Goal: Task Accomplishment & Management: Manage account settings

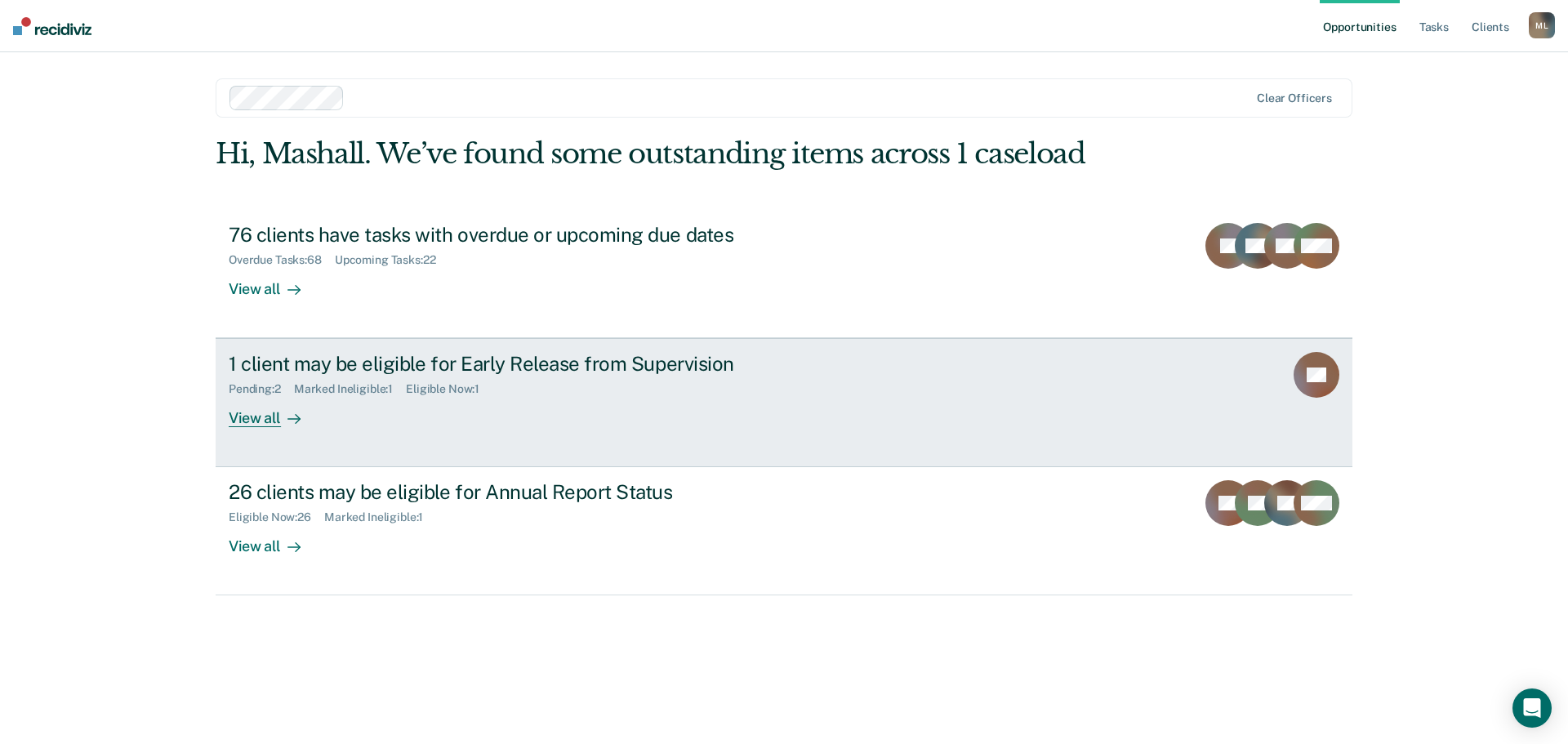
click at [266, 418] on div "View all" at bounding box center [274, 412] width 92 height 32
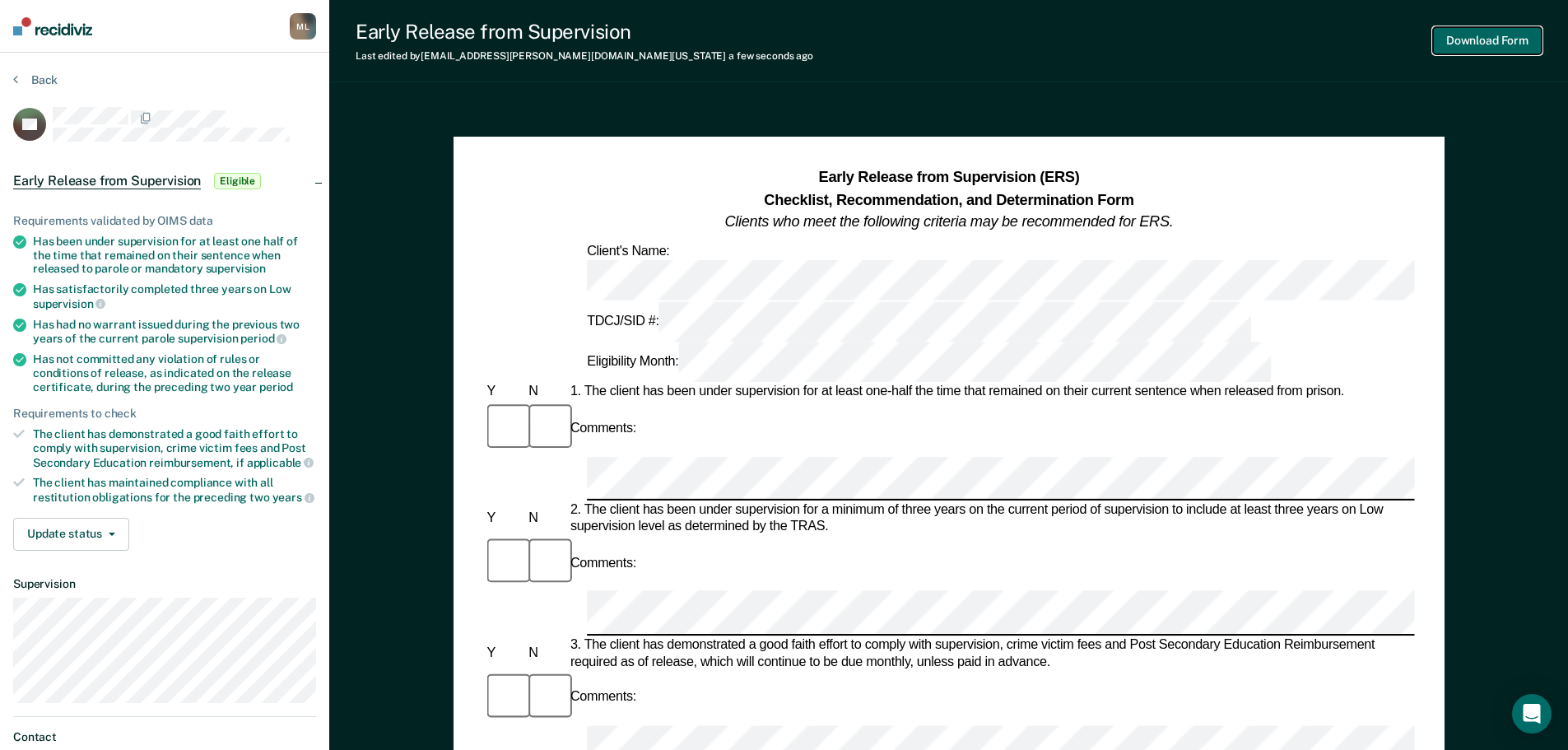
click at [1479, 33] on button "Download Form" at bounding box center [1488, 41] width 109 height 27
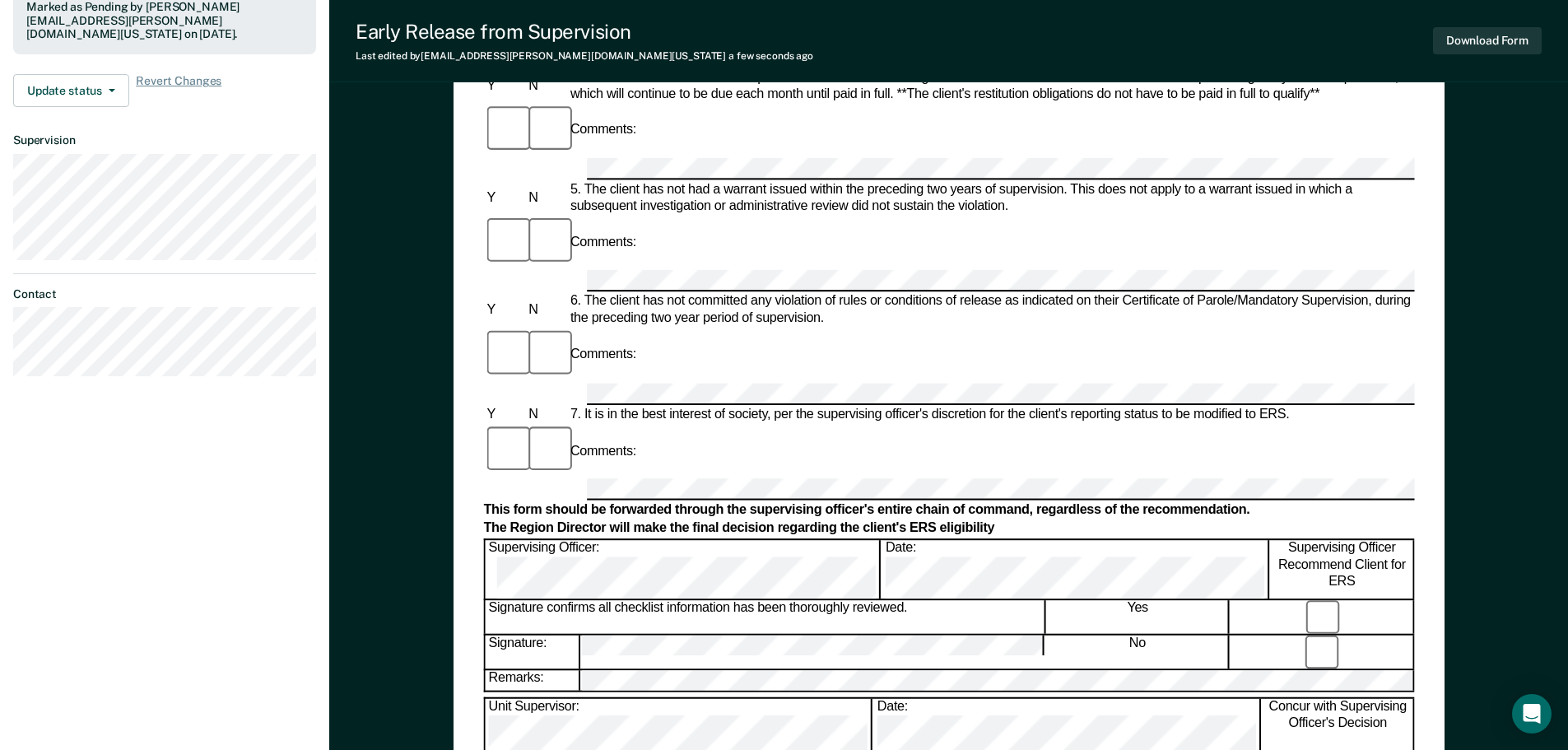
scroll to position [576, 0]
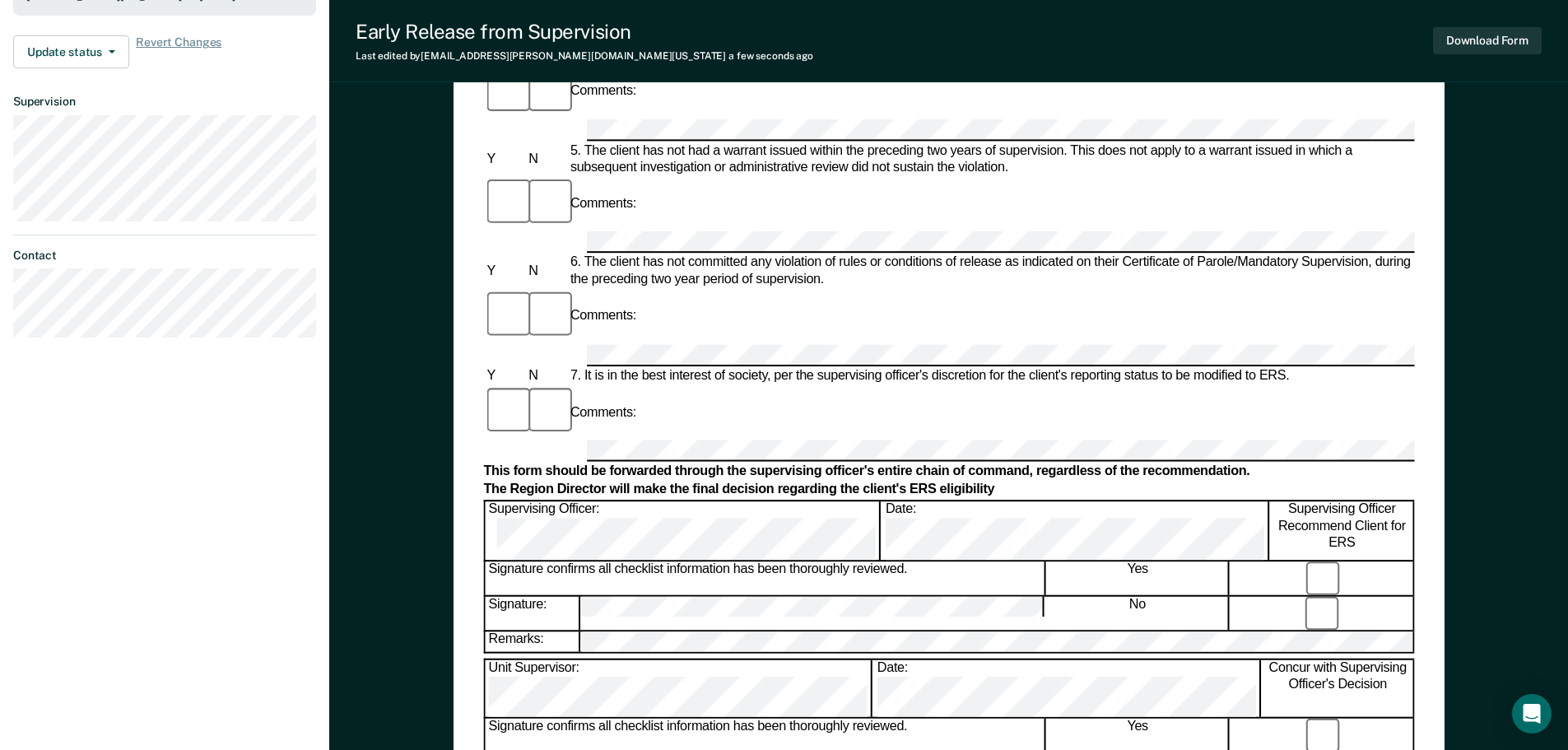
drag, startPoint x: 1399, startPoint y: 443, endPoint x: 2085, endPoint y: 603, distance: 704.4
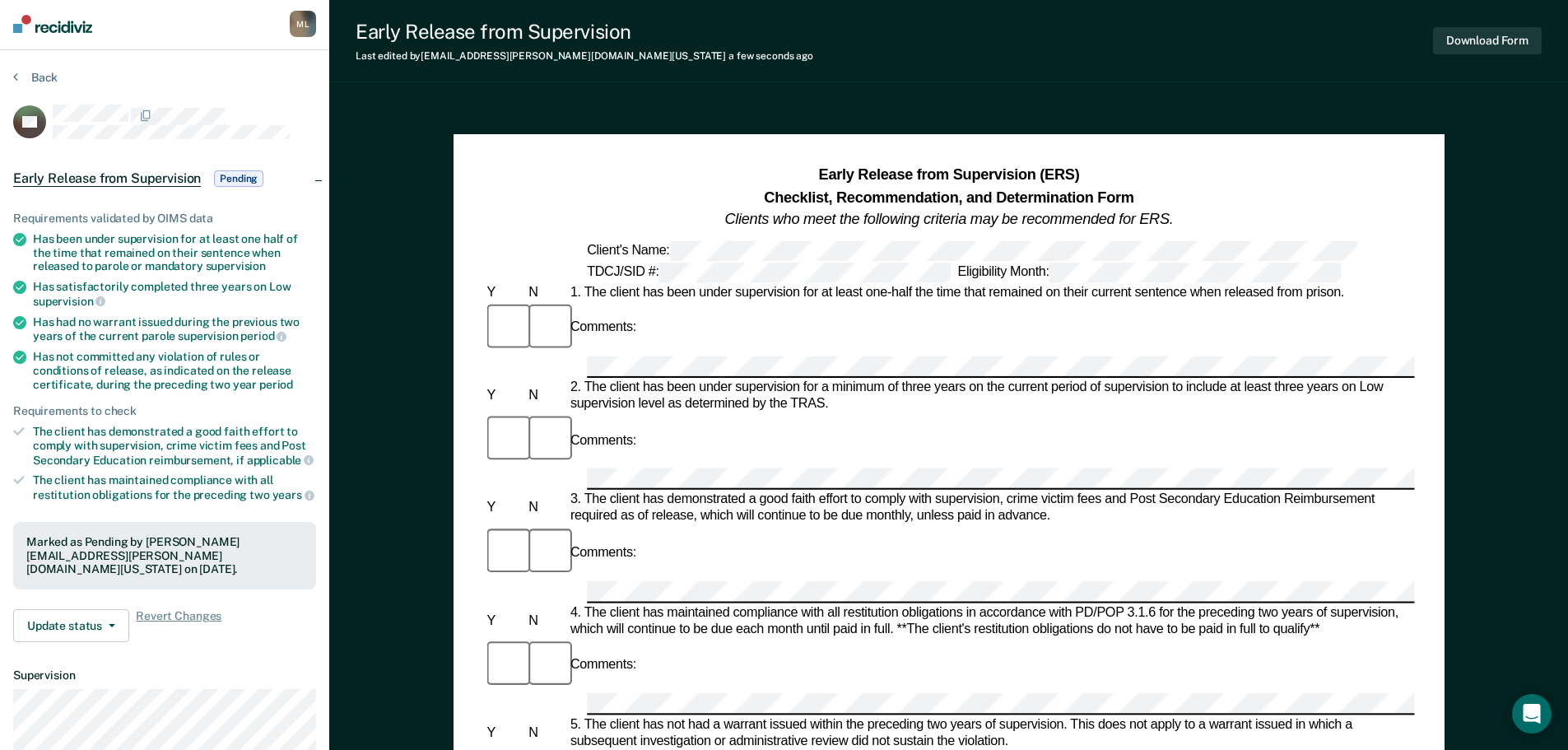
scroll to position [0, 0]
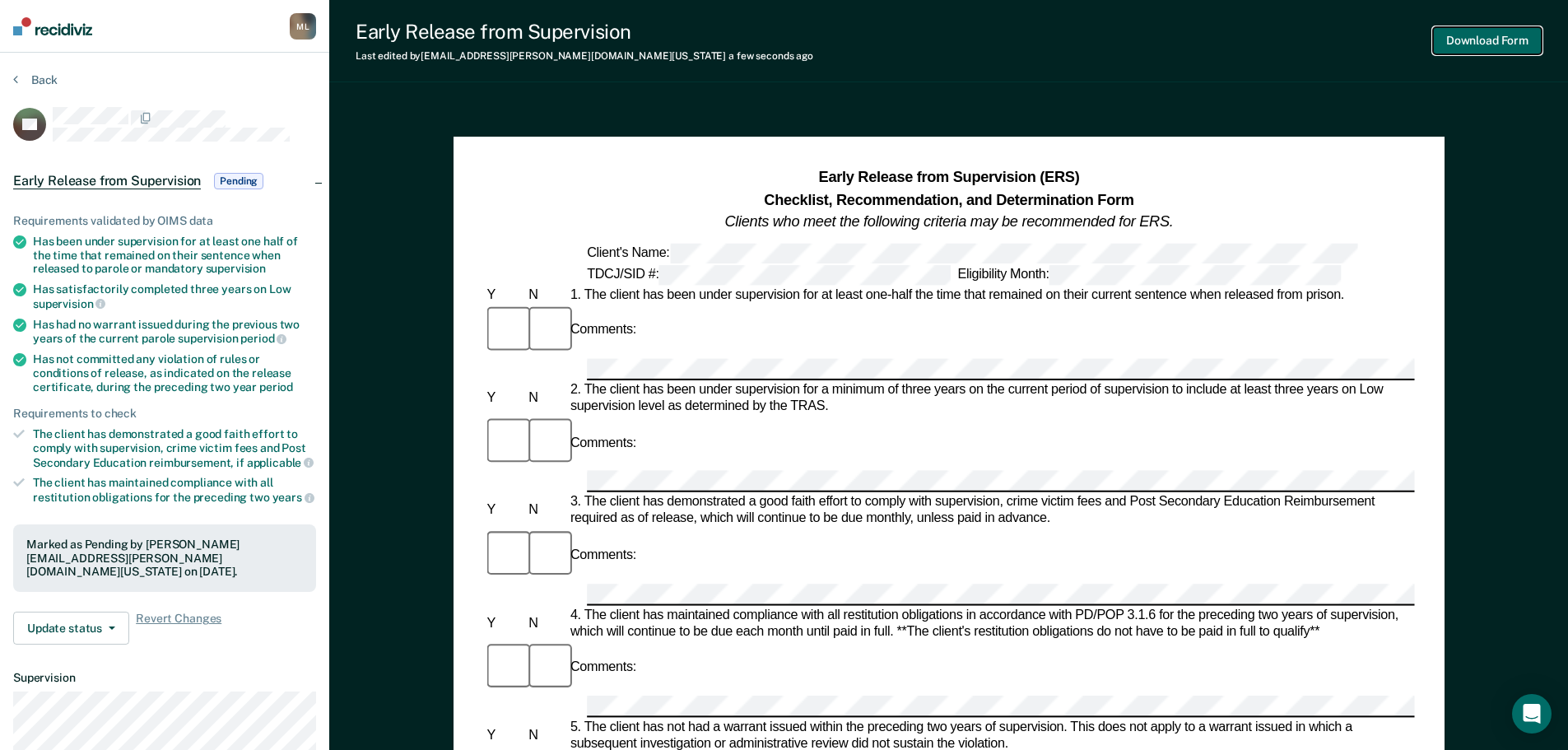
click at [1474, 39] on button "Download Form" at bounding box center [1488, 41] width 109 height 27
click at [80, 633] on button "Update status" at bounding box center [71, 628] width 116 height 33
click at [45, 78] on button "Back" at bounding box center [36, 79] width 45 height 15
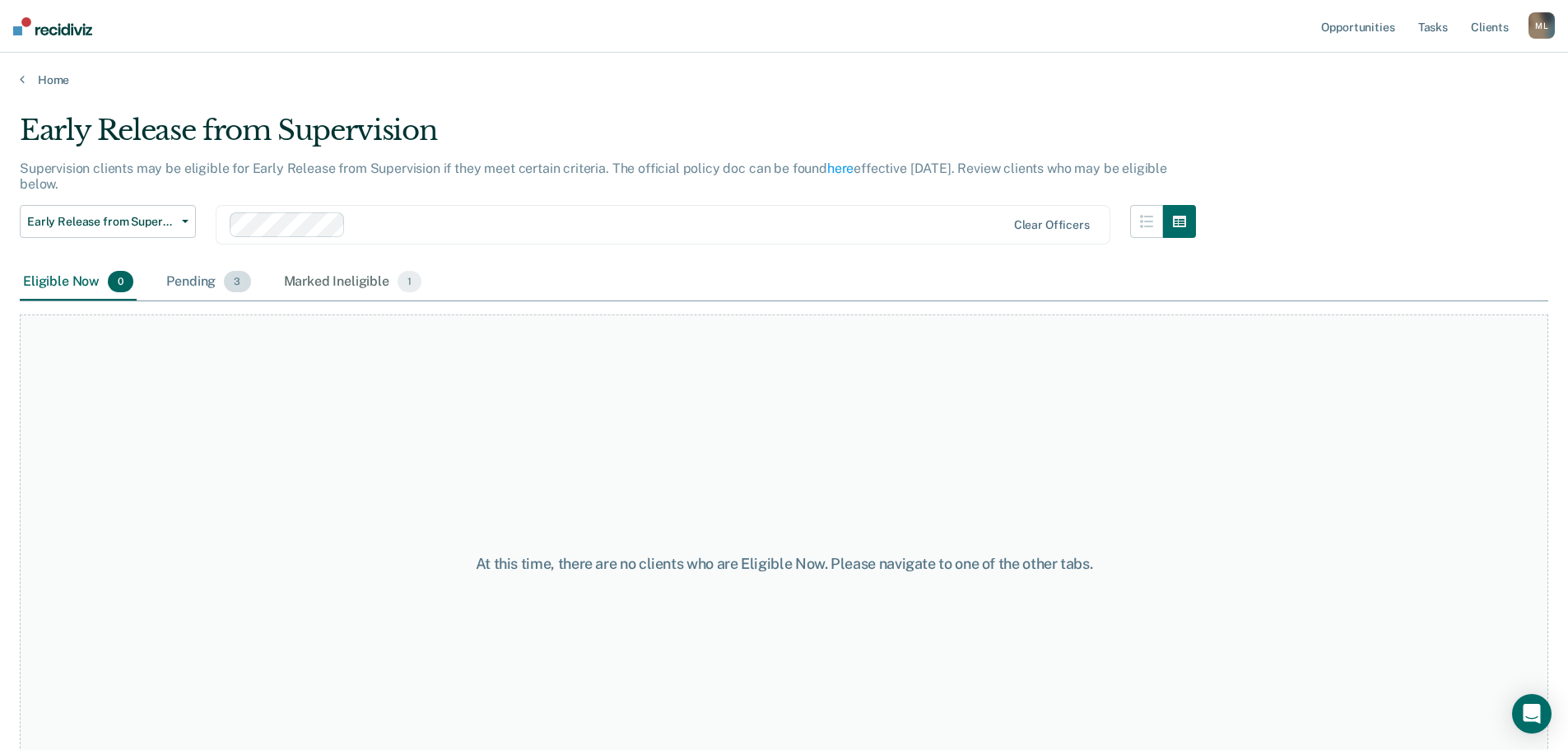
click at [209, 282] on div "Pending 3" at bounding box center [208, 282] width 90 height 36
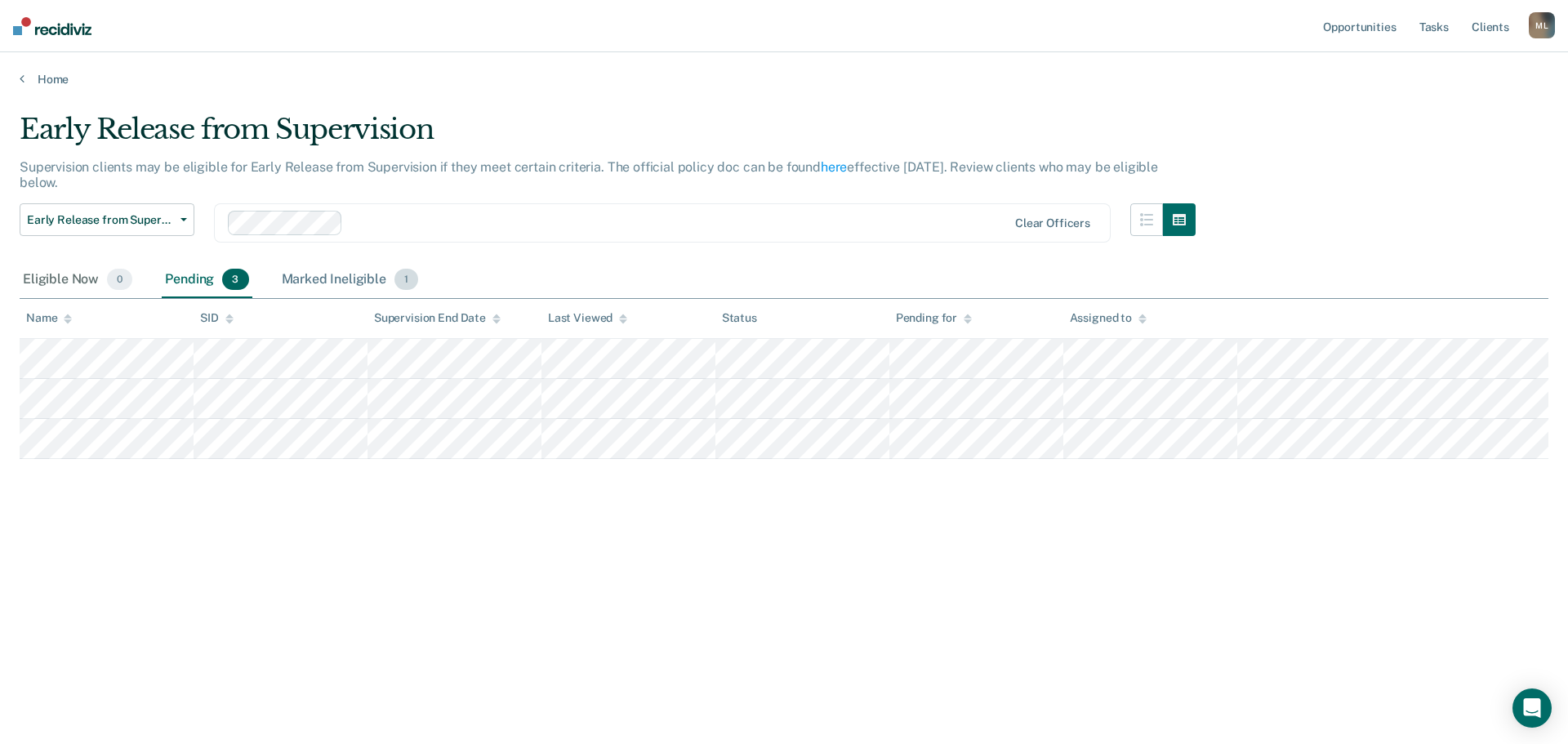
click at [343, 281] on div "Marked Ineligible 1" at bounding box center [350, 280] width 144 height 36
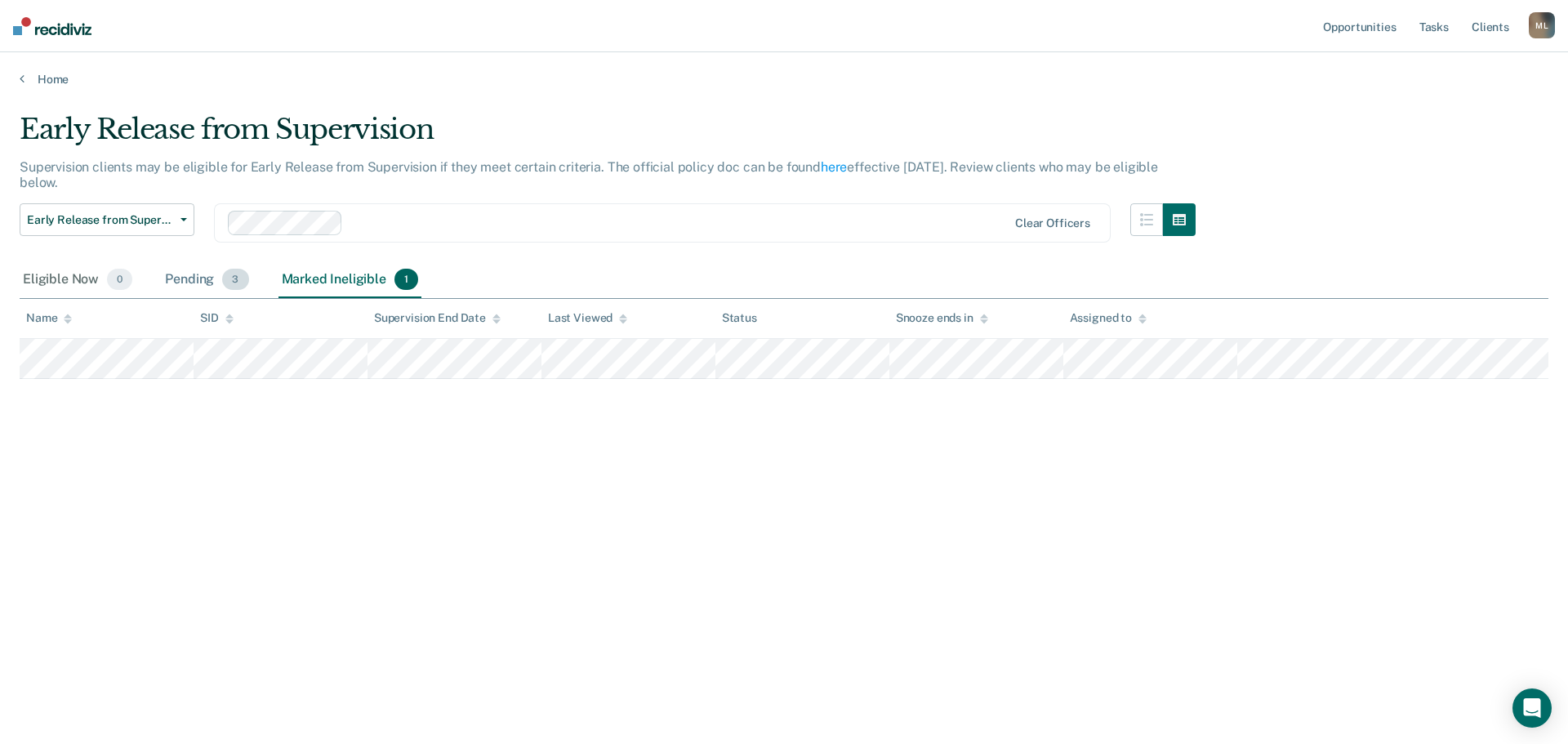
click at [181, 276] on div "Pending 3" at bounding box center [206, 280] width 90 height 36
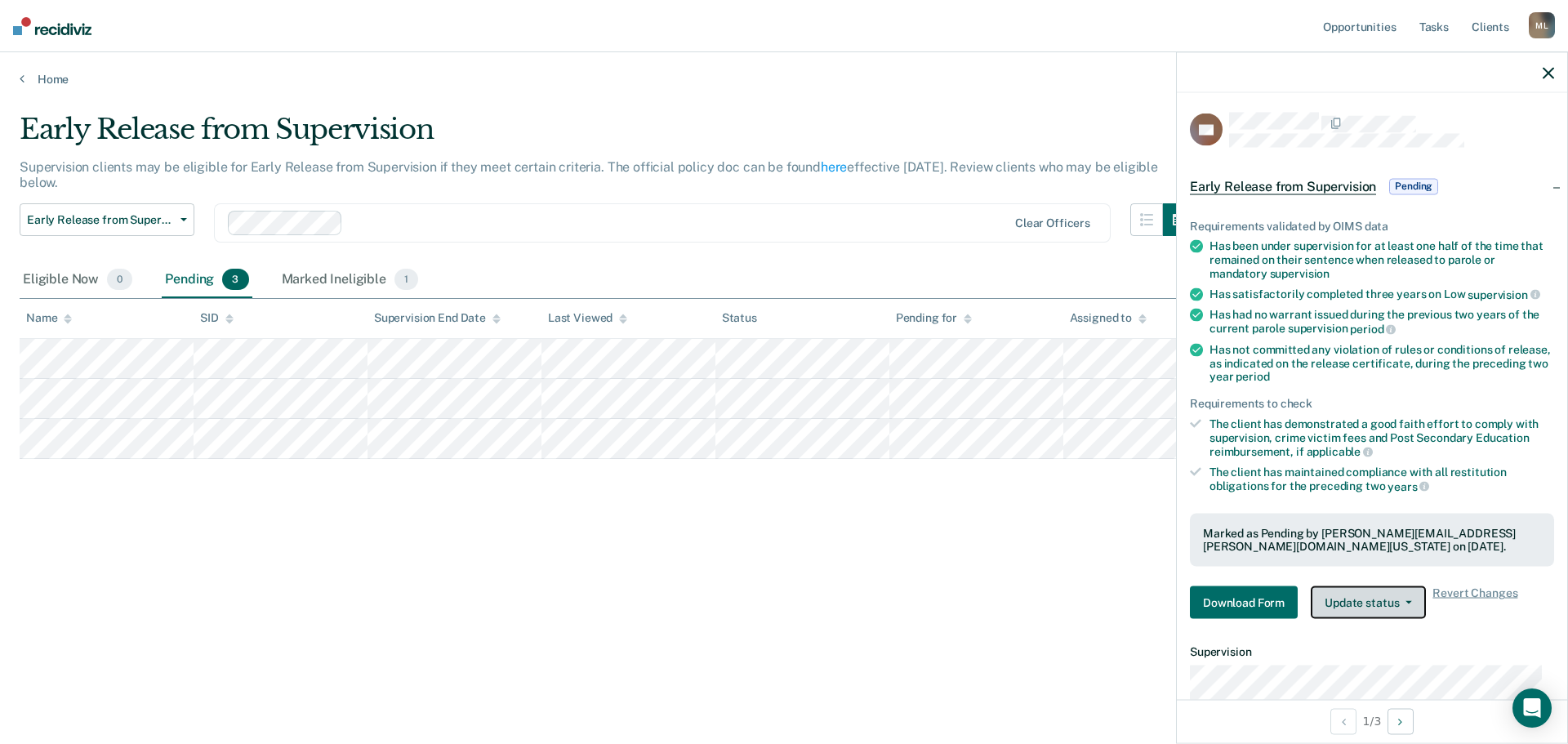
click at [1409, 601] on icon "button" at bounding box center [1409, 602] width 7 height 3
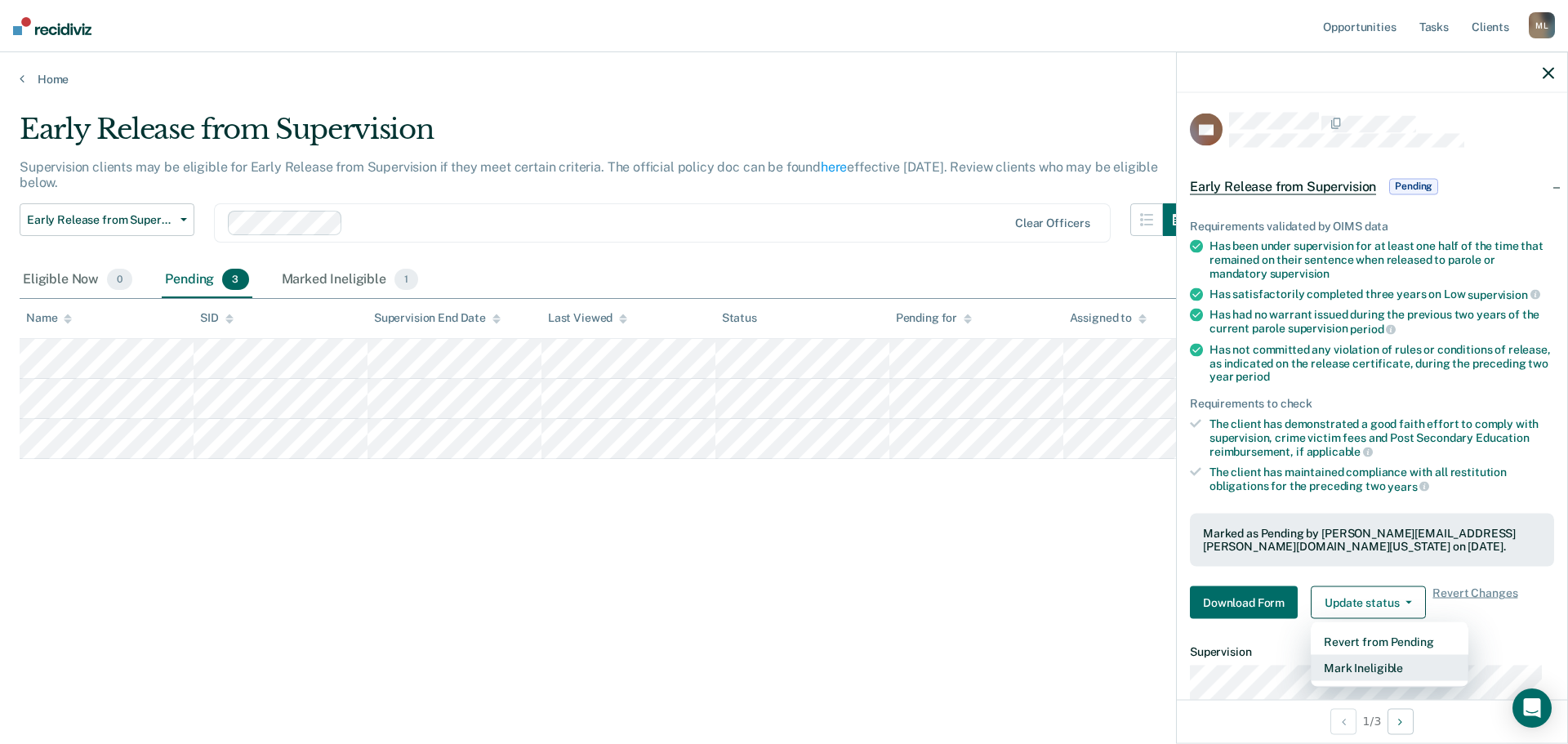
click at [1397, 663] on button "Mark Ineligible" at bounding box center [1389, 668] width 157 height 26
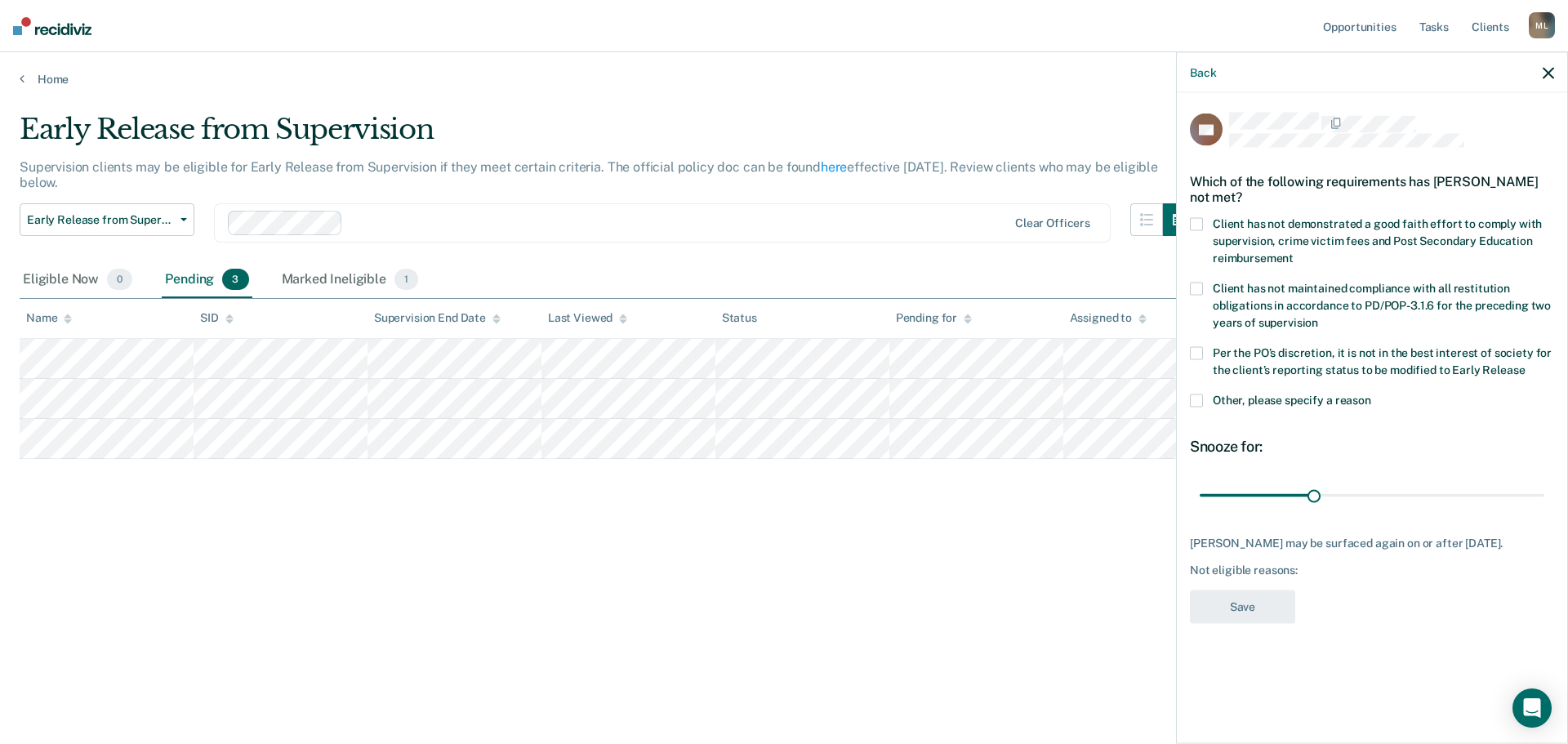
click at [1200, 223] on span at bounding box center [1197, 224] width 14 height 14
click at [1294, 252] on input "Client has not demonstrated a good faith effort to comply with supervision, cri…" at bounding box center [1294, 252] width 0 height 0
click at [1205, 354] on label "Per the PO’s discretion, it is not in the best interest of society for the clie…" at bounding box center [1372, 364] width 365 height 35
click at [1525, 364] on input "Per the PO’s discretion, it is not in the best interest of society for the clie…" at bounding box center [1525, 364] width 0 height 0
click at [1255, 609] on button "Save" at bounding box center [1242, 606] width 105 height 34
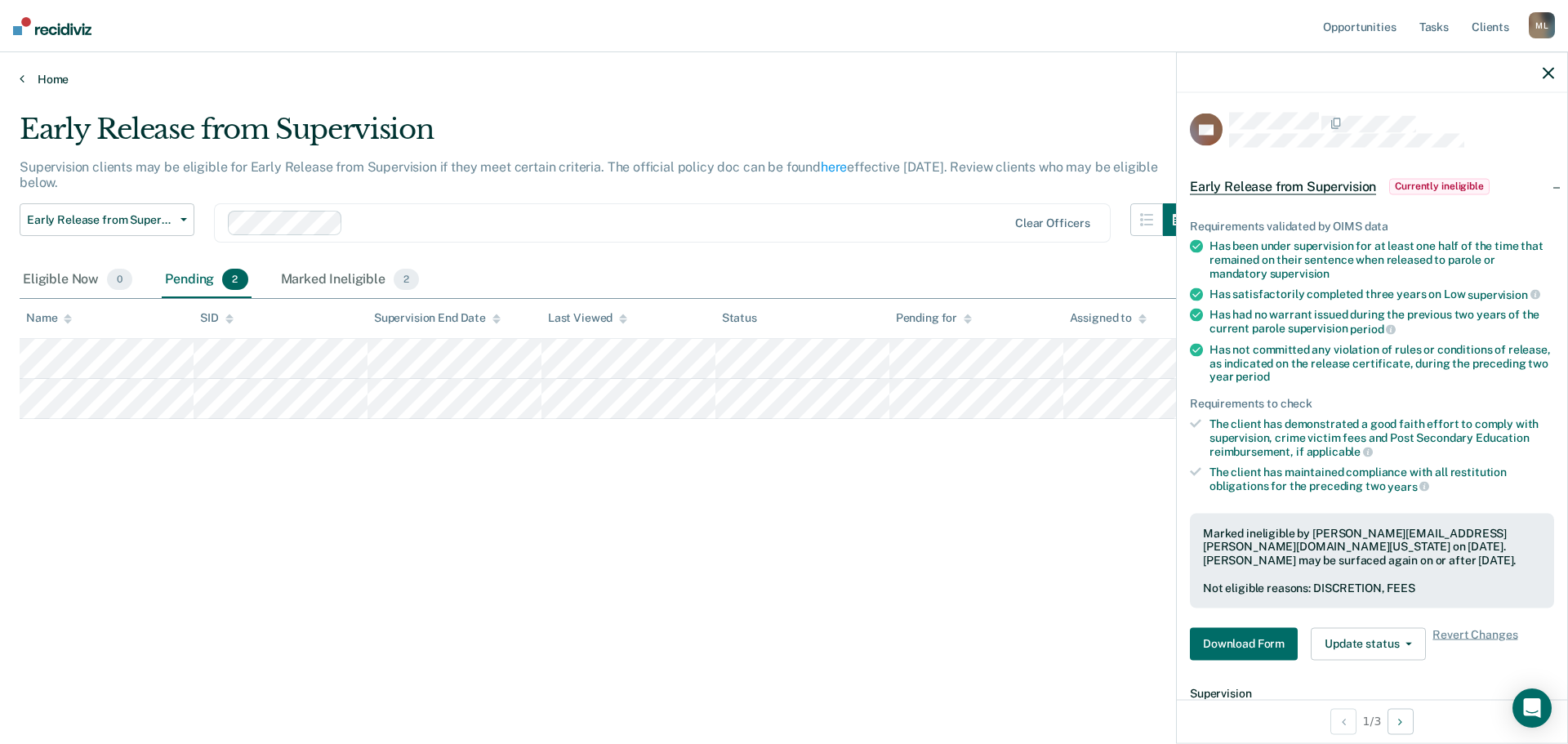
click at [48, 79] on link "Home" at bounding box center [784, 78] width 1529 height 14
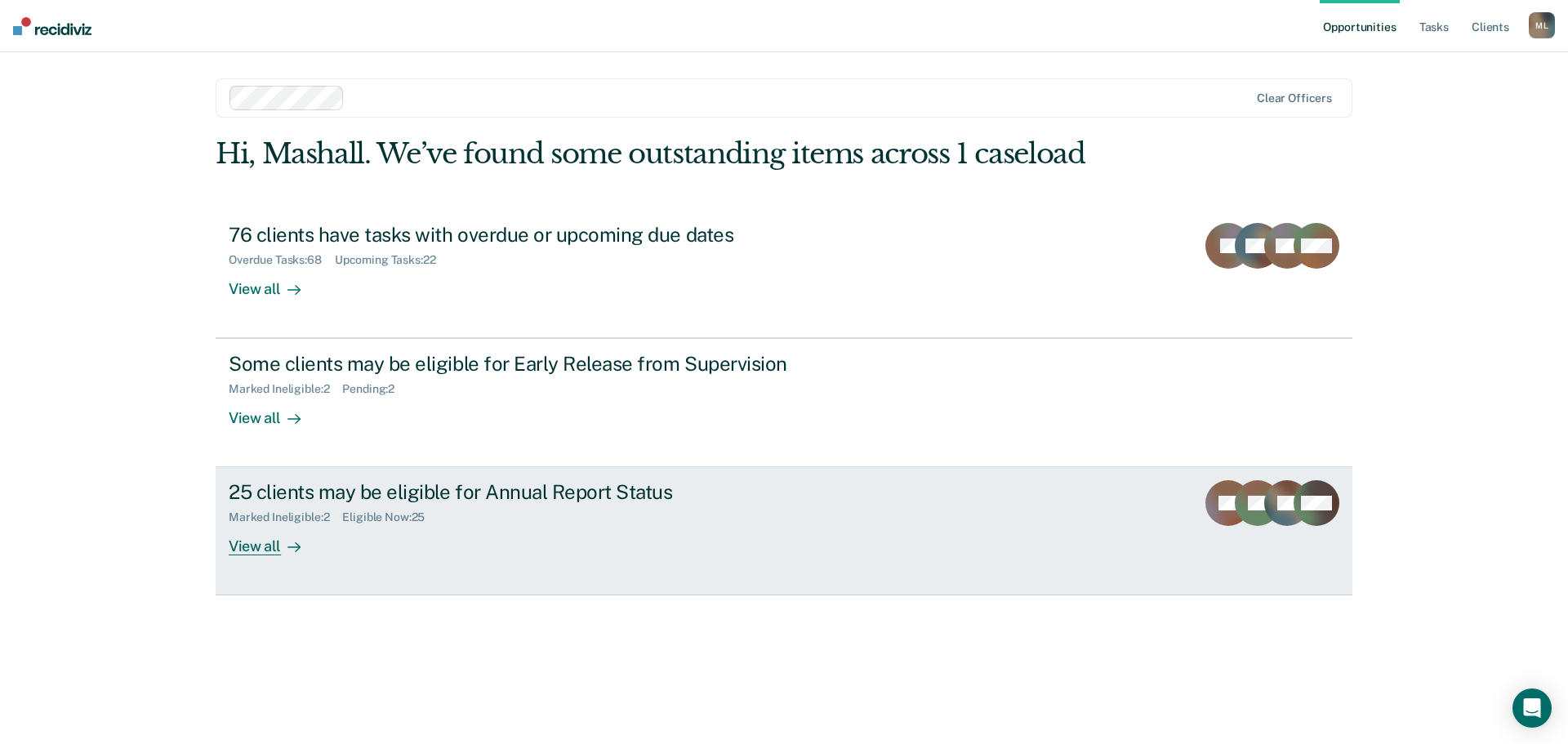
click at [500, 492] on div "25 clients may be eligible for Annual Report Status" at bounding box center [515, 492] width 573 height 24
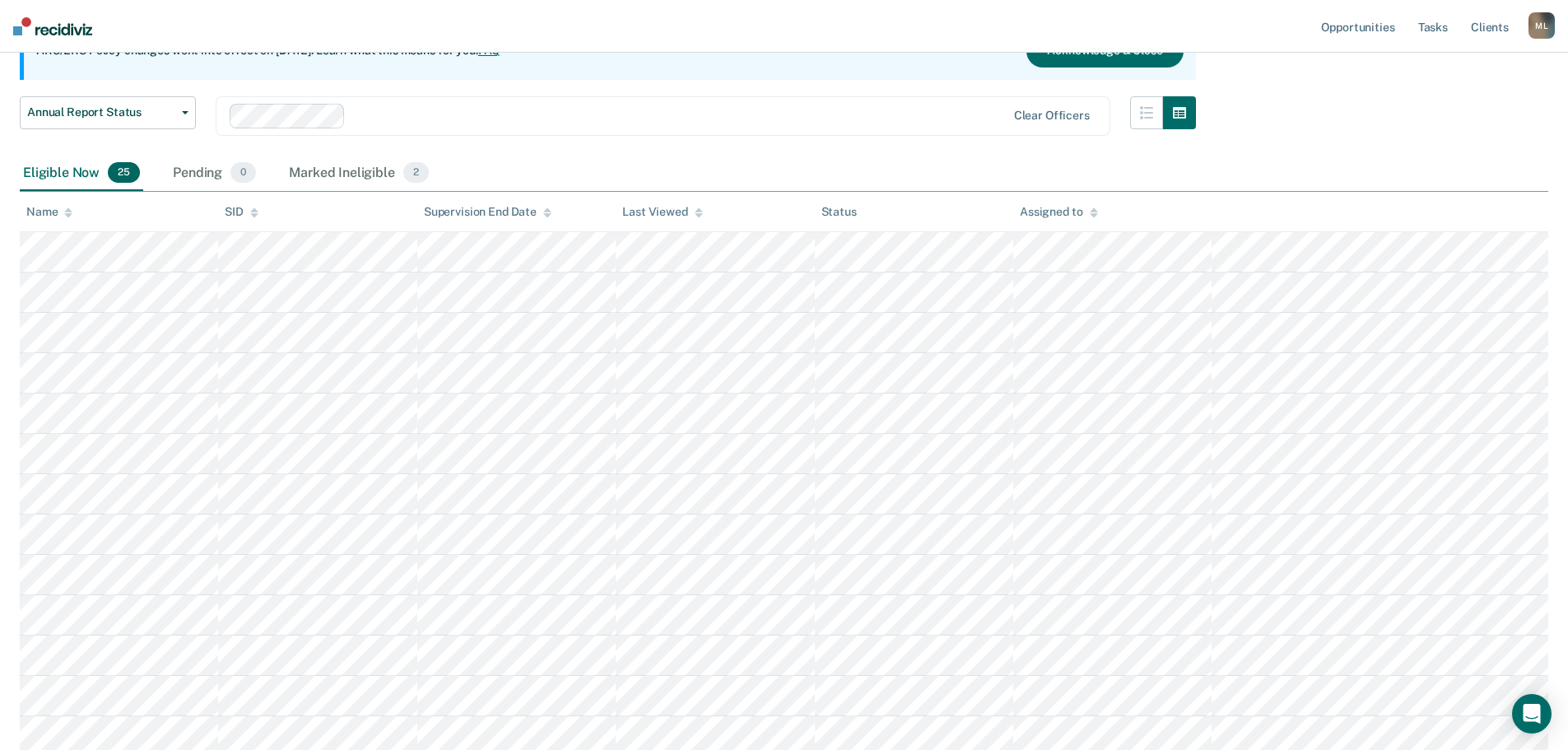
scroll to position [164, 0]
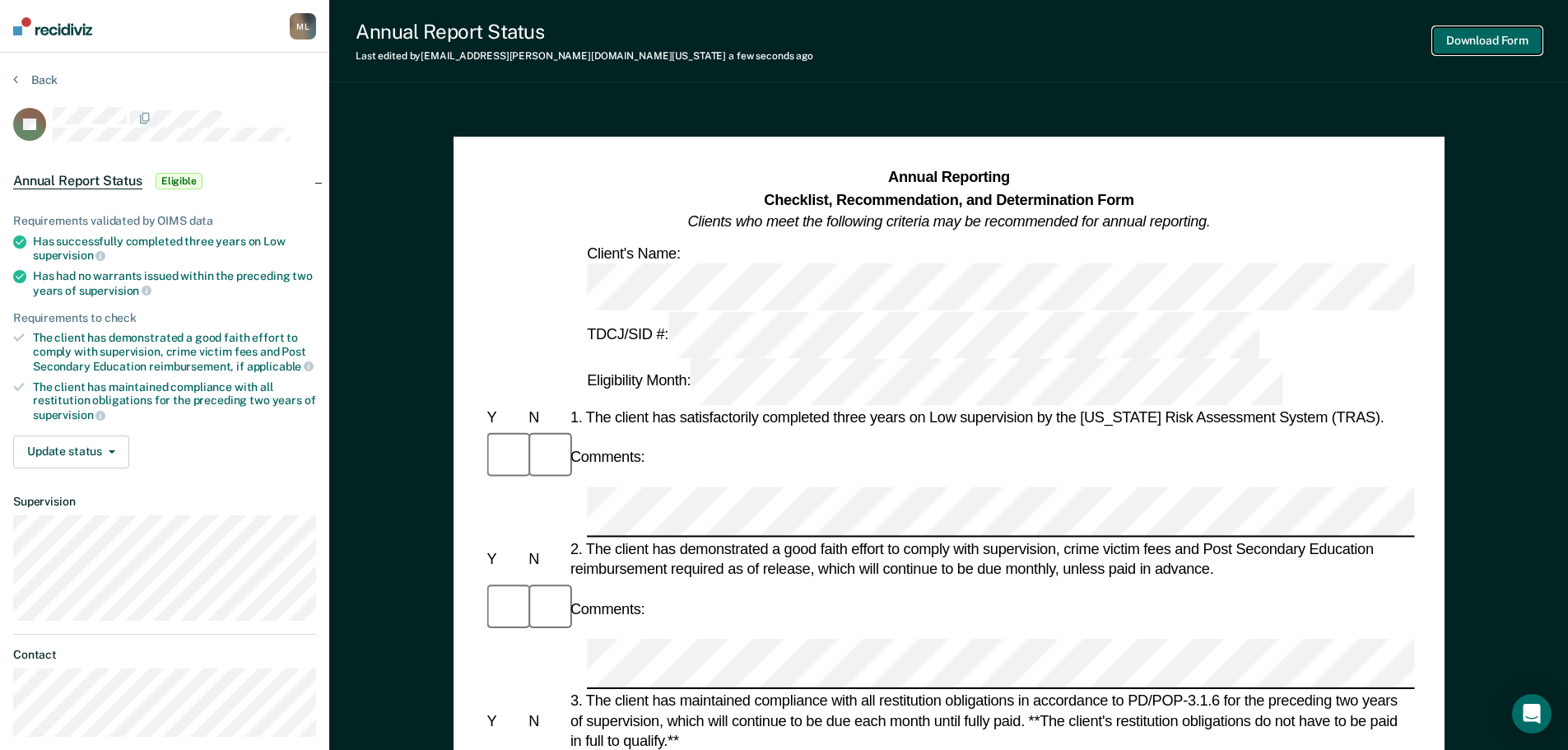
click at [1487, 43] on button "Download Form" at bounding box center [1488, 41] width 109 height 27
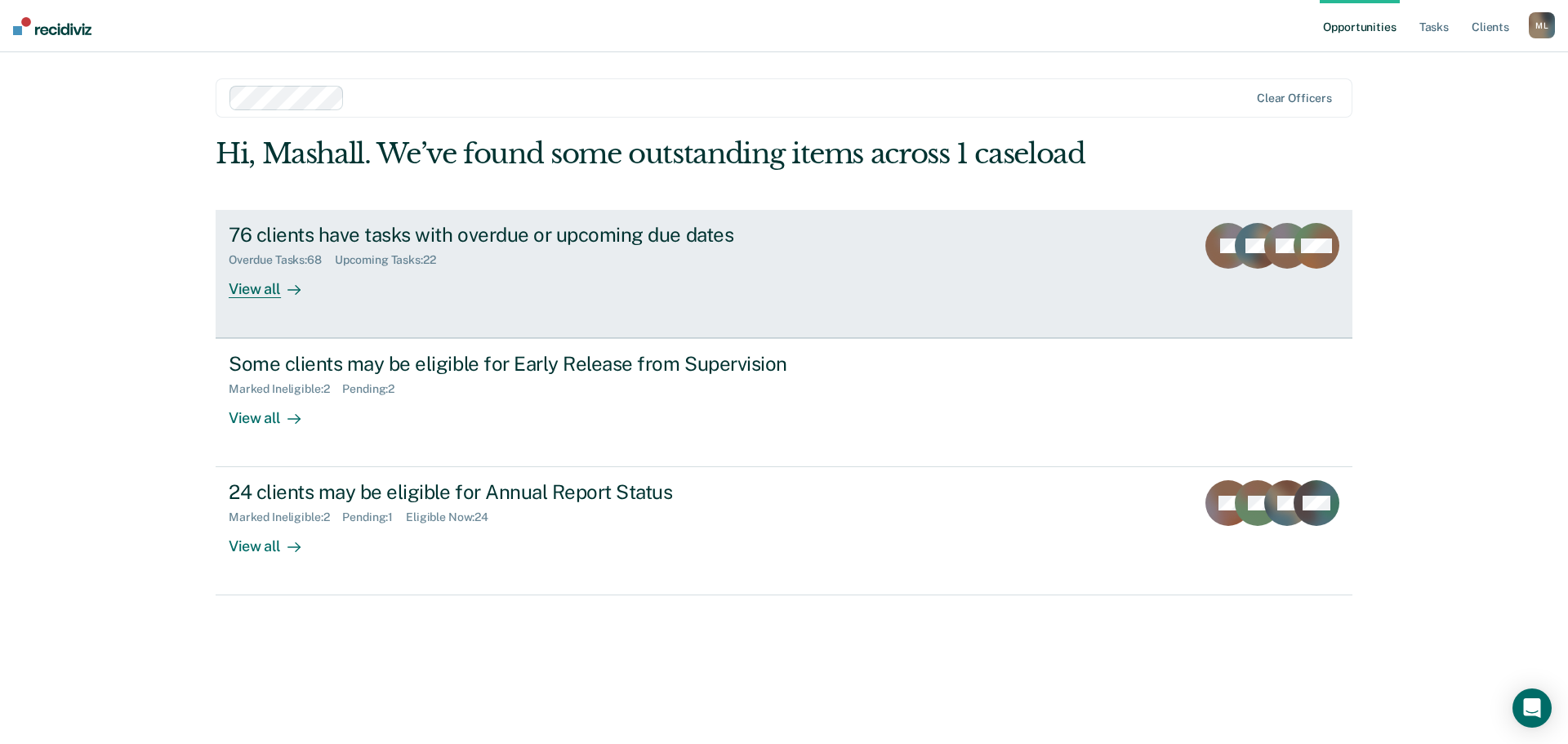
click at [564, 236] on div "76 clients have tasks with overdue or upcoming due dates" at bounding box center [515, 234] width 573 height 24
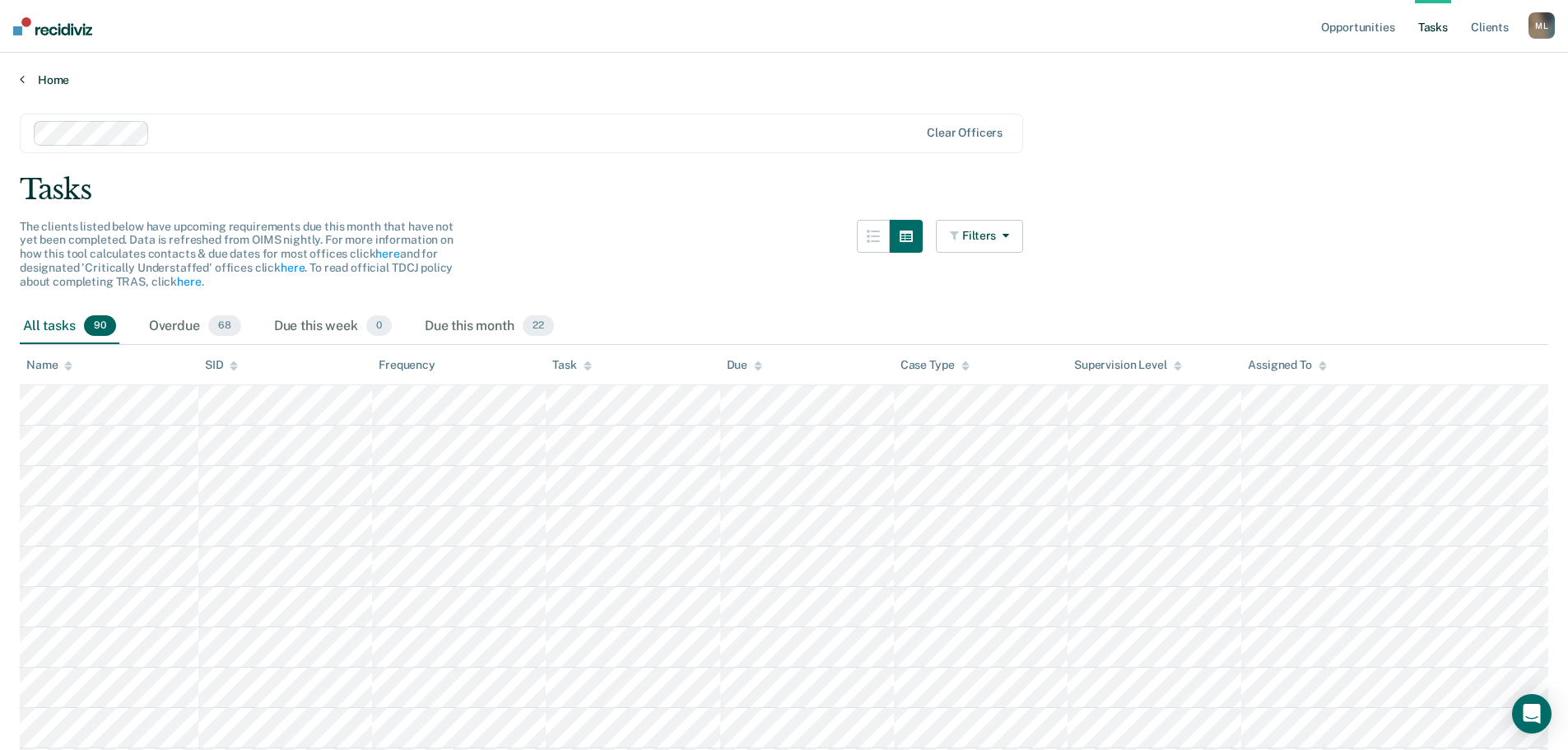
click at [48, 78] on link "Home" at bounding box center [784, 79] width 1529 height 15
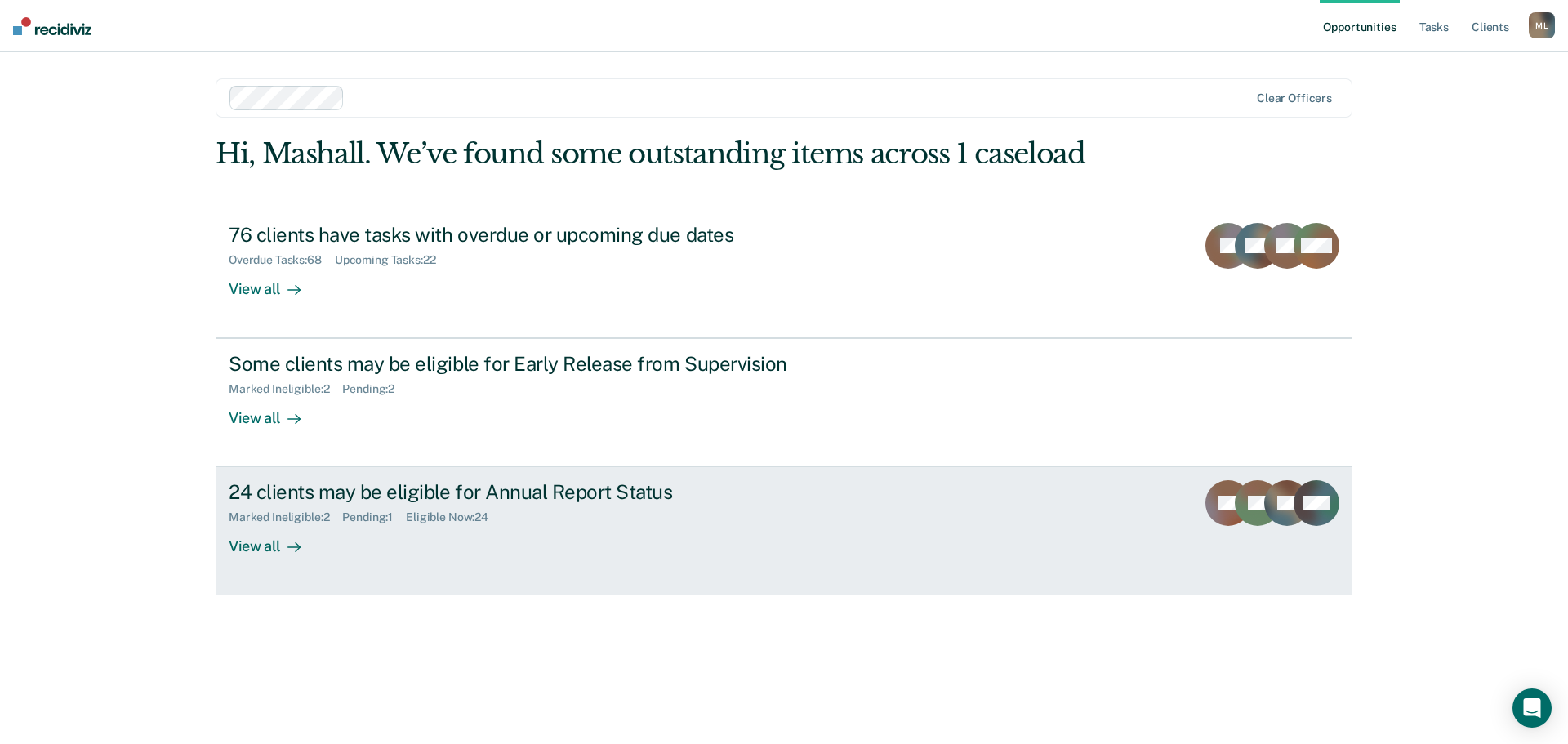
click at [375, 484] on div "24 clients may be eligible for Annual Report Status" at bounding box center [515, 492] width 573 height 24
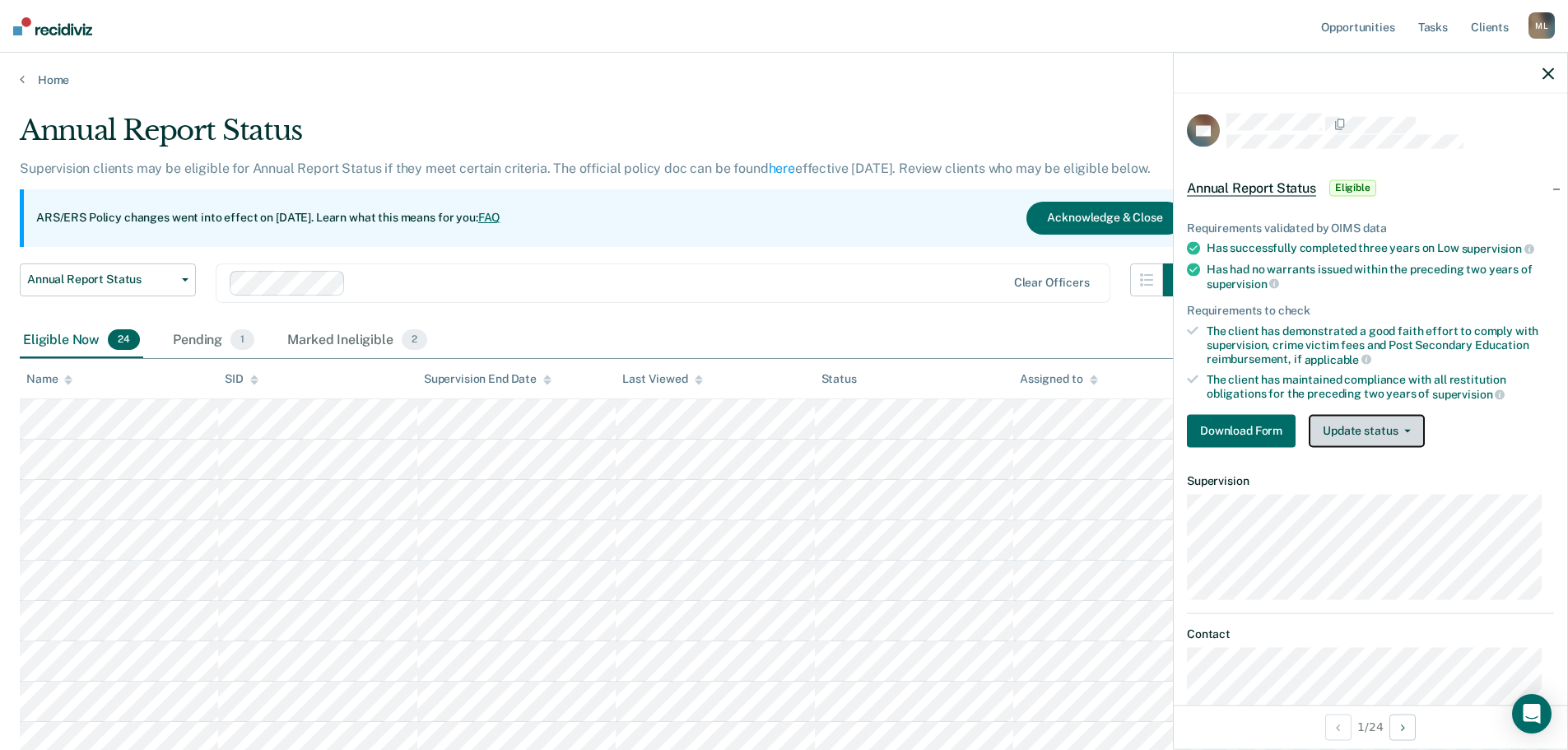
click at [1390, 431] on button "Update status" at bounding box center [1367, 431] width 116 height 33
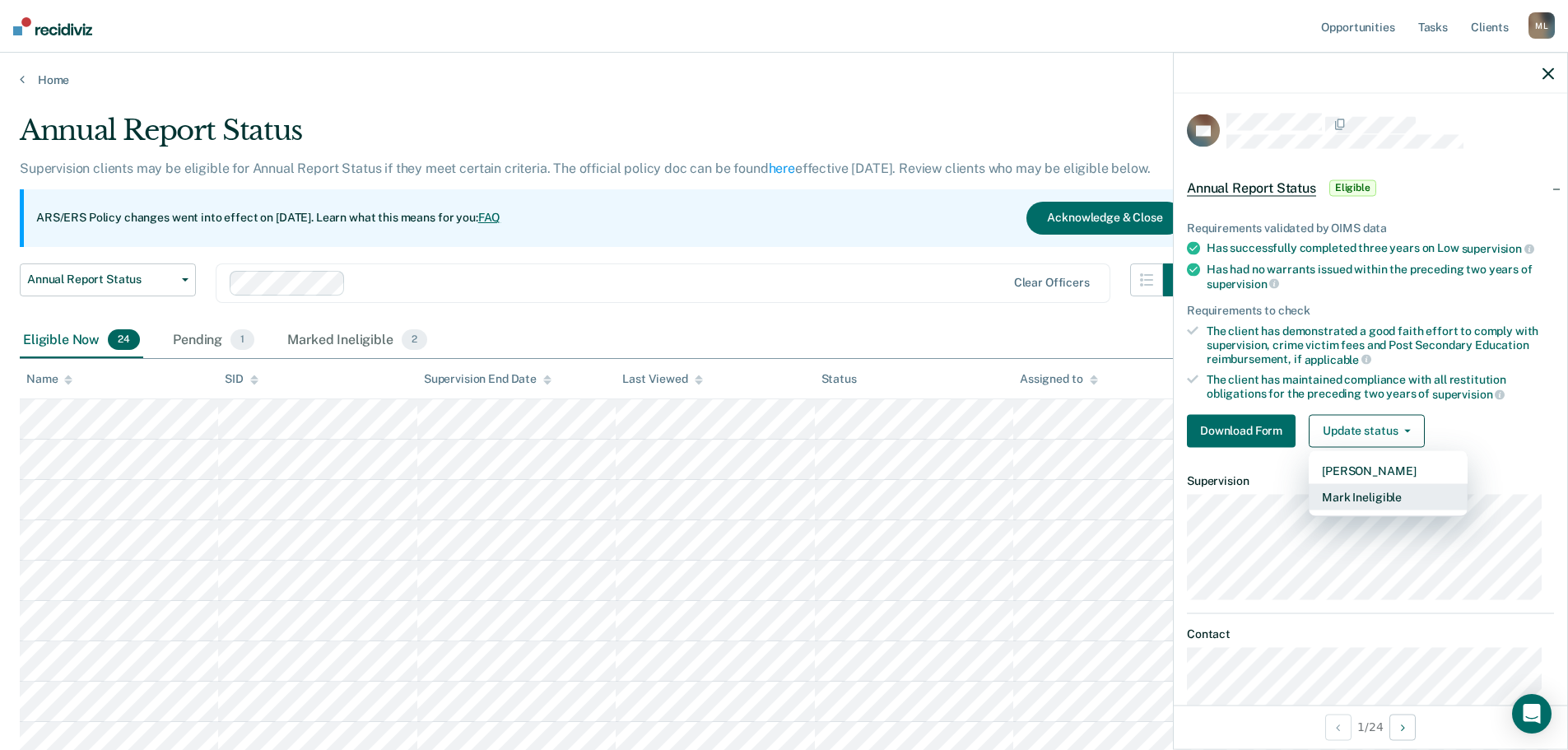
click at [1376, 494] on button "Mark Ineligible" at bounding box center [1388, 496] width 159 height 26
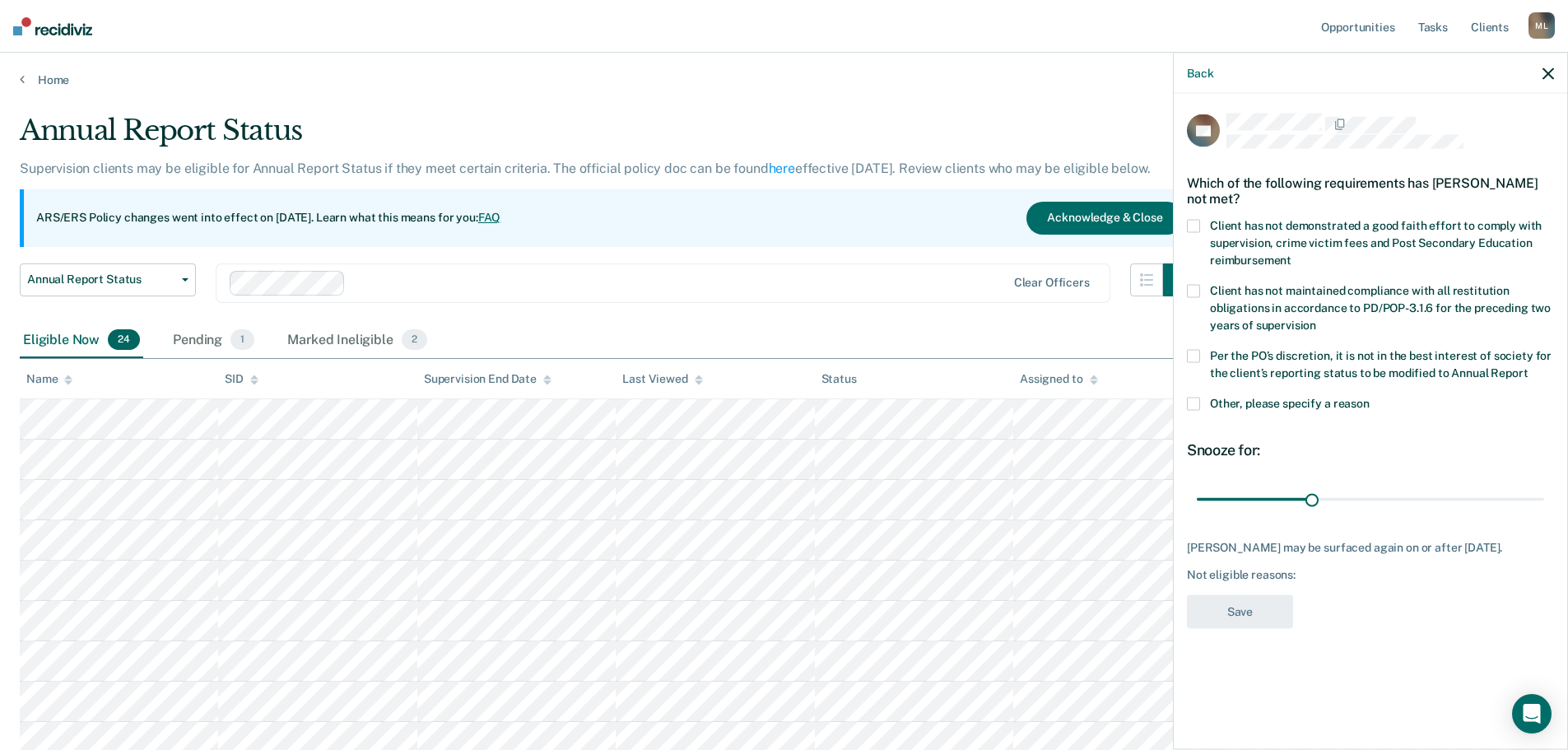
click at [1194, 224] on span at bounding box center [1194, 226] width 14 height 14
click at [1292, 254] on input "Client has not demonstrated a good faith effort to comply with supervision, cri…" at bounding box center [1292, 254] width 0 height 0
click at [1199, 357] on span at bounding box center [1194, 356] width 14 height 14
click at [1528, 367] on input "Per the PO’s discretion, it is not in the best interest of society for the clie…" at bounding box center [1528, 367] width 0 height 0
click at [1244, 610] on button "Save" at bounding box center [1240, 611] width 106 height 34
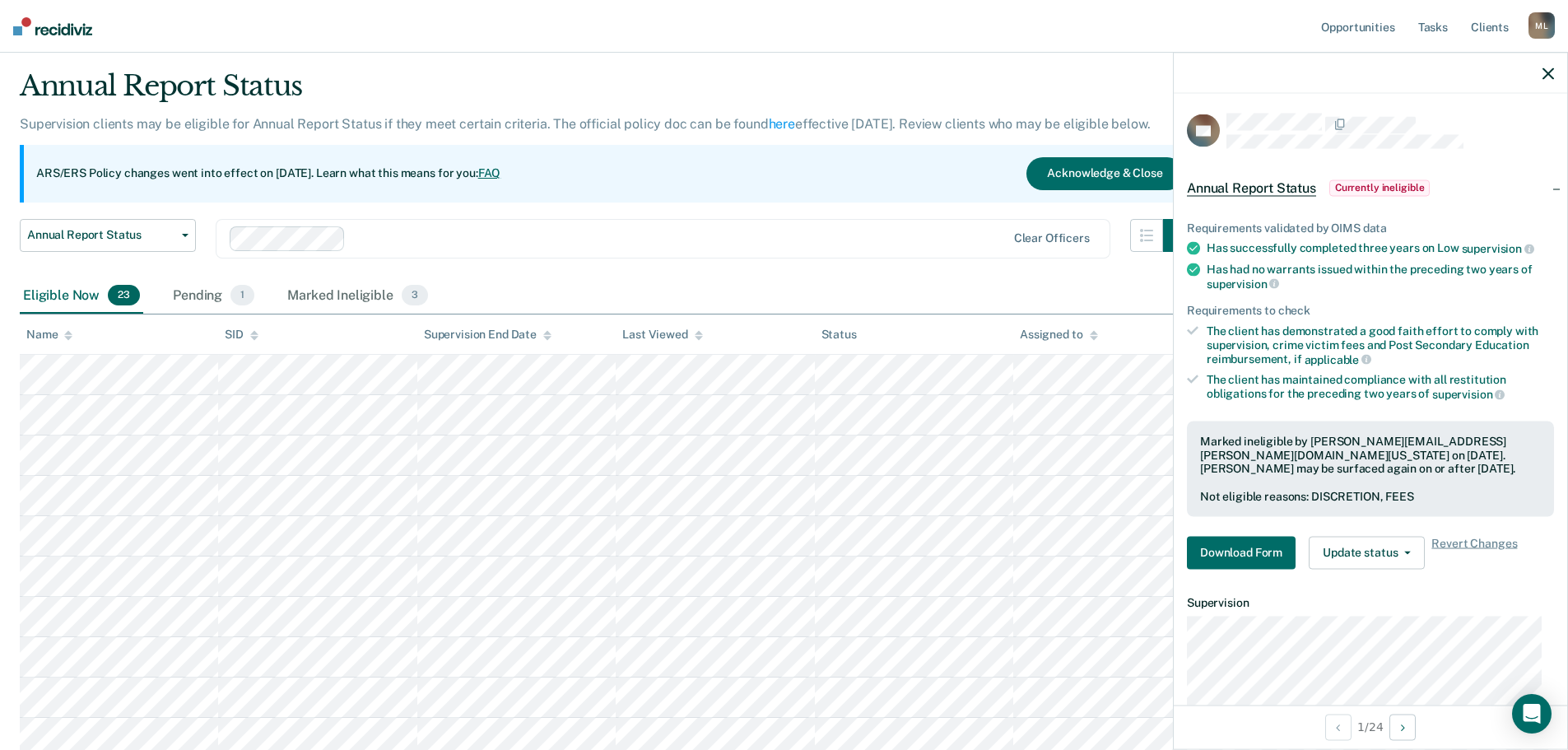
scroll to position [83, 0]
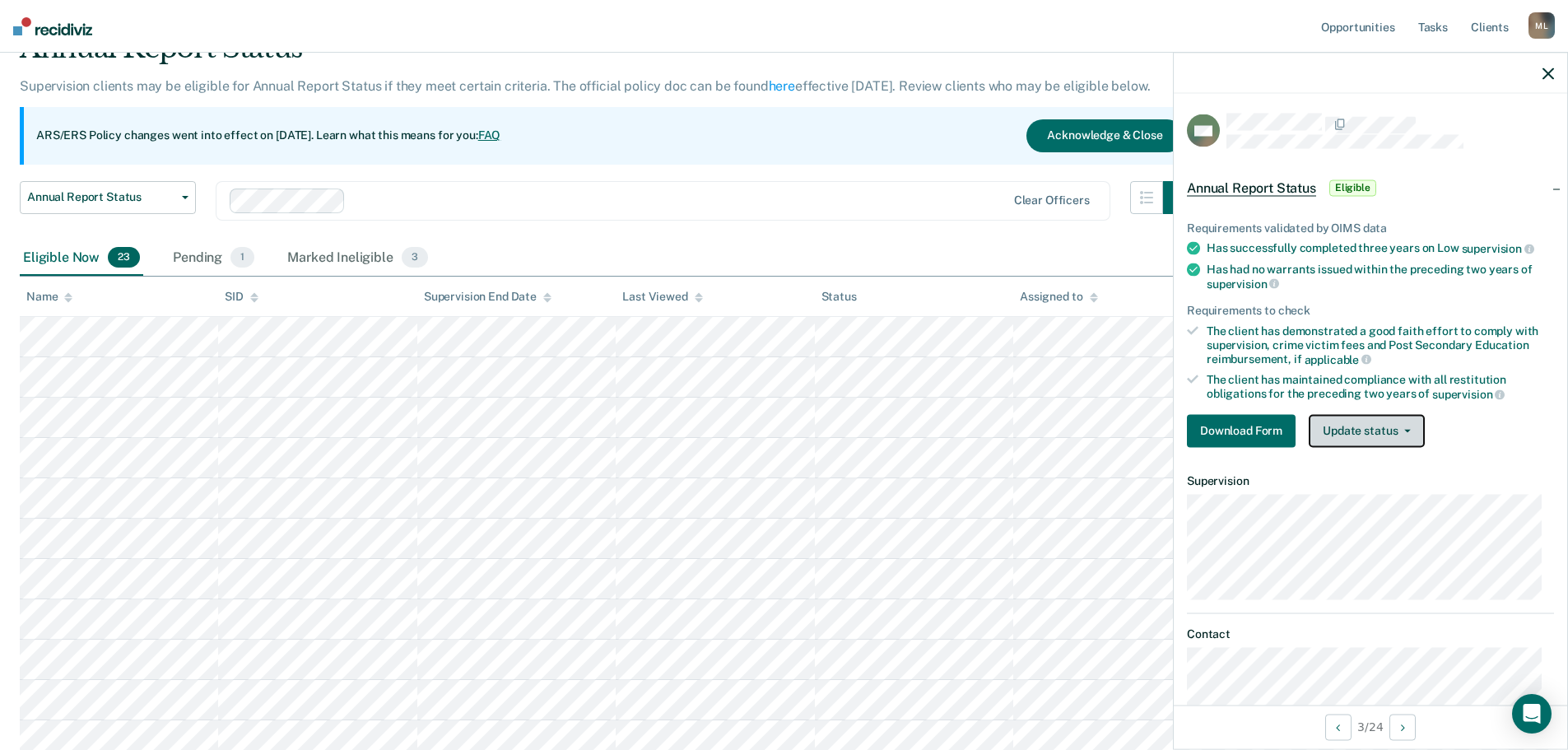
click at [1382, 431] on button "Update status" at bounding box center [1367, 431] width 116 height 33
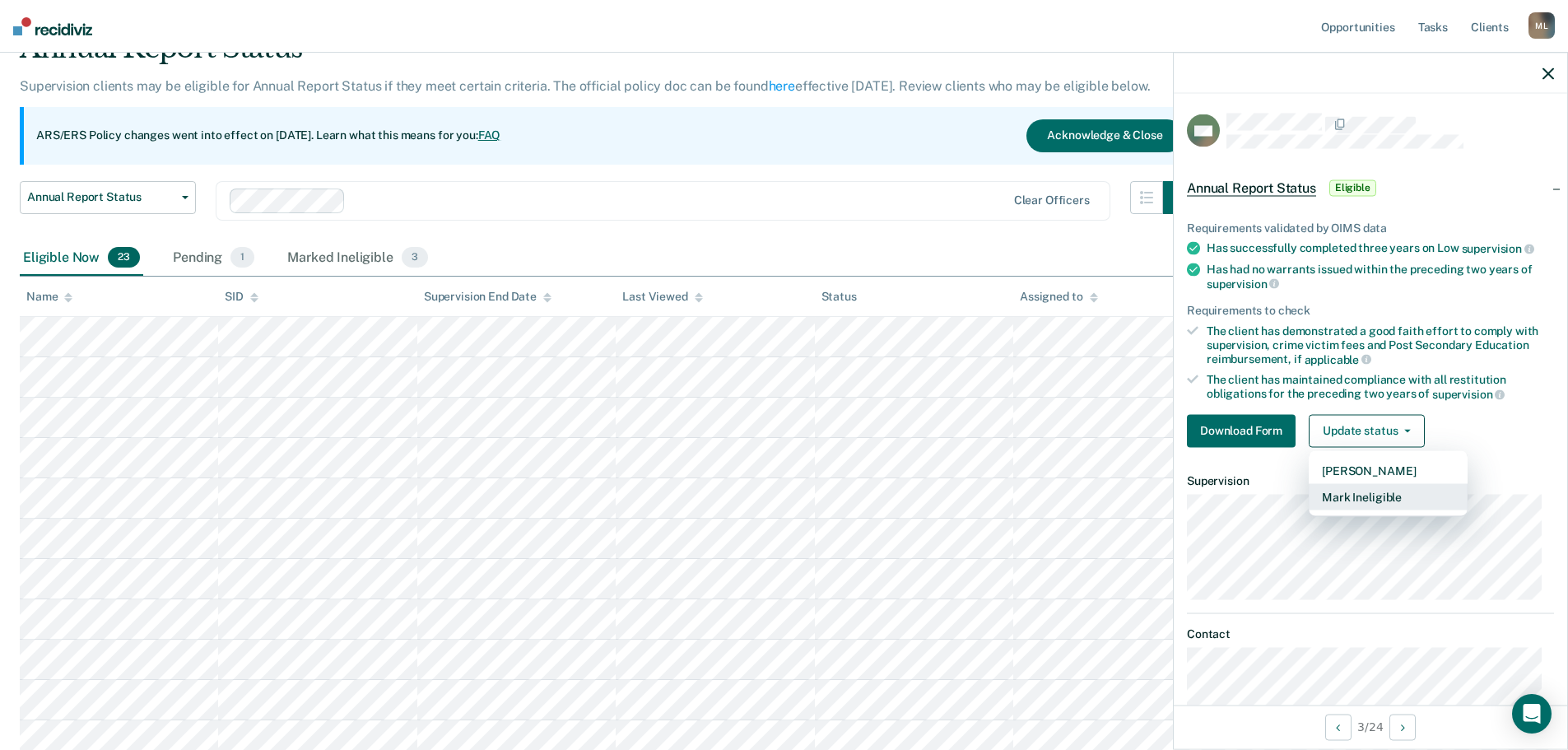
click at [1379, 488] on button "Mark Ineligible" at bounding box center [1388, 496] width 159 height 26
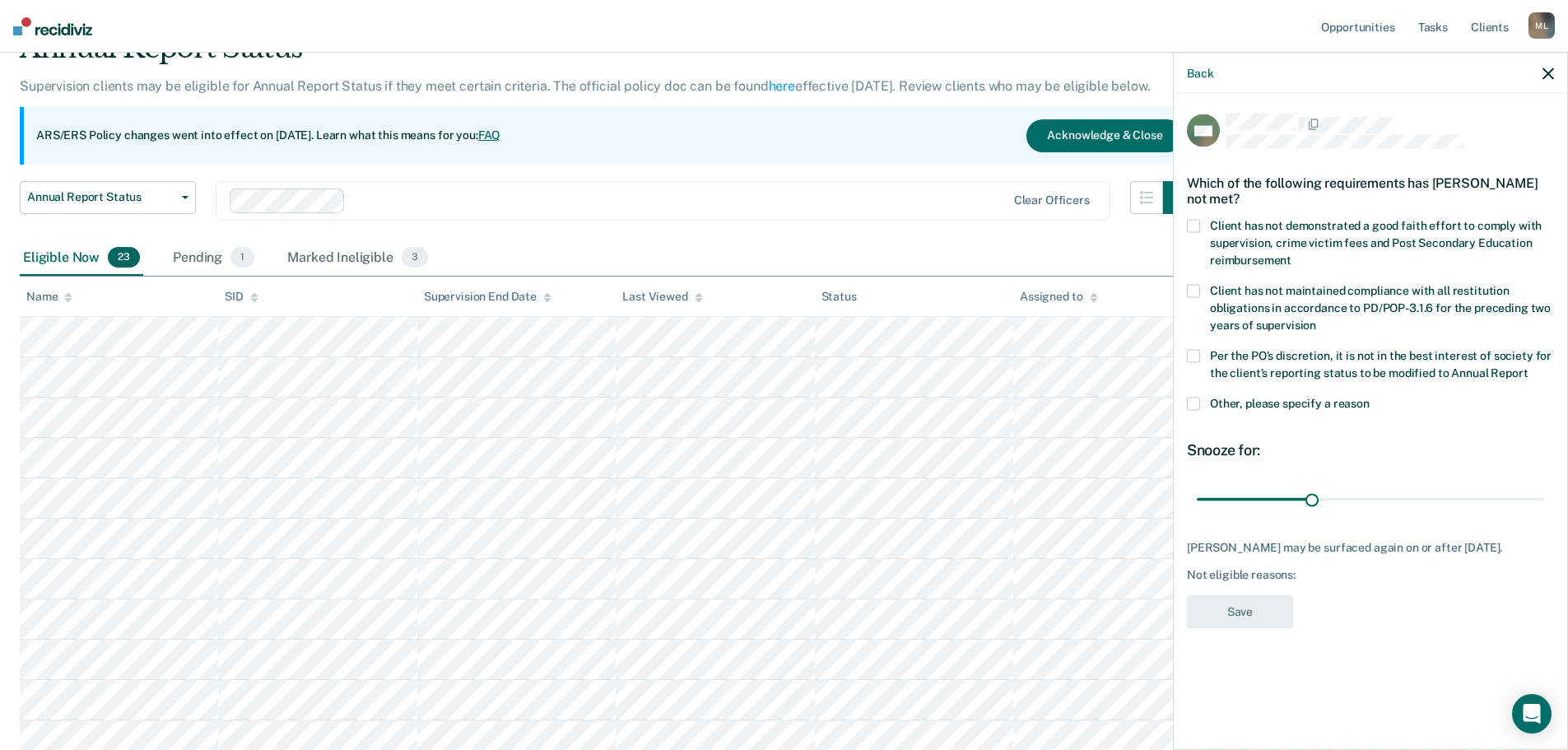
click at [1196, 219] on span at bounding box center [1194, 226] width 14 height 14
click at [1292, 254] on input "Client has not demonstrated a good faith effort to comply with supervision, cri…" at bounding box center [1292, 254] width 0 height 0
click at [1194, 349] on span at bounding box center [1194, 356] width 14 height 14
click at [1528, 367] on input "Per the PO’s discretion, it is not in the best interest of society for the clie…" at bounding box center [1528, 367] width 0 height 0
click at [1194, 349] on span at bounding box center [1194, 356] width 14 height 14
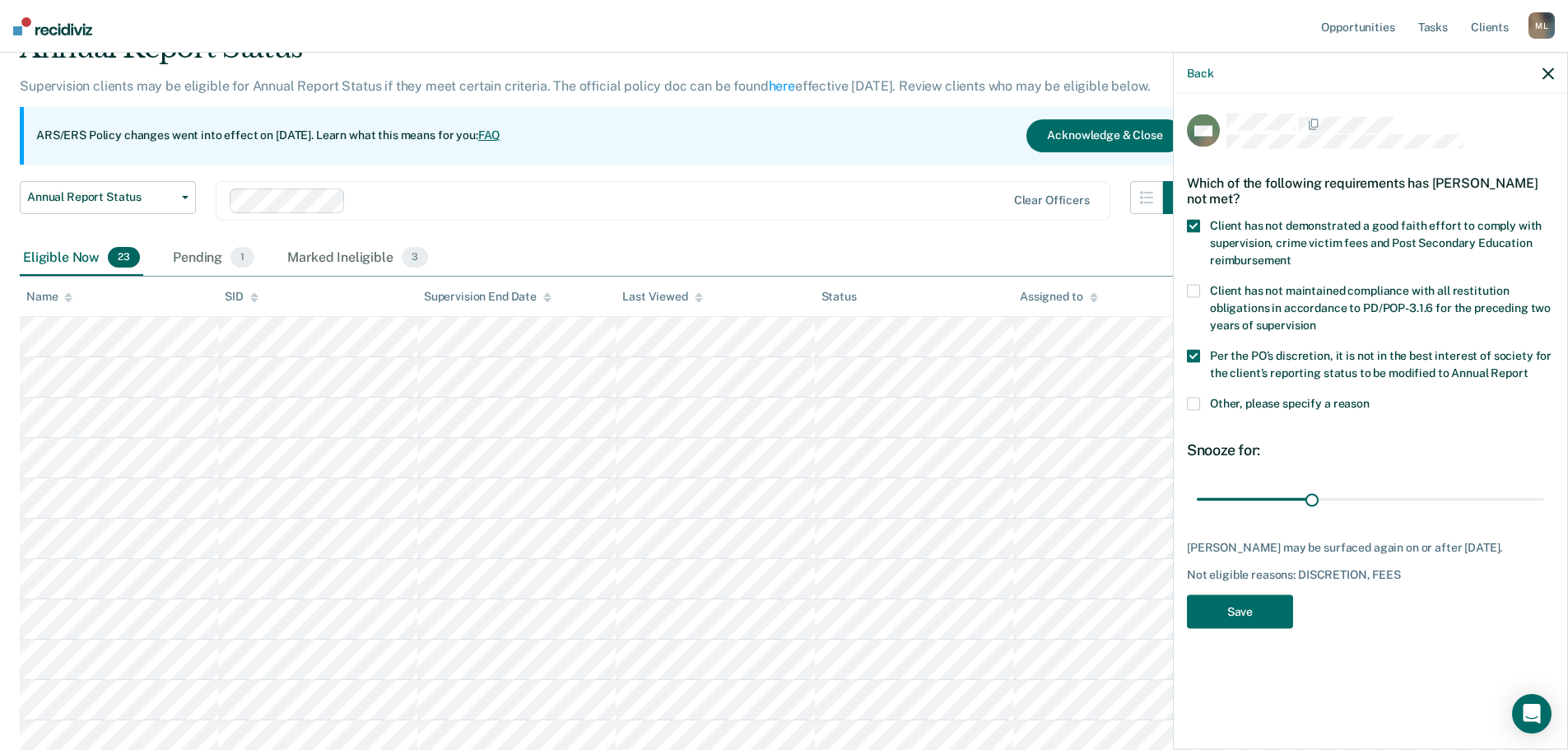
click at [1528, 367] on input "Per the PO’s discretion, it is not in the best interest of society for the clie…" at bounding box center [1528, 367] width 0 height 0
click at [1250, 594] on button "Save" at bounding box center [1240, 611] width 106 height 34
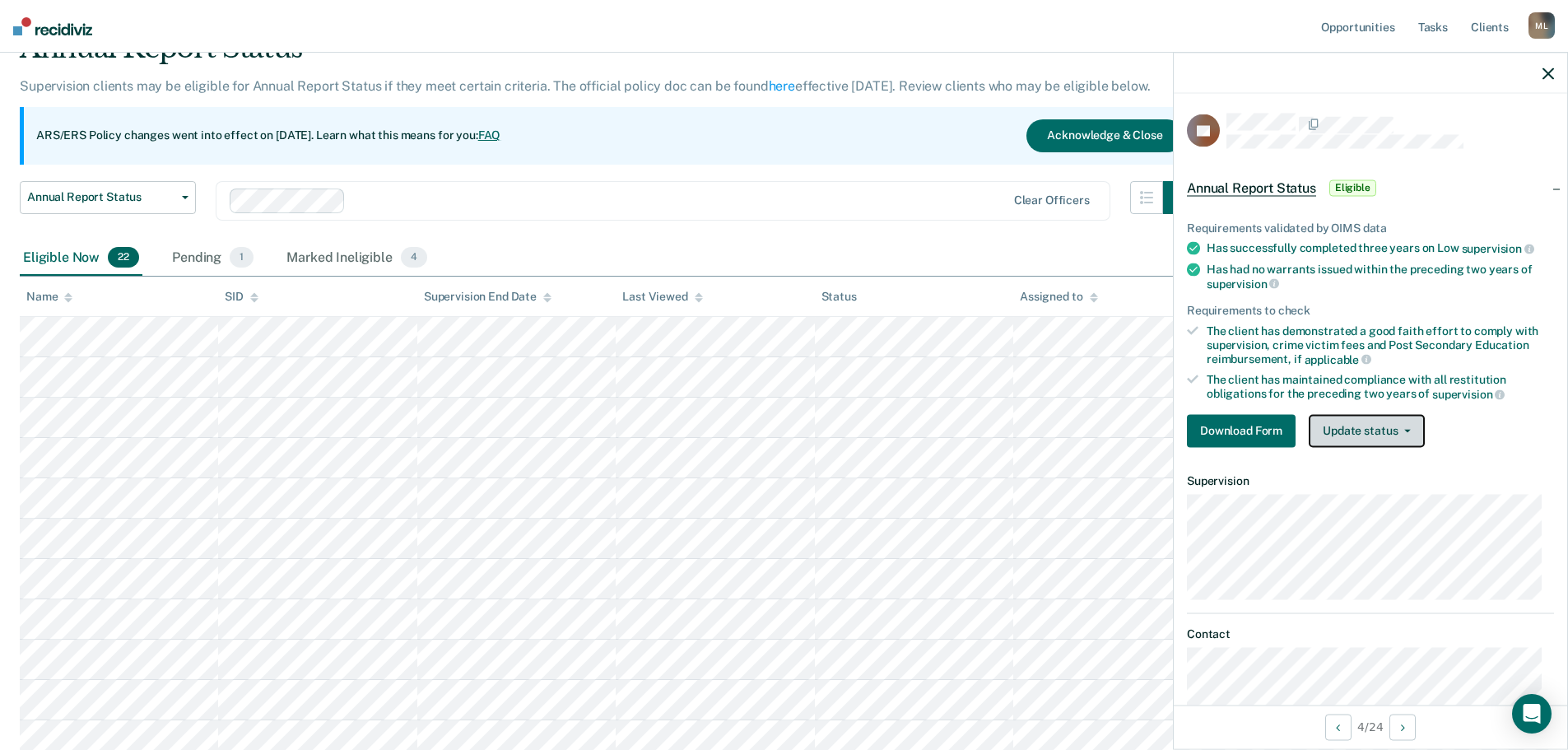
click at [1385, 423] on button "Update status" at bounding box center [1367, 431] width 116 height 33
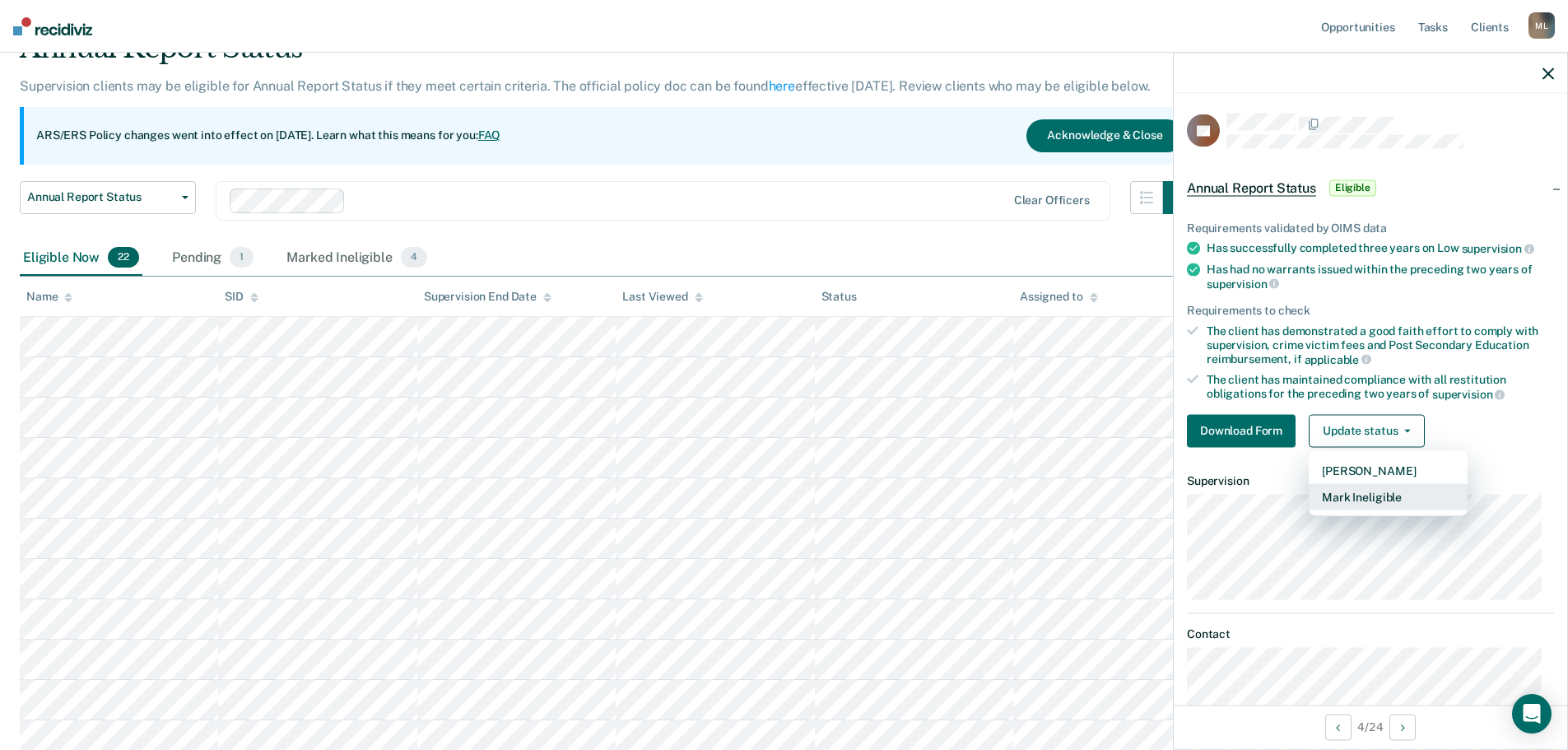
click at [1375, 490] on button "Mark Ineligible" at bounding box center [1388, 496] width 159 height 26
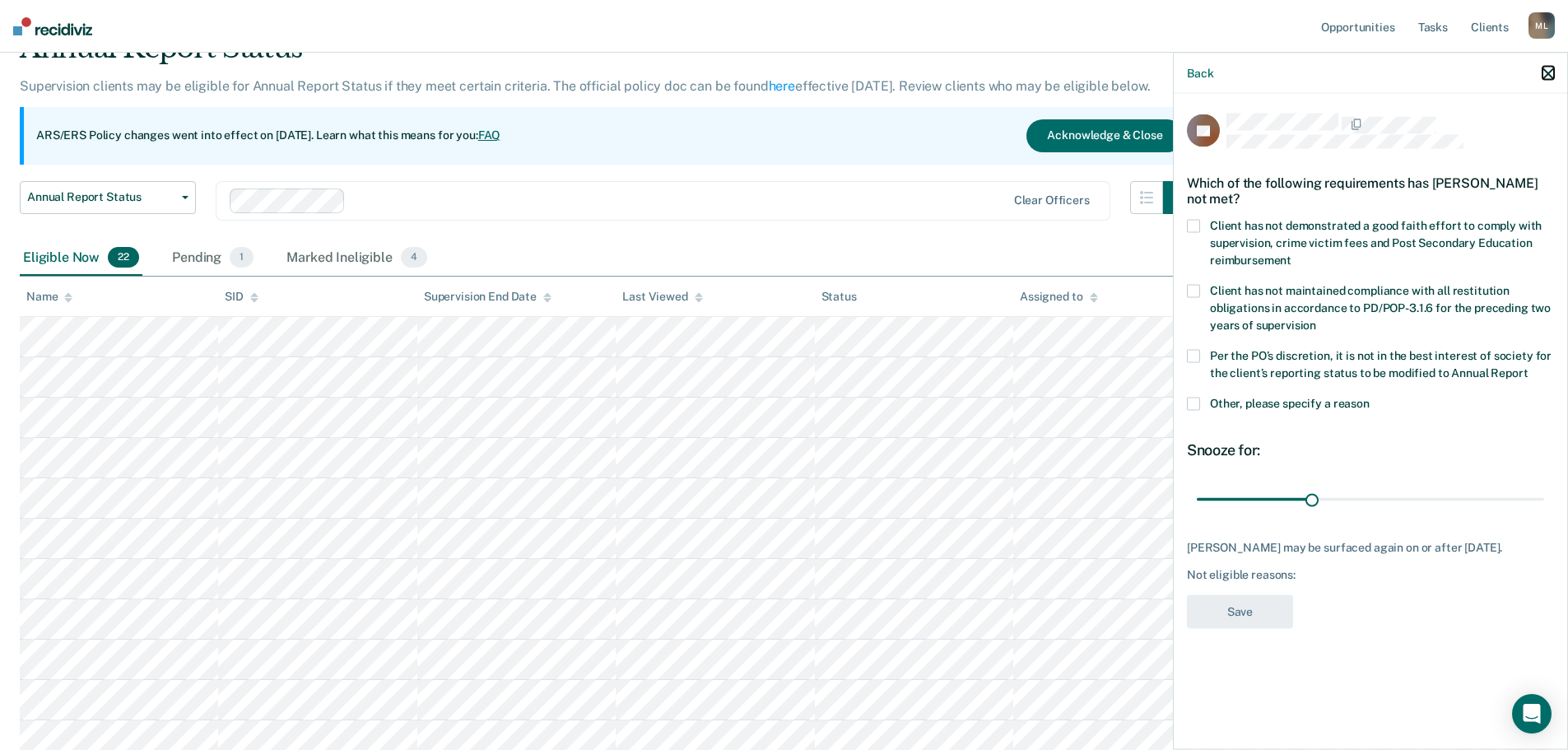
click at [1549, 72] on icon "button" at bounding box center [1549, 73] width 12 height 12
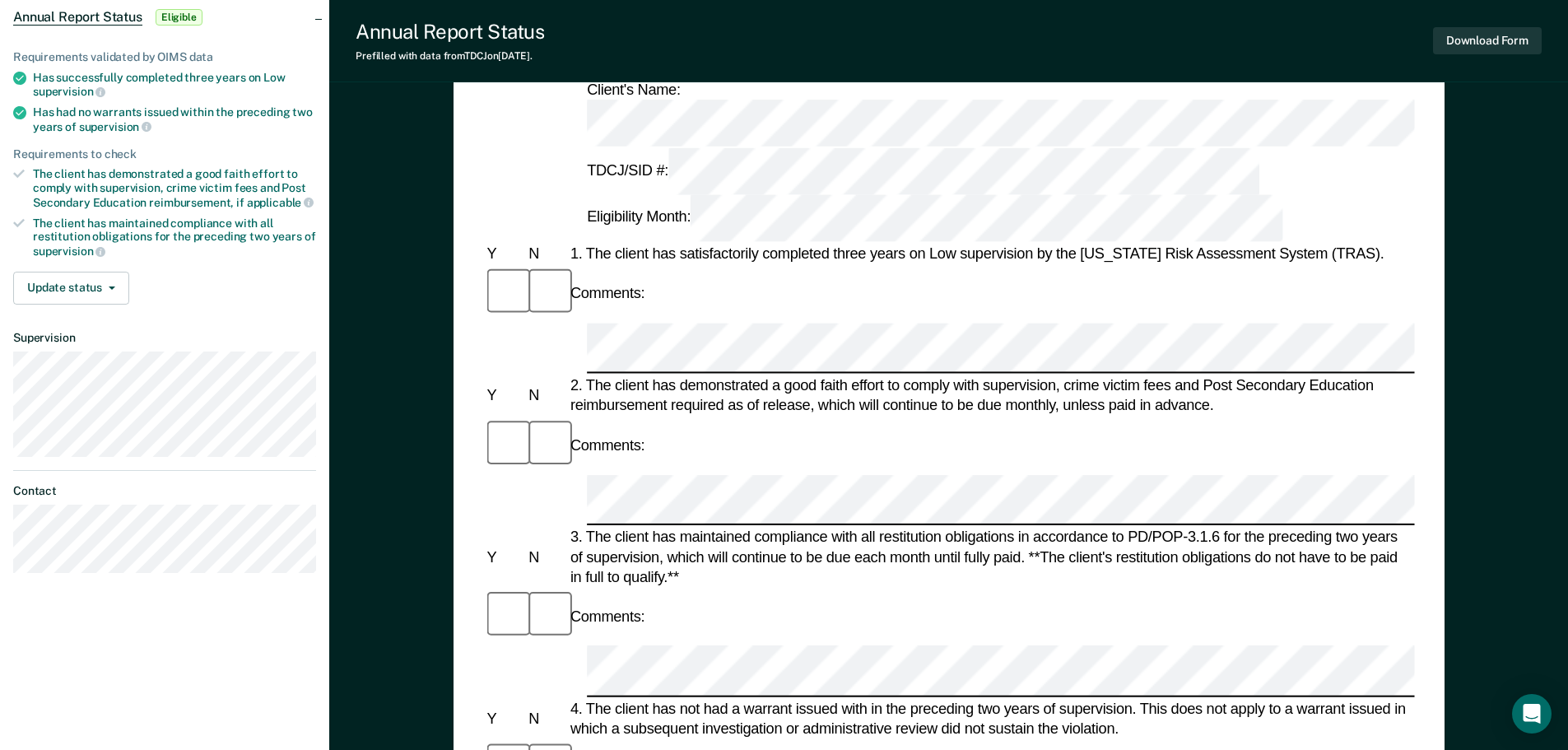
scroll to position [164, 0]
click at [1531, 45] on button "Download Form" at bounding box center [1488, 41] width 109 height 27
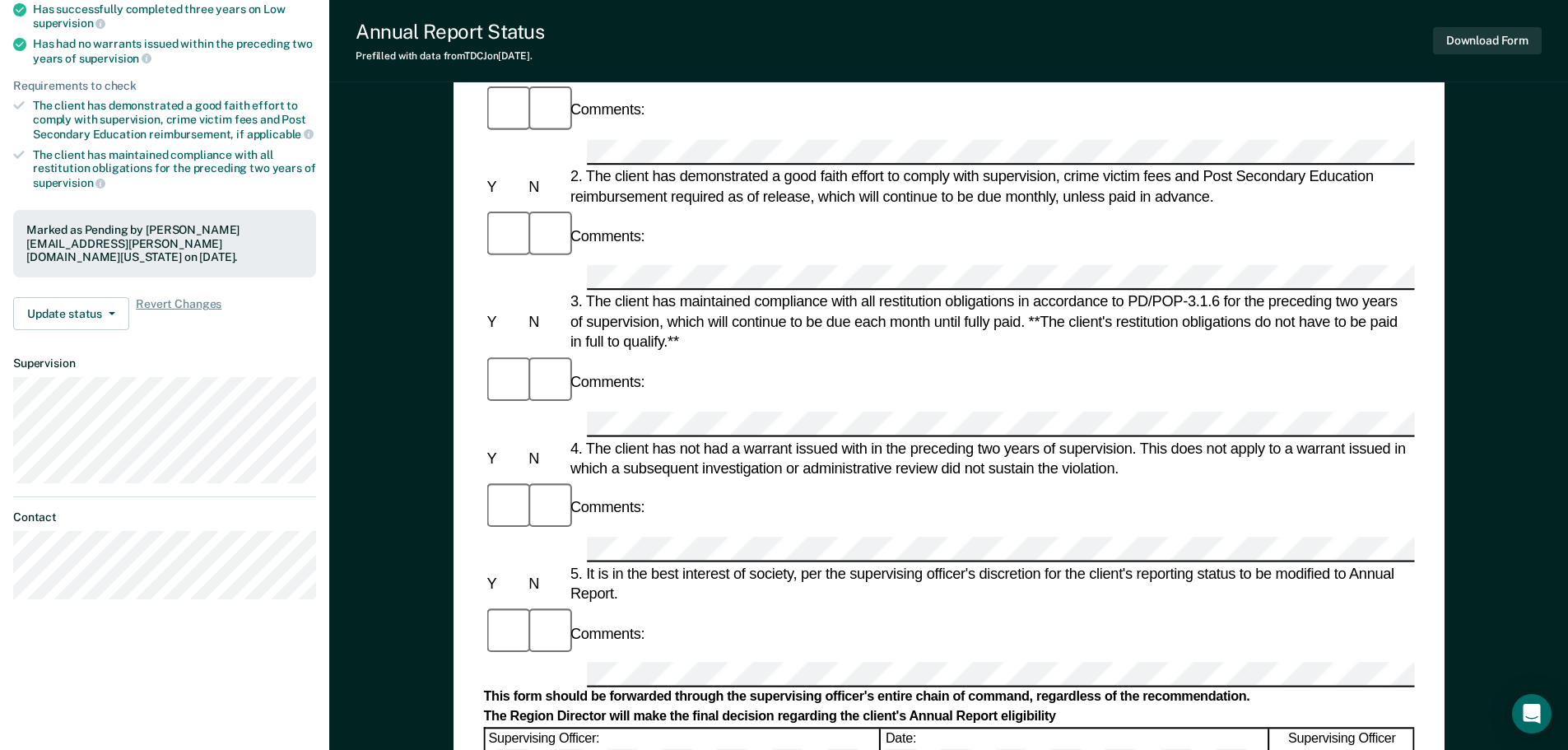
scroll to position [231, 0]
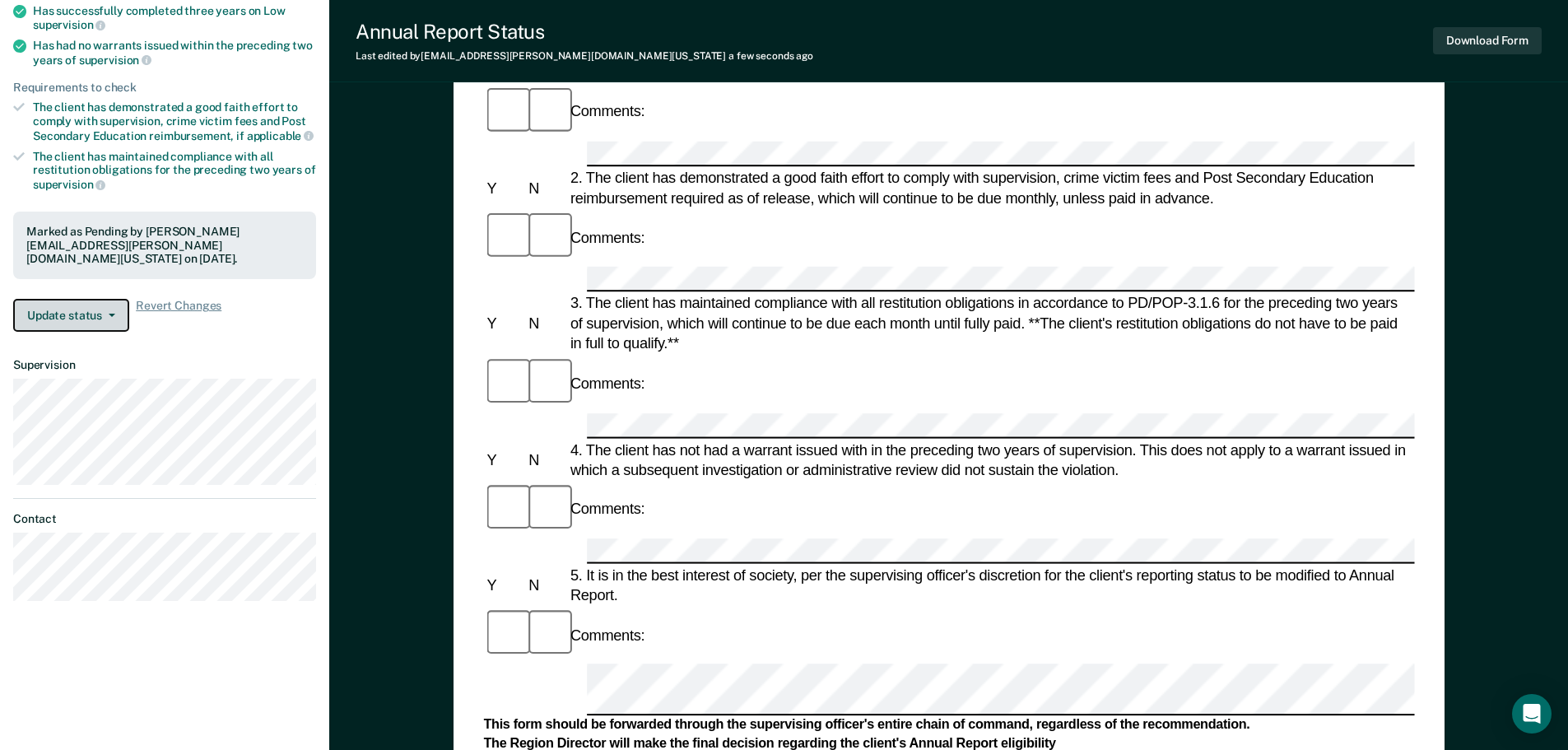
click at [86, 319] on button "Update status" at bounding box center [71, 315] width 116 height 33
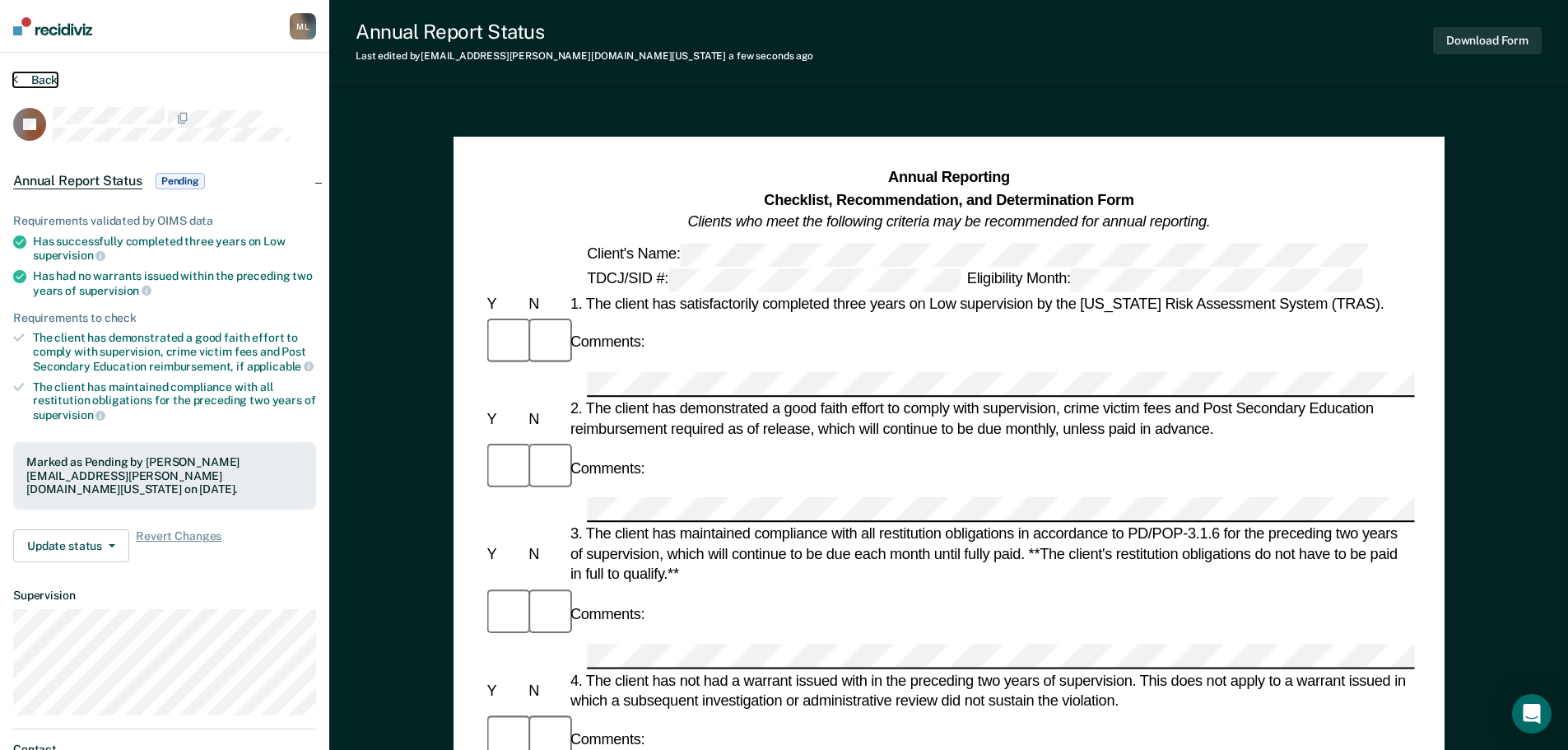
click at [39, 81] on button "Back" at bounding box center [36, 79] width 45 height 15
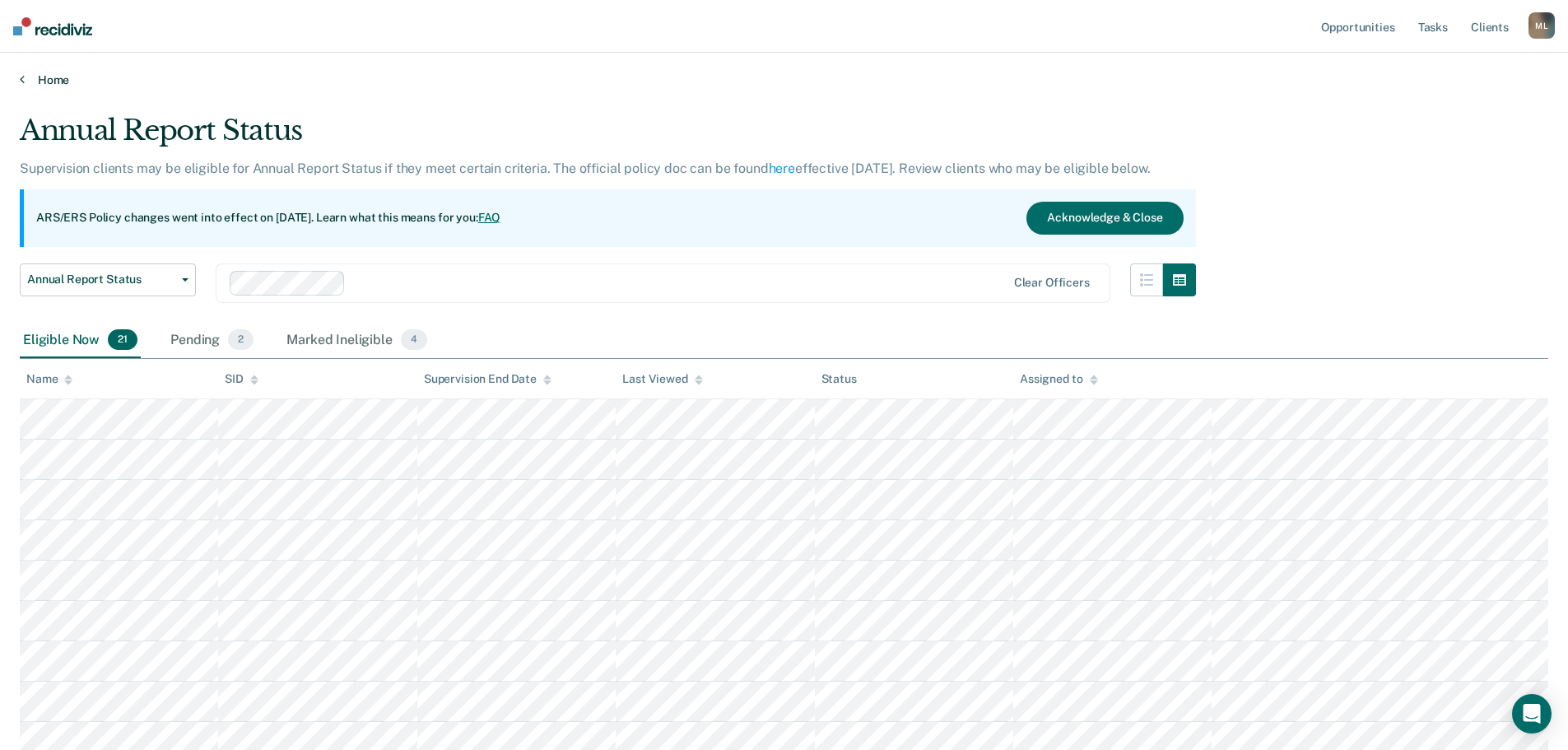
click at [40, 83] on link "Home" at bounding box center [784, 79] width 1529 height 15
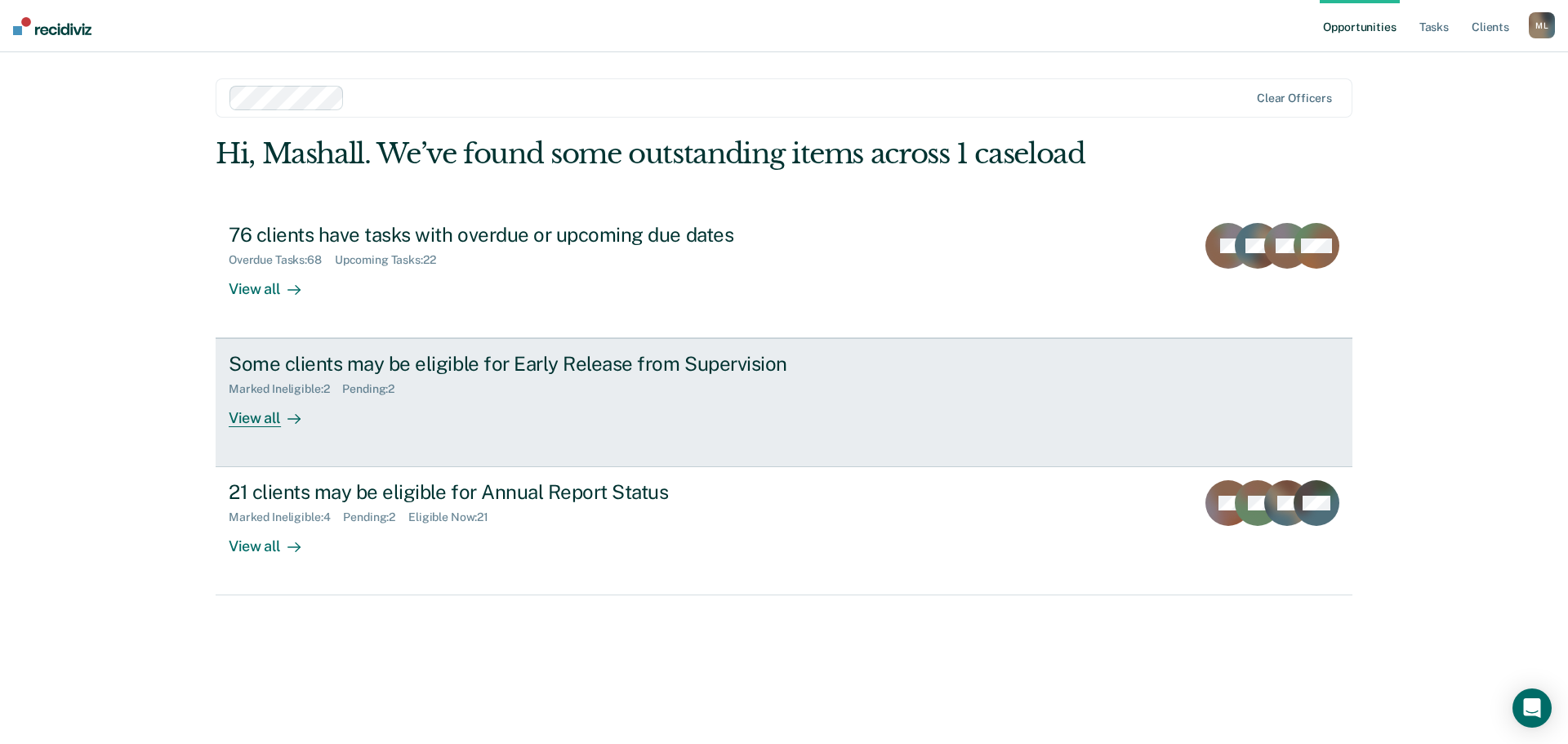
click at [313, 386] on div "Marked Ineligible : 2" at bounding box center [286, 389] width 114 height 14
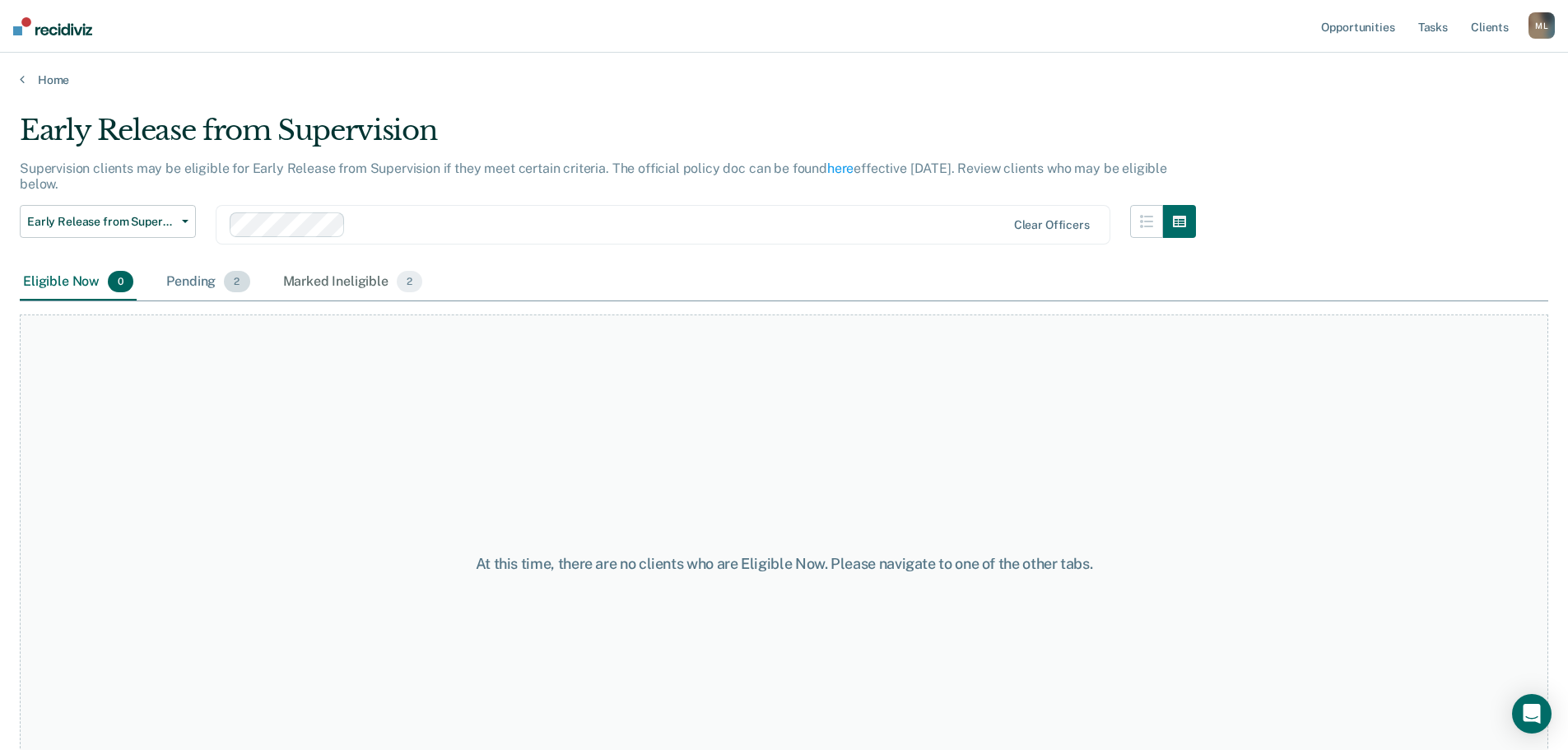
click at [205, 282] on div "Pending 2" at bounding box center [208, 282] width 89 height 36
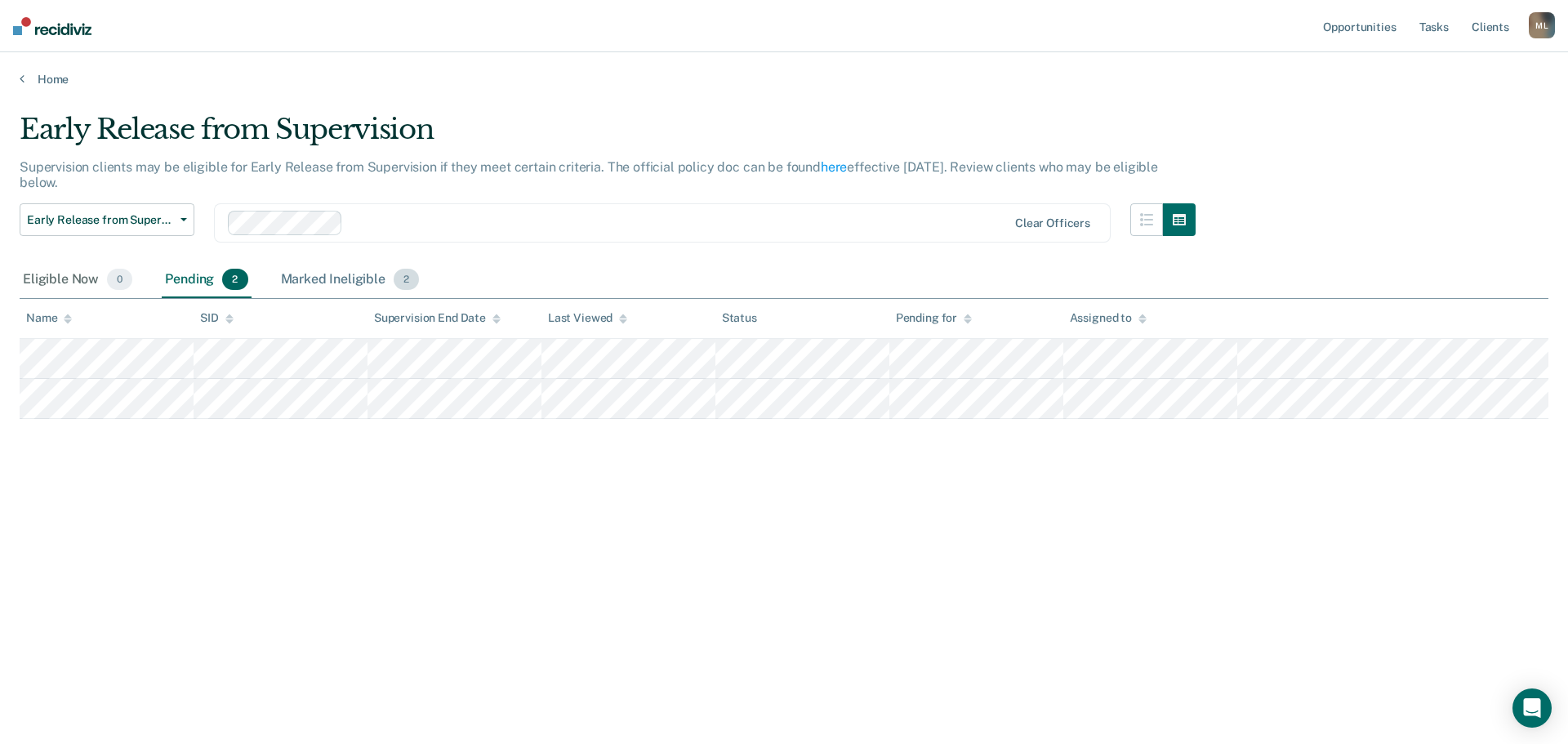
click at [332, 273] on div "Marked Ineligible 2" at bounding box center [350, 280] width 146 height 36
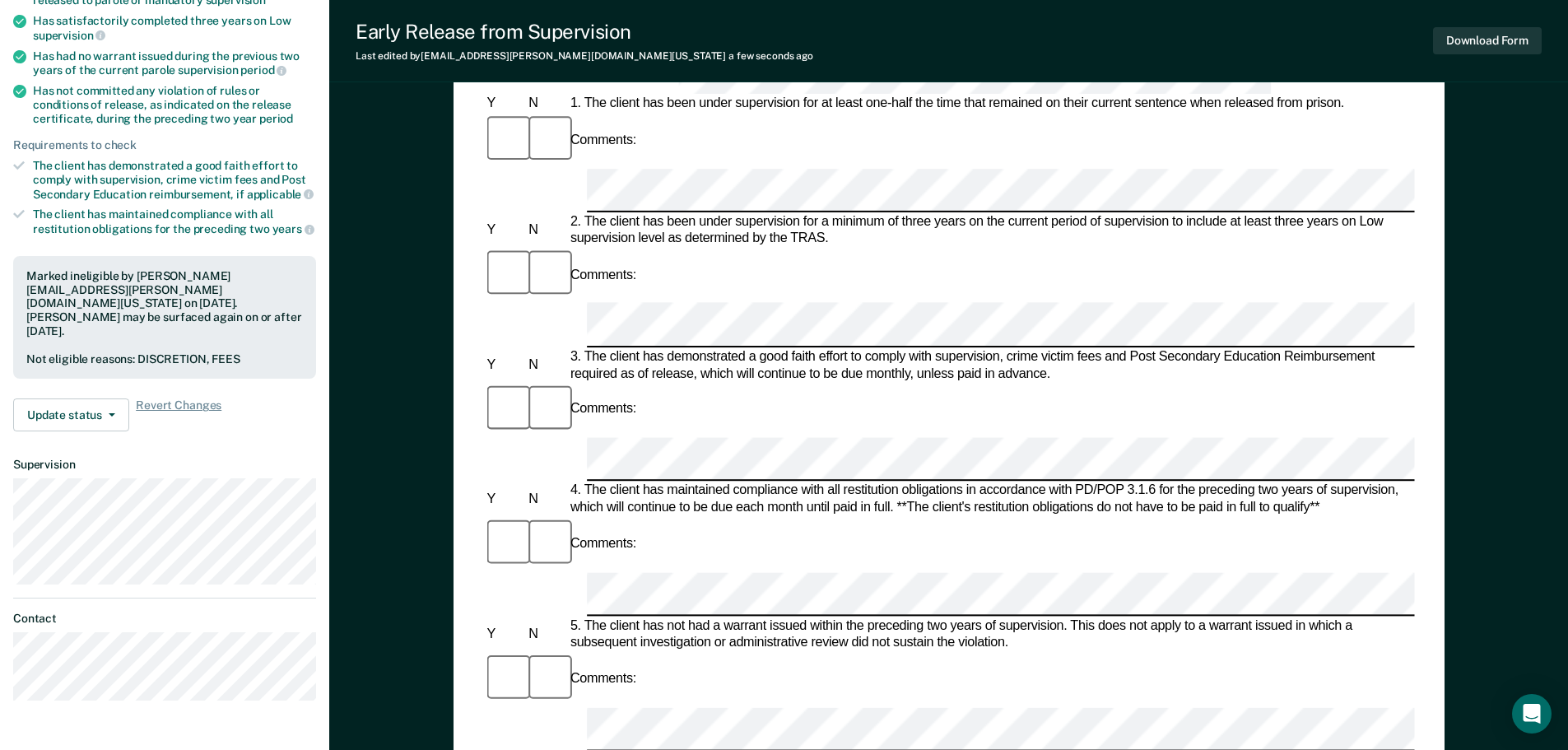
scroll to position [411, 0]
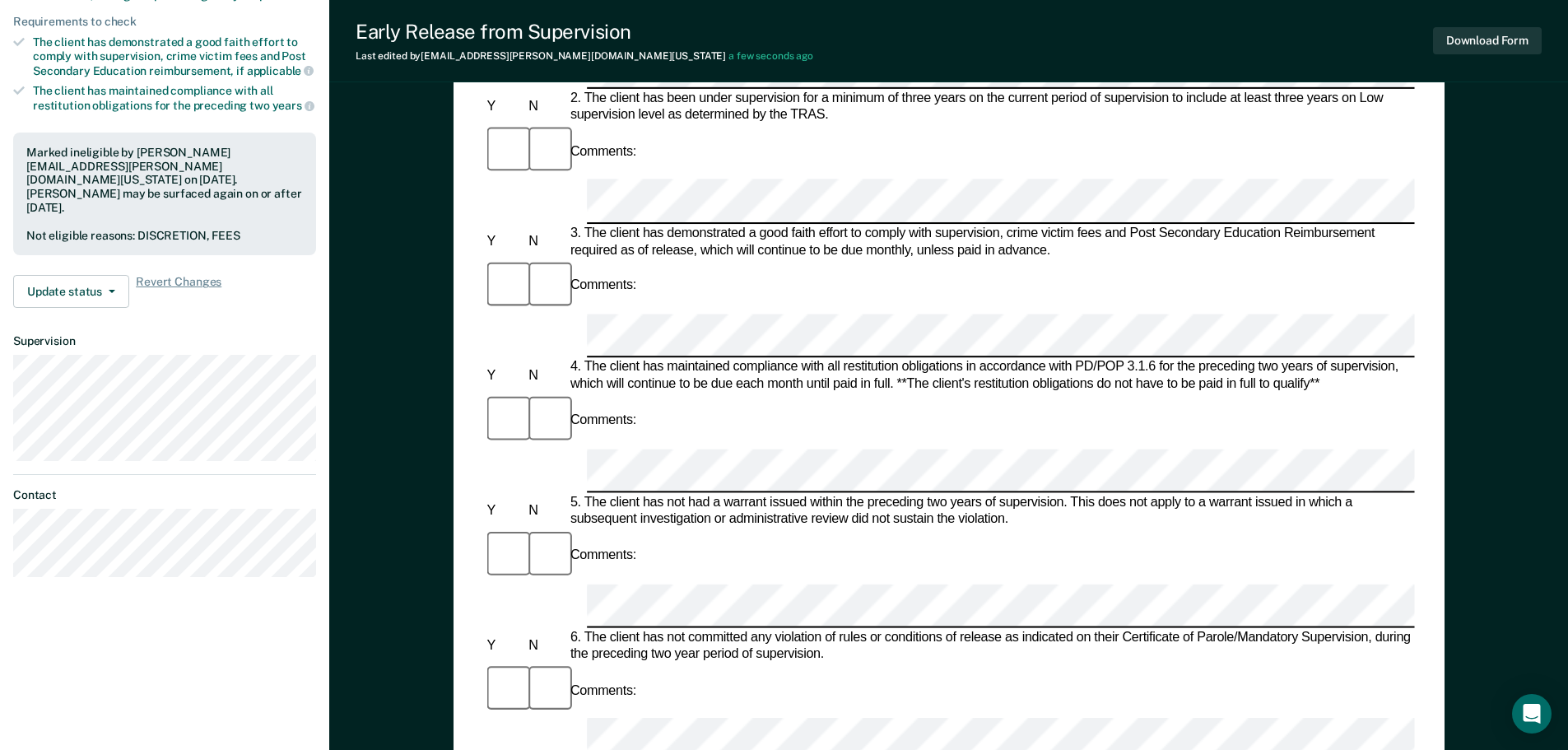
click at [1225, 502] on form "Early Release from Supervision (ERS) Checklist, Recommendation, and Determinati…" at bounding box center [948, 738] width 931 height 1965
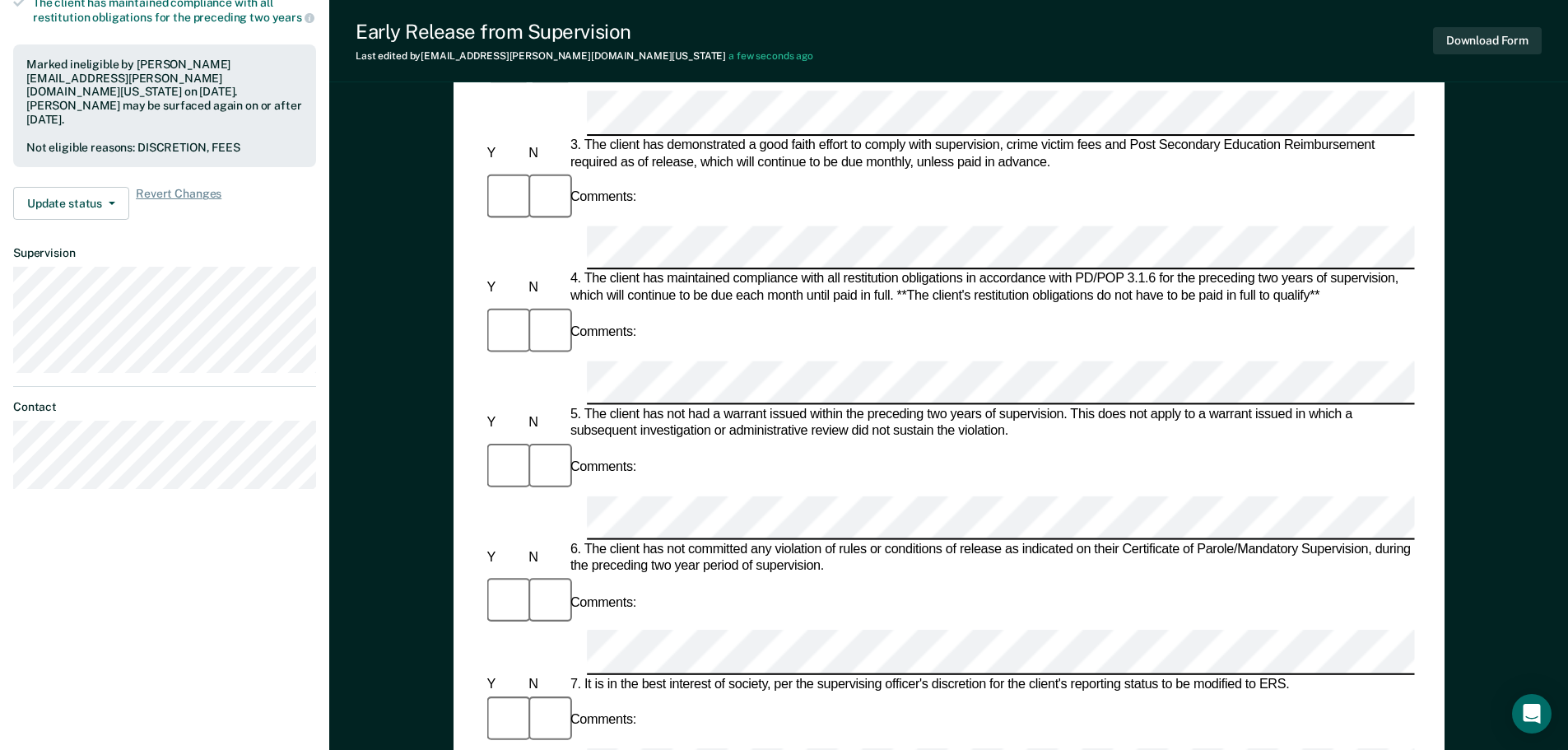
scroll to position [659, 0]
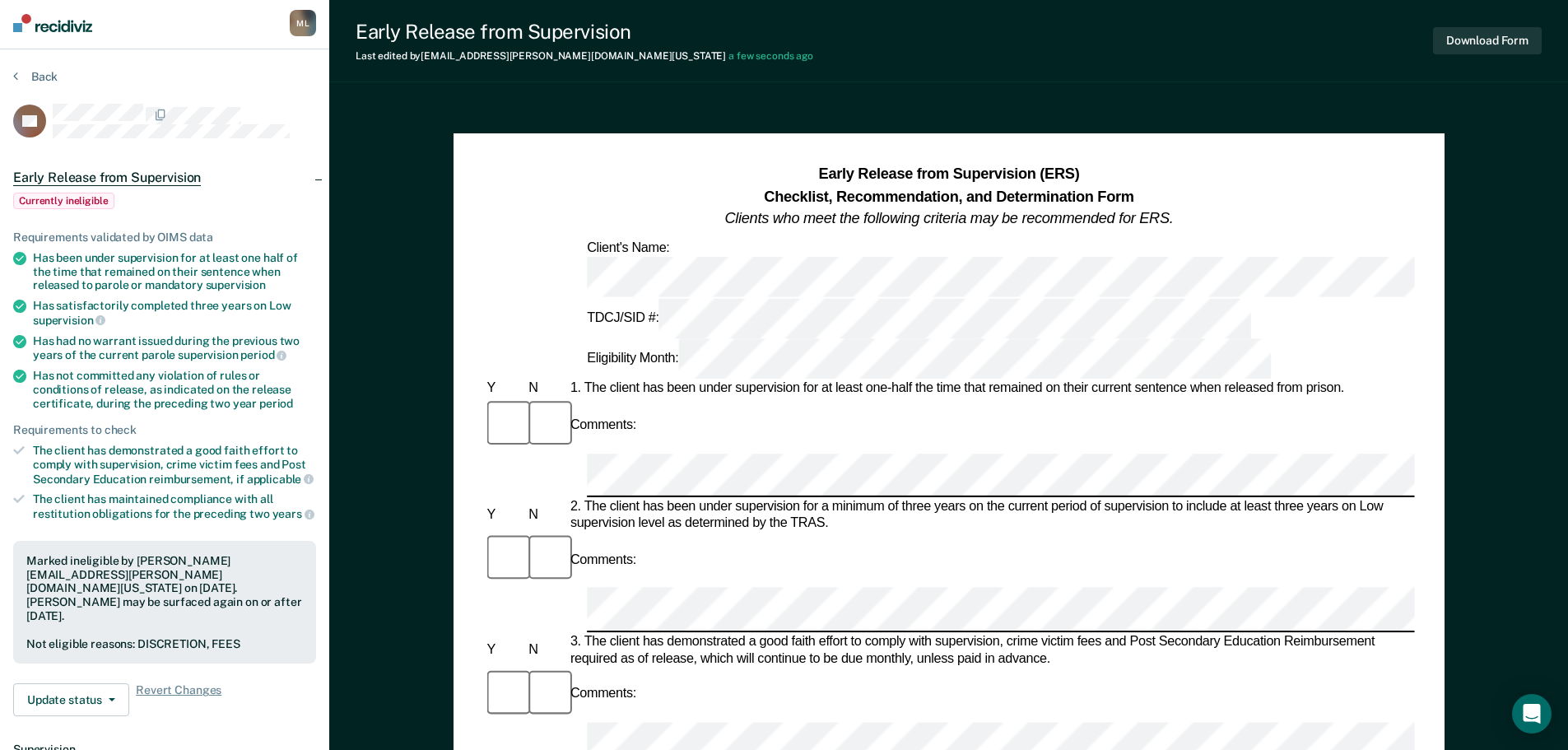
scroll to position [0, 0]
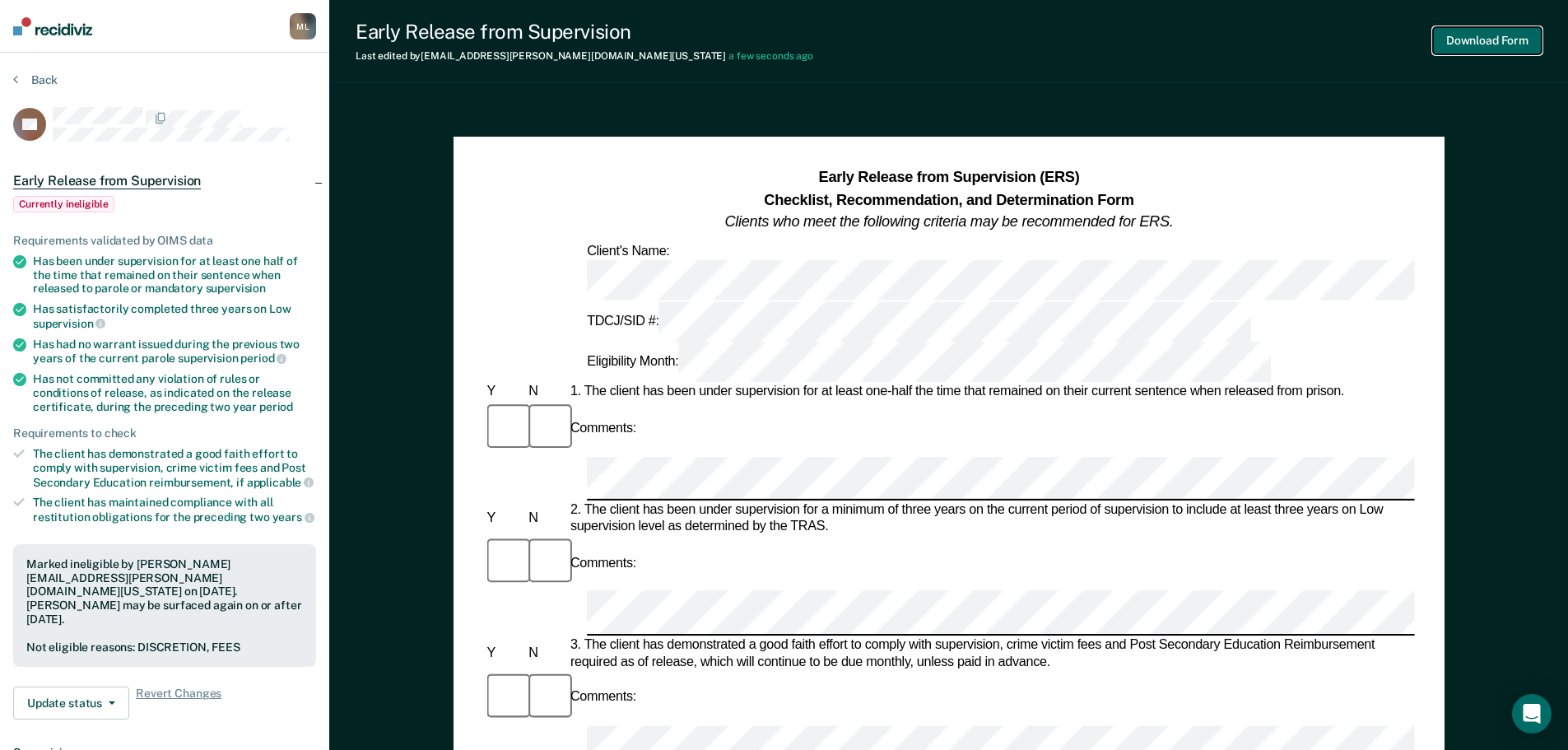
click at [1476, 42] on button "Download Form" at bounding box center [1488, 41] width 109 height 27
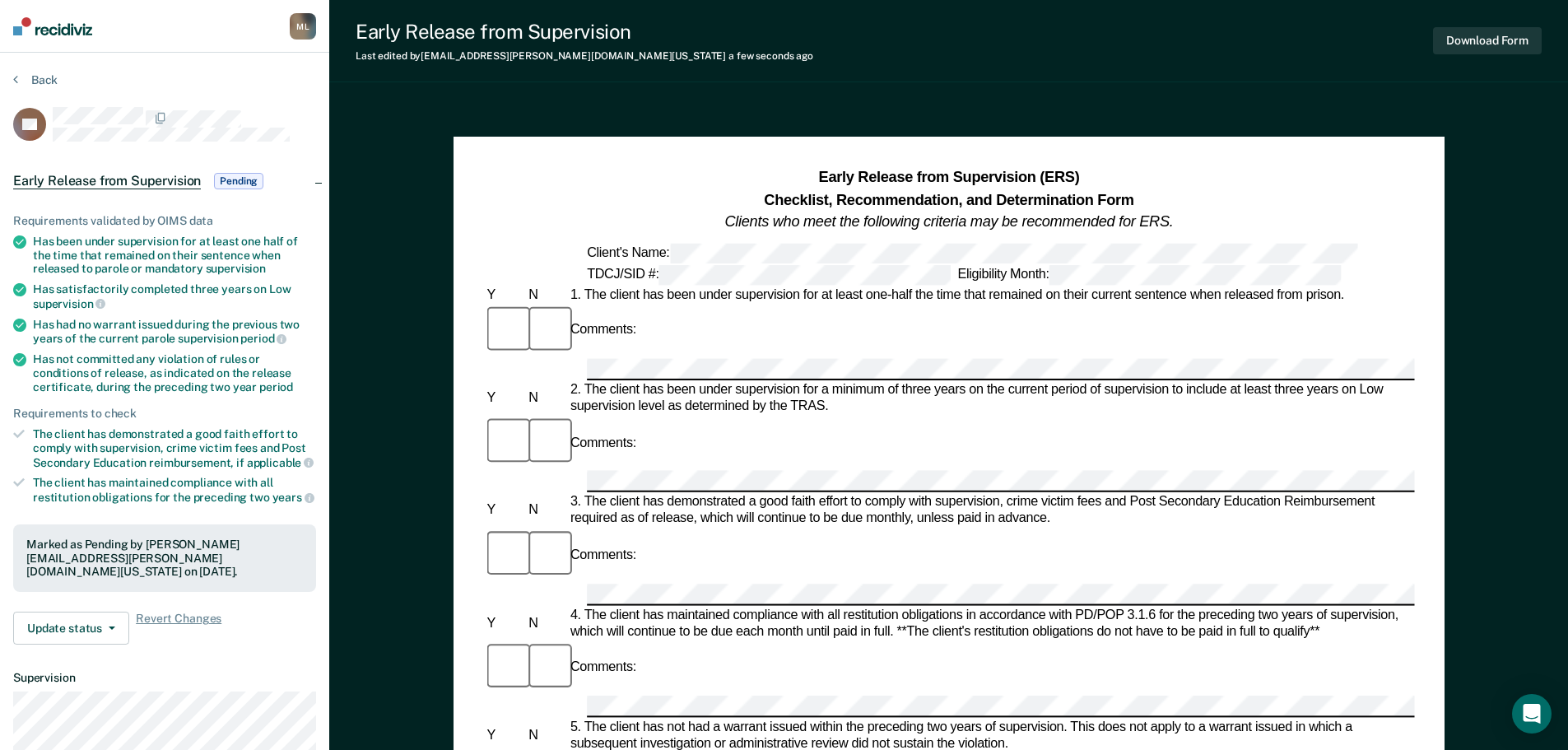
click at [131, 613] on div "Update status Revert from Pending Mark Ineligible Revert Changes" at bounding box center [164, 628] width 303 height 33
click at [113, 614] on button "Update status" at bounding box center [71, 628] width 116 height 33
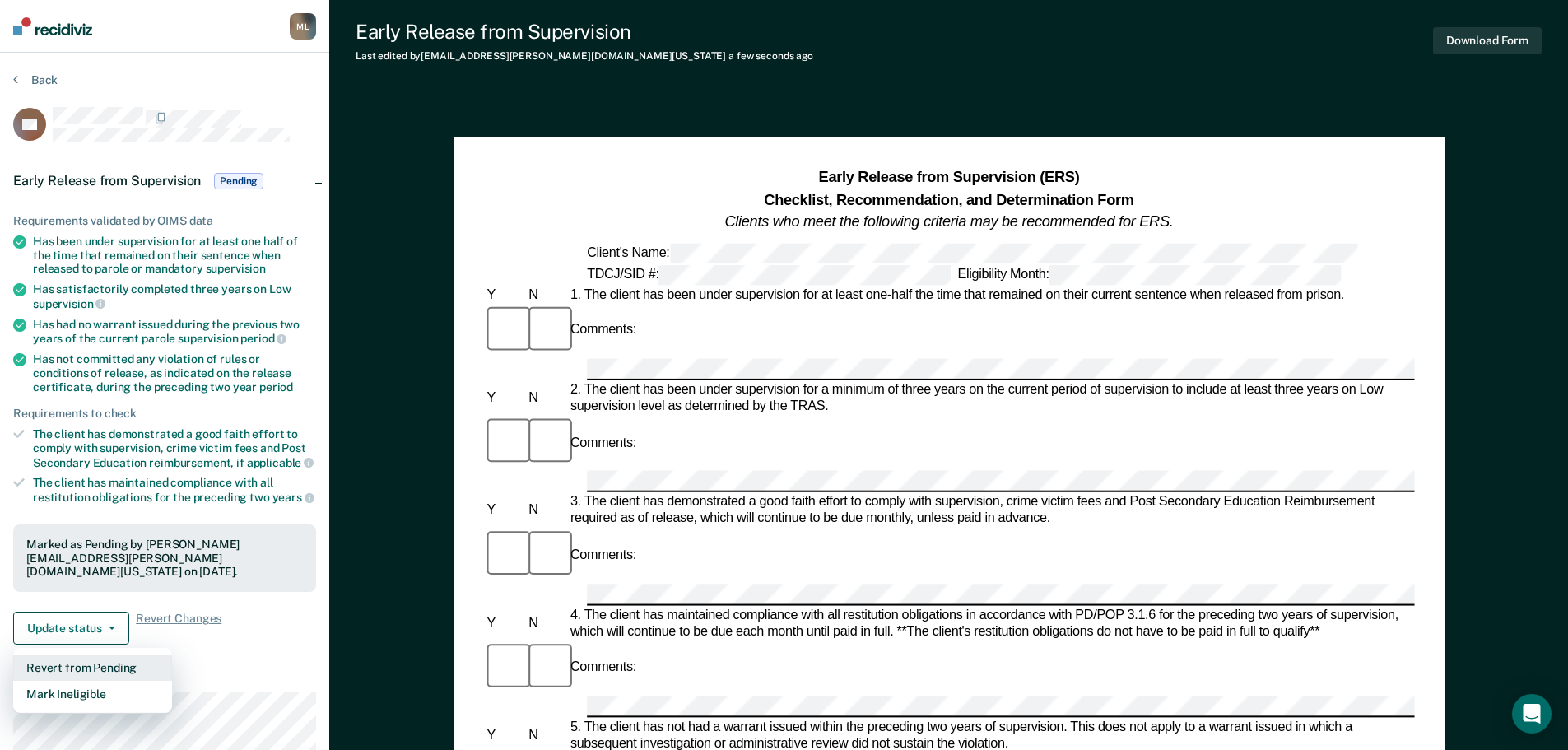
click at [121, 663] on button "Revert from Pending" at bounding box center [92, 667] width 159 height 26
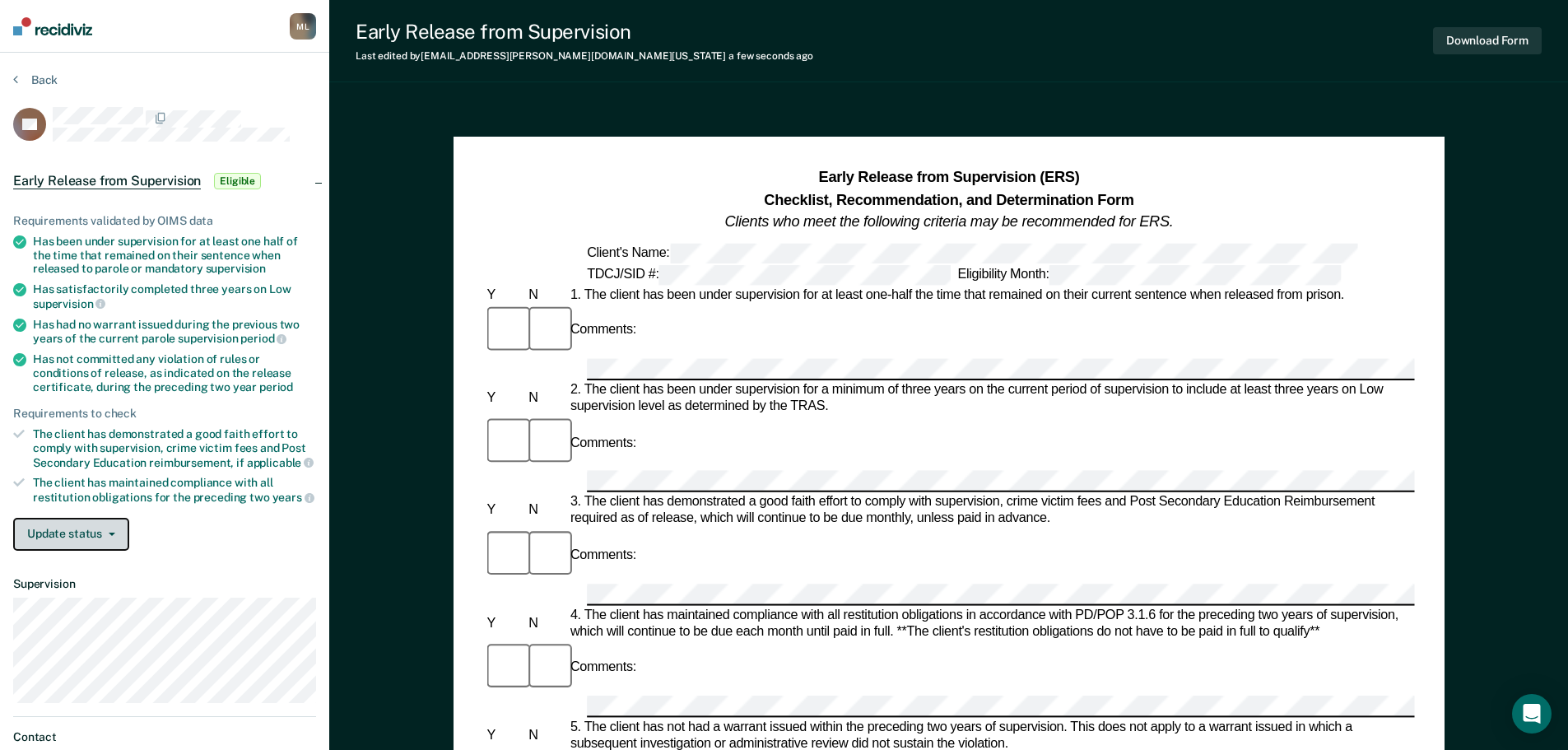
click at [99, 533] on button "Update status" at bounding box center [71, 534] width 116 height 33
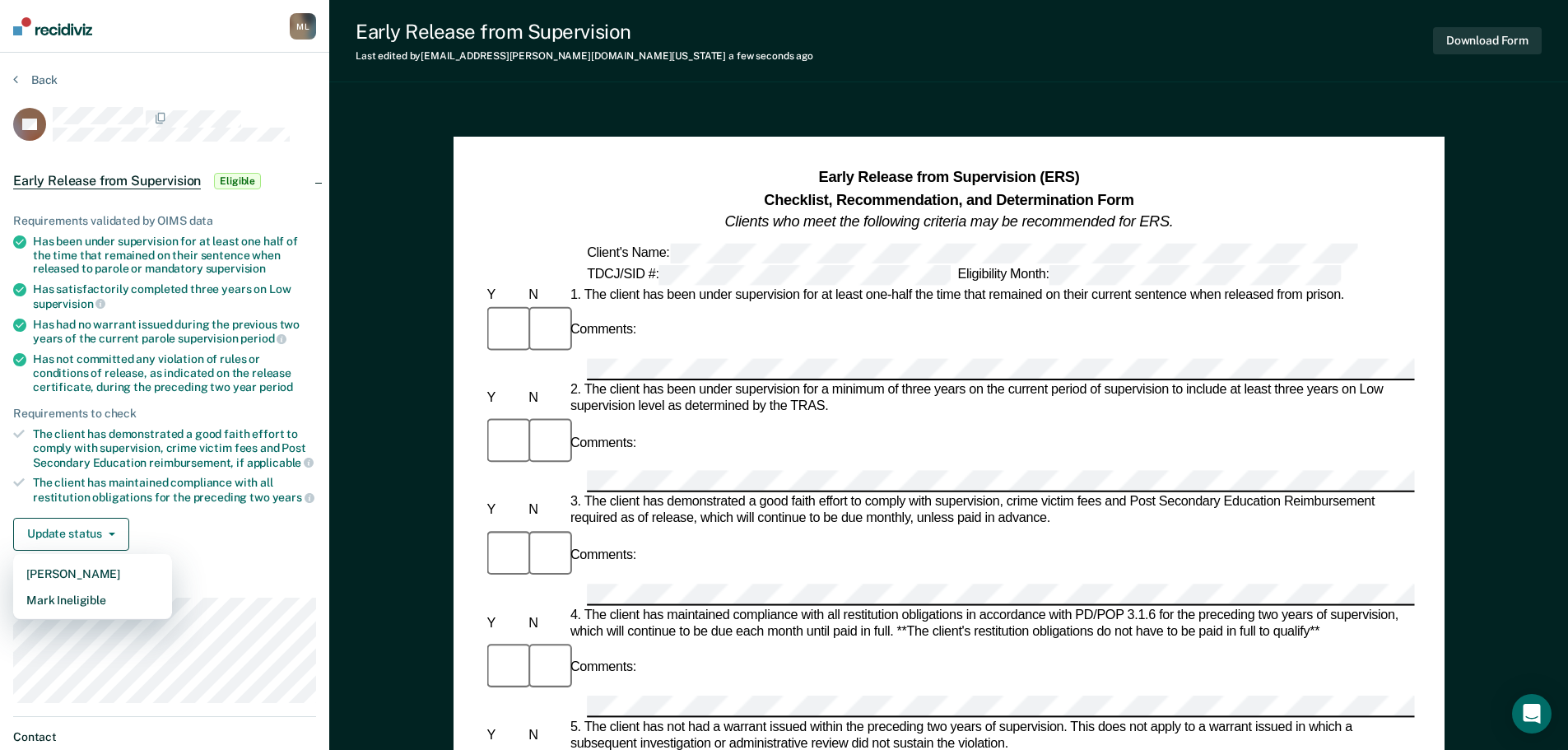
click at [228, 543] on div "Update status Mark Pending Mark Ineligible" at bounding box center [164, 534] width 303 height 33
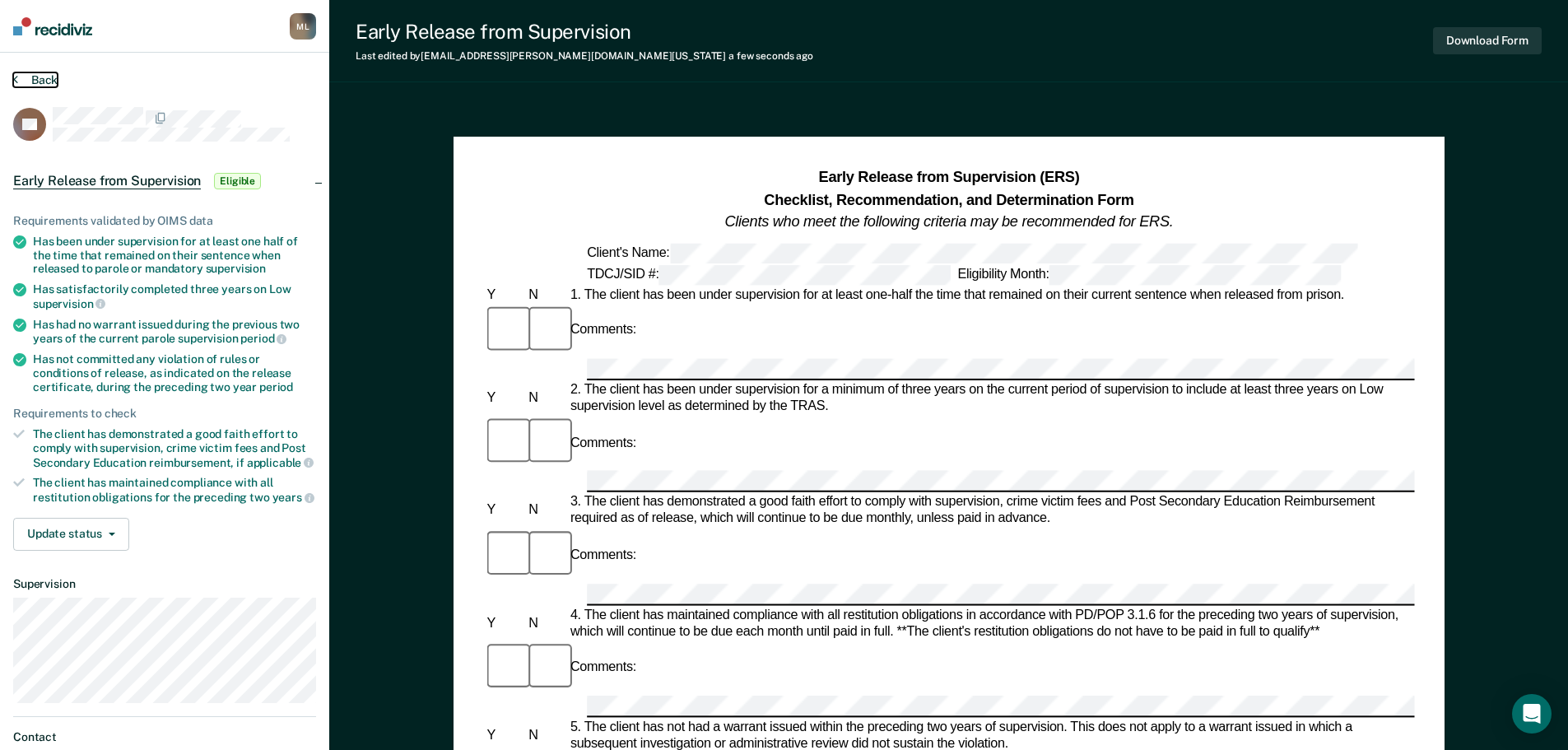
click at [40, 72] on button "Back" at bounding box center [36, 79] width 45 height 15
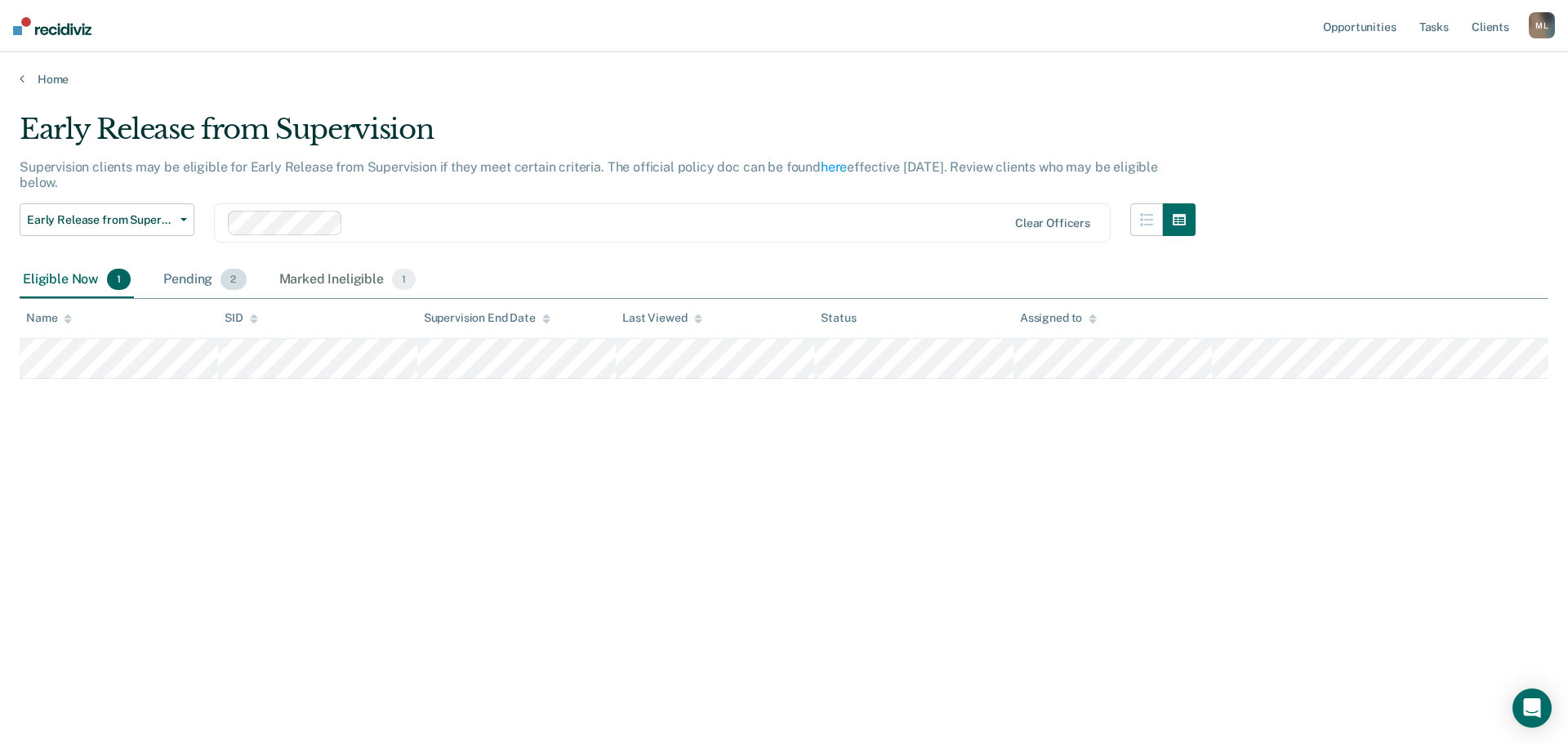
click at [215, 271] on div "Pending 2" at bounding box center [205, 280] width 89 height 36
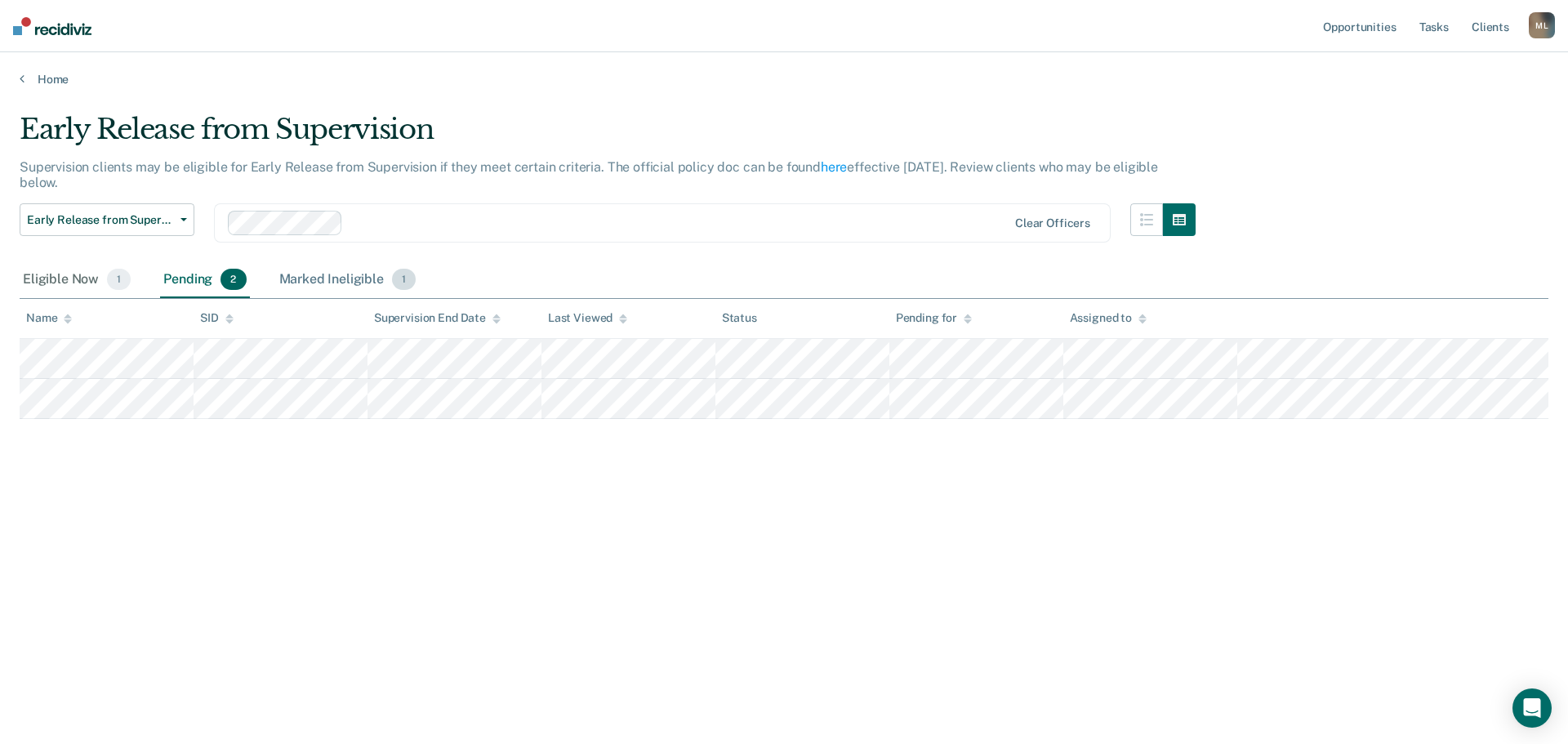
click at [325, 279] on div "Marked Ineligible 1" at bounding box center [347, 280] width 144 height 36
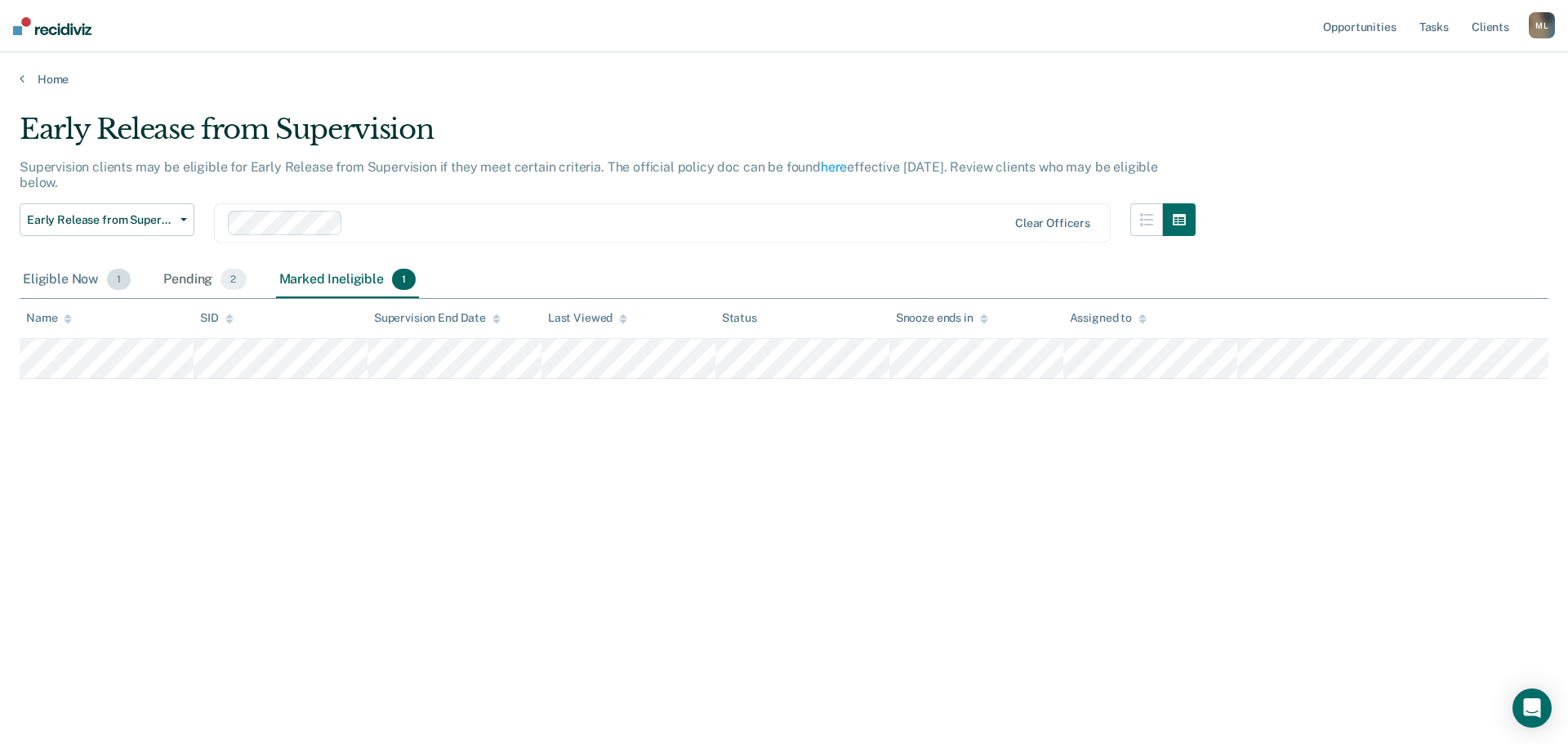
click at [56, 279] on div "Eligible Now 1" at bounding box center [76, 280] width 114 height 36
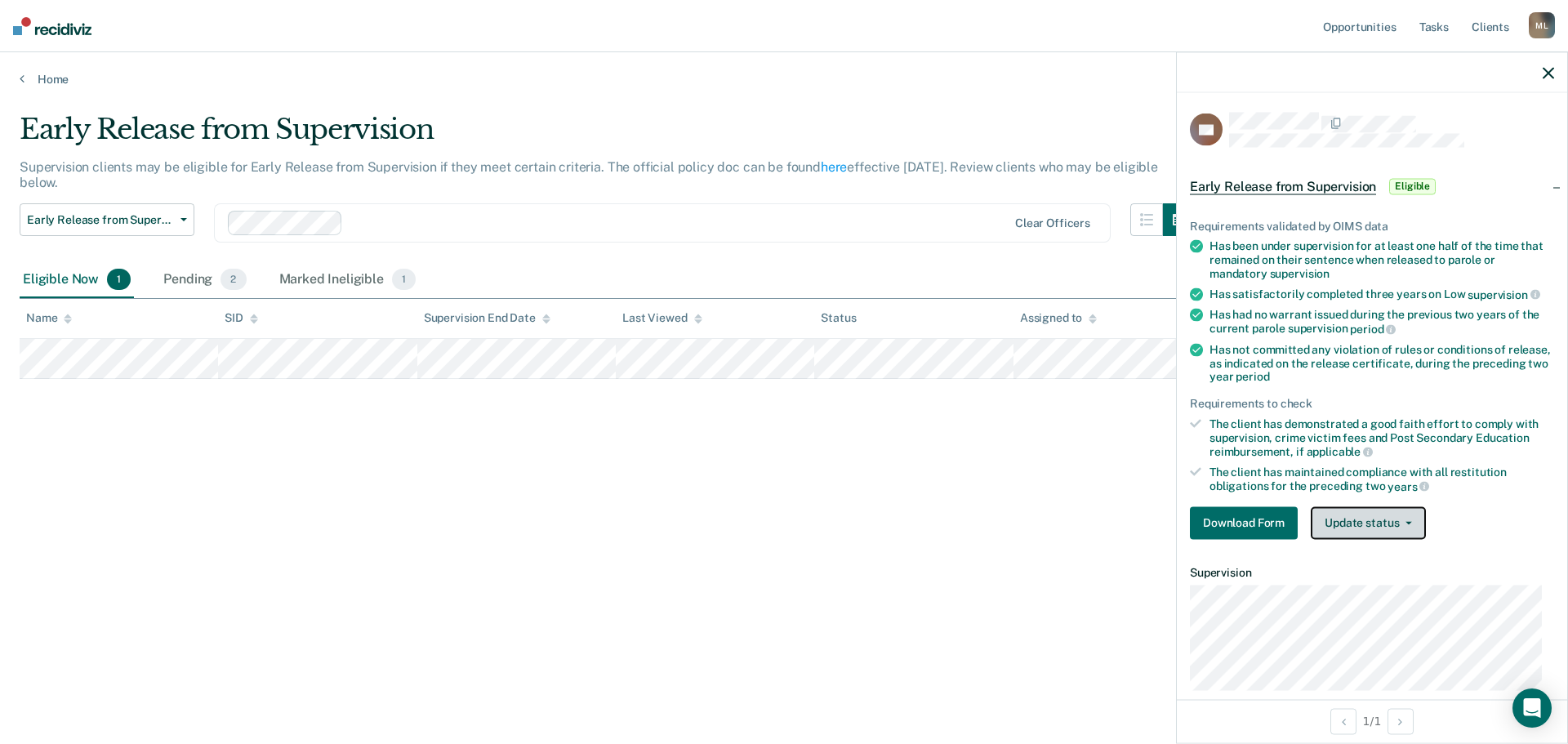
click at [1375, 524] on button "Update status" at bounding box center [1368, 523] width 115 height 33
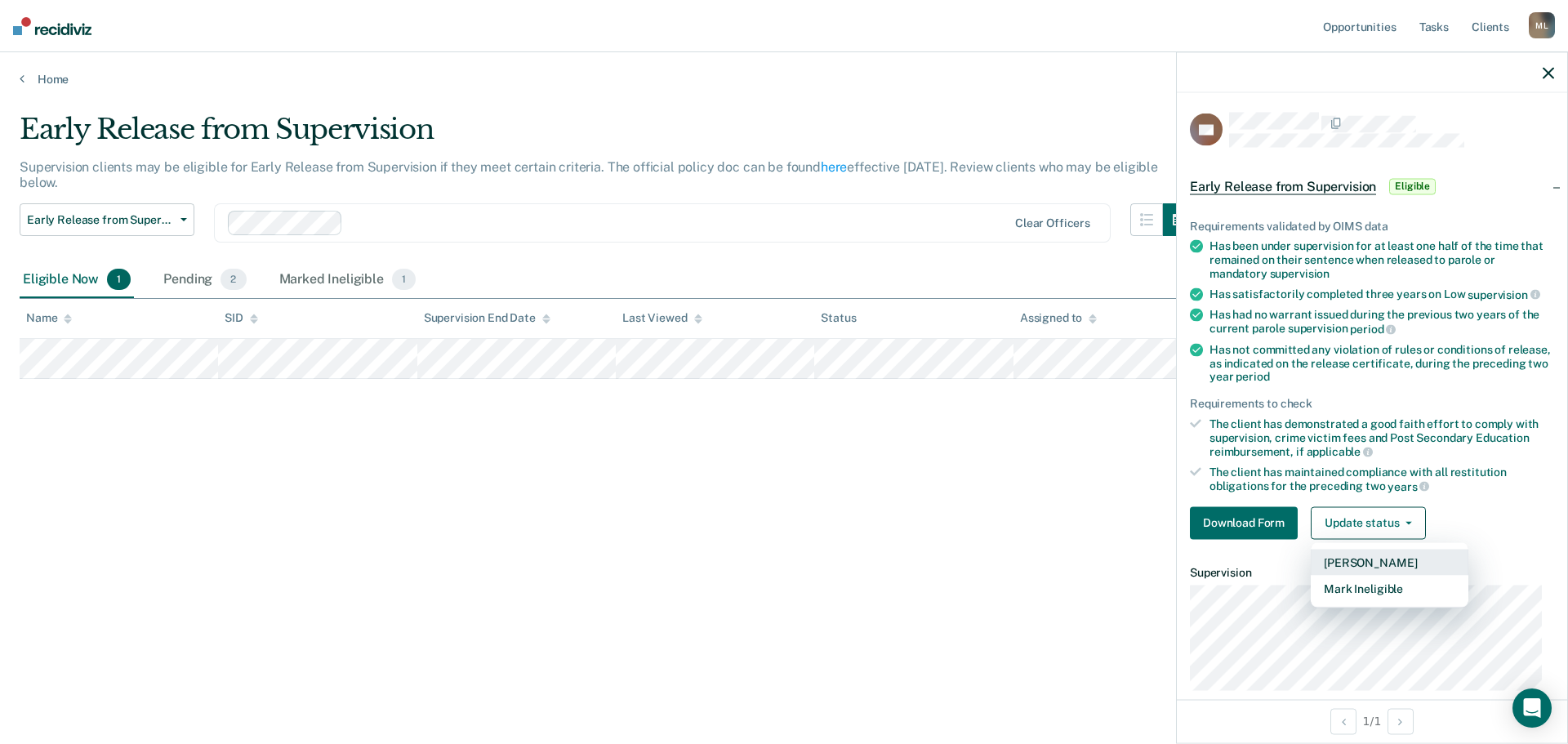
click at [1382, 559] on button "[PERSON_NAME]" at bounding box center [1389, 562] width 157 height 26
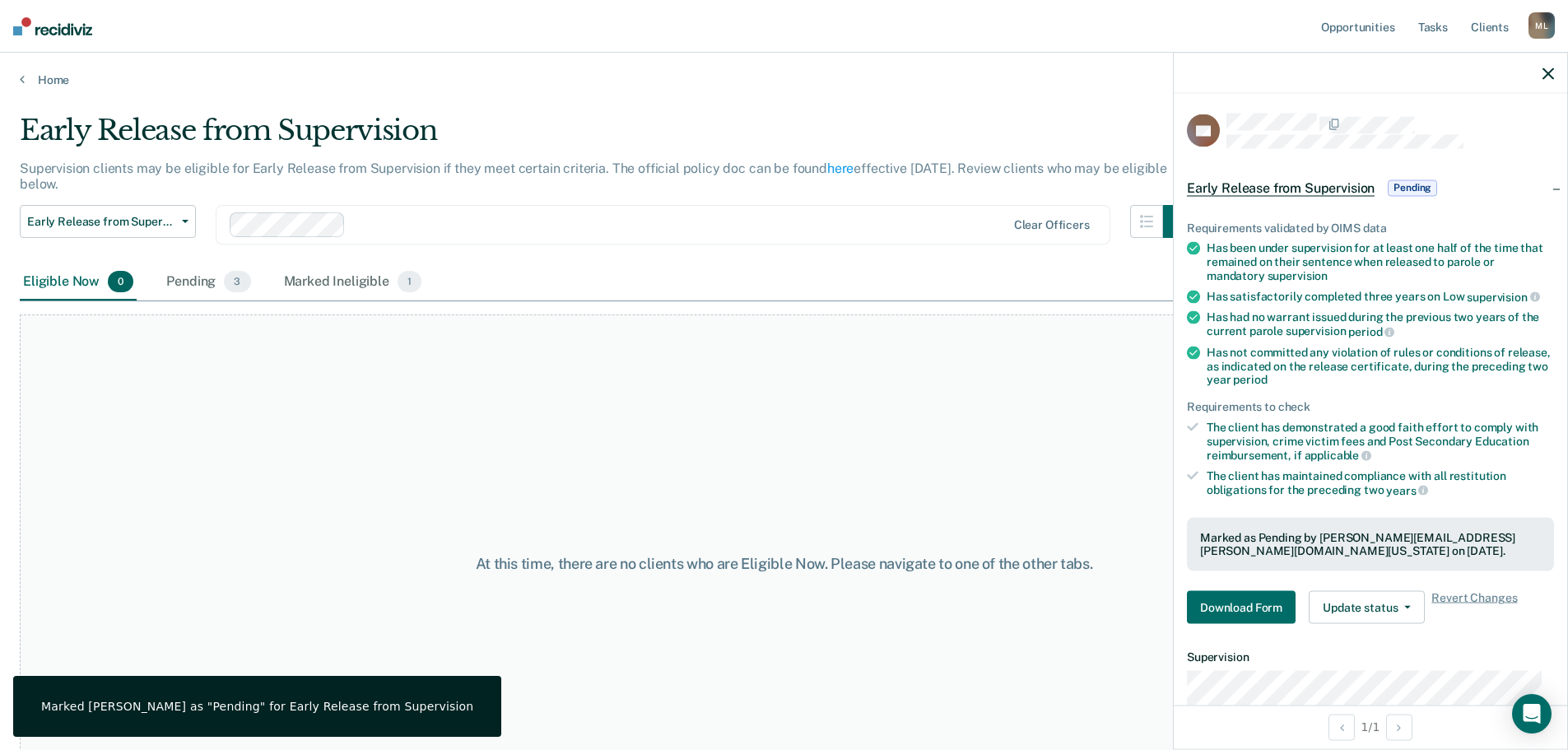
click at [228, 379] on div "At this time, there are no clients who are Eligible Now. Please navigate to one…" at bounding box center [784, 564] width 1529 height 500
click at [52, 79] on link "Home" at bounding box center [784, 79] width 1529 height 15
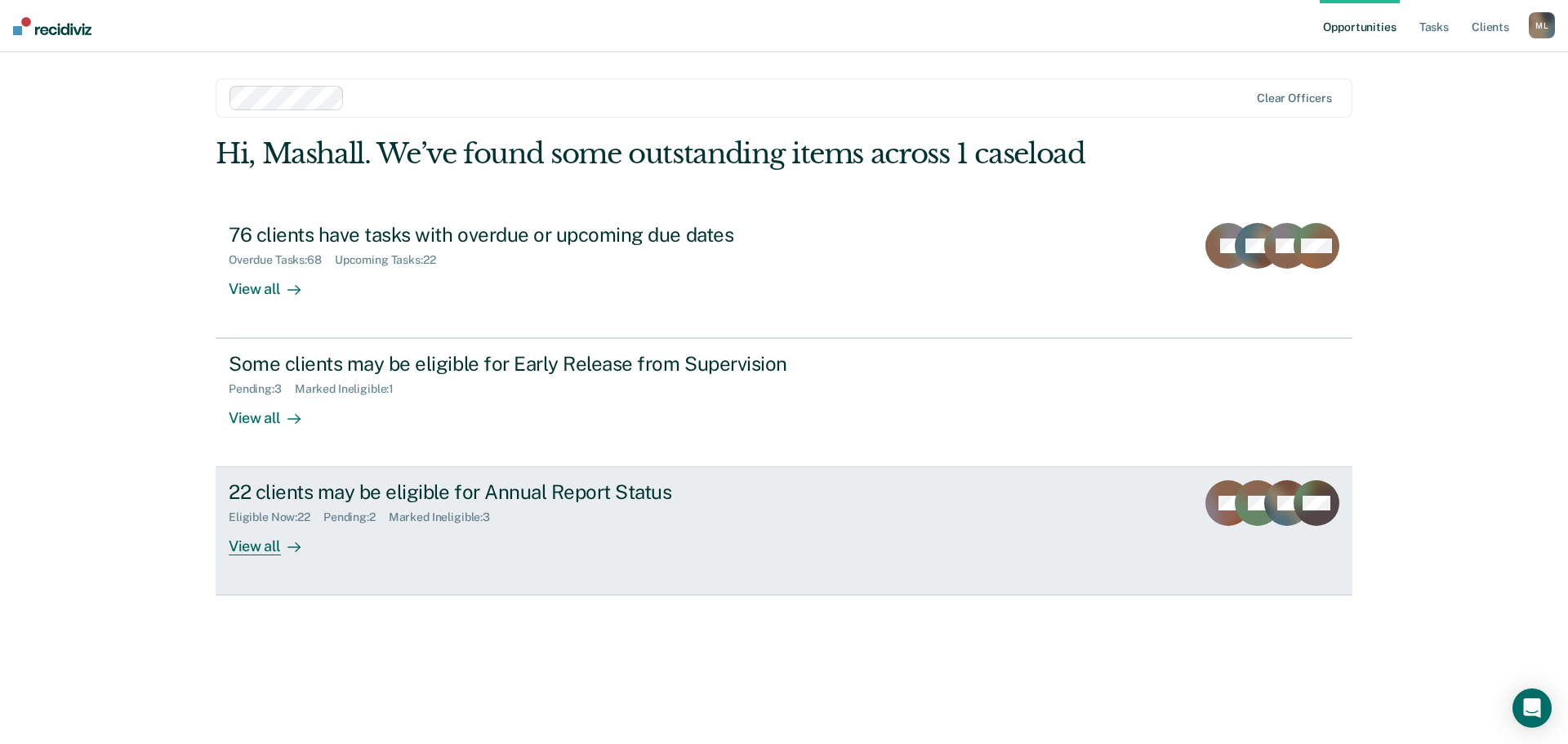
click at [268, 542] on div "View all" at bounding box center [274, 539] width 92 height 32
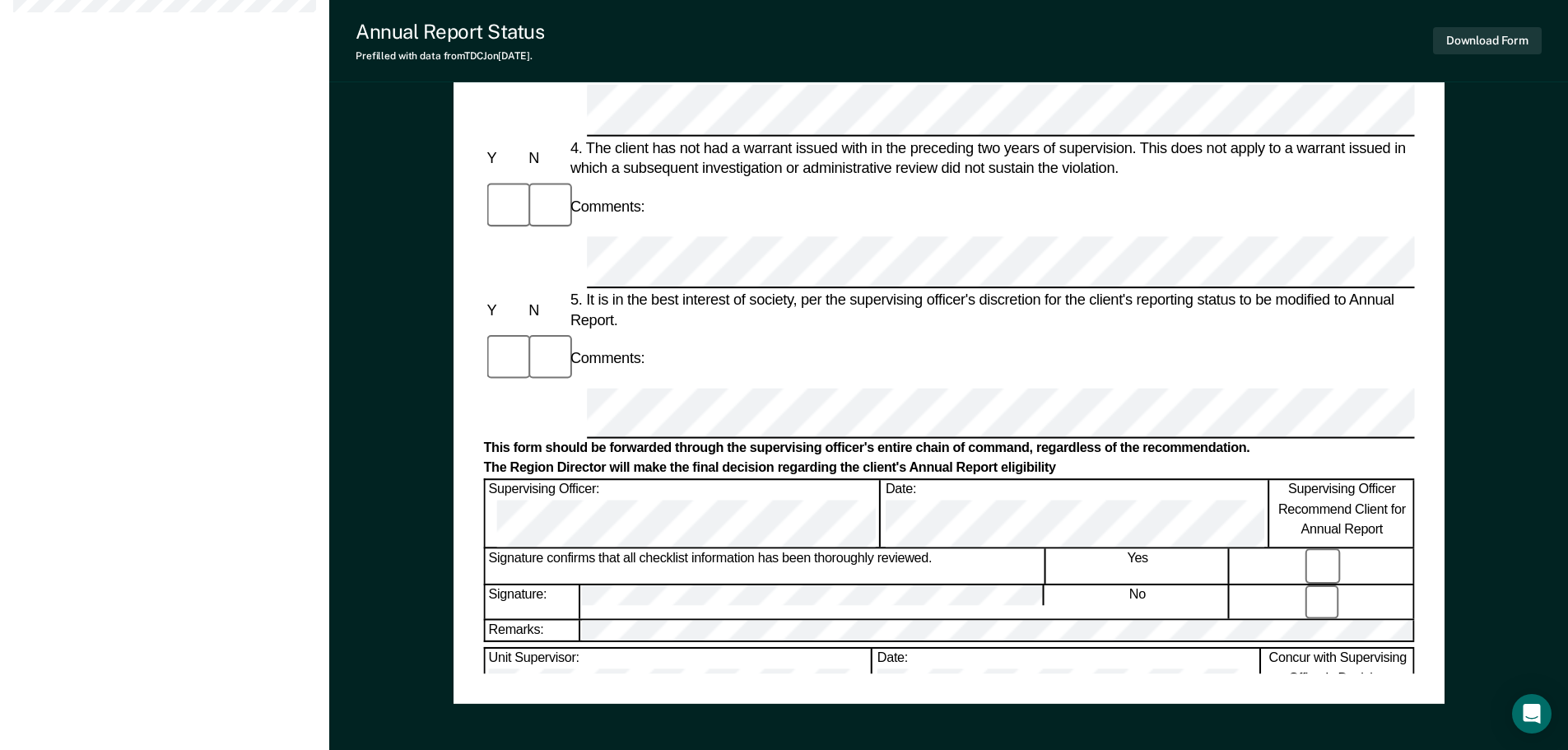
scroll to position [806, 0]
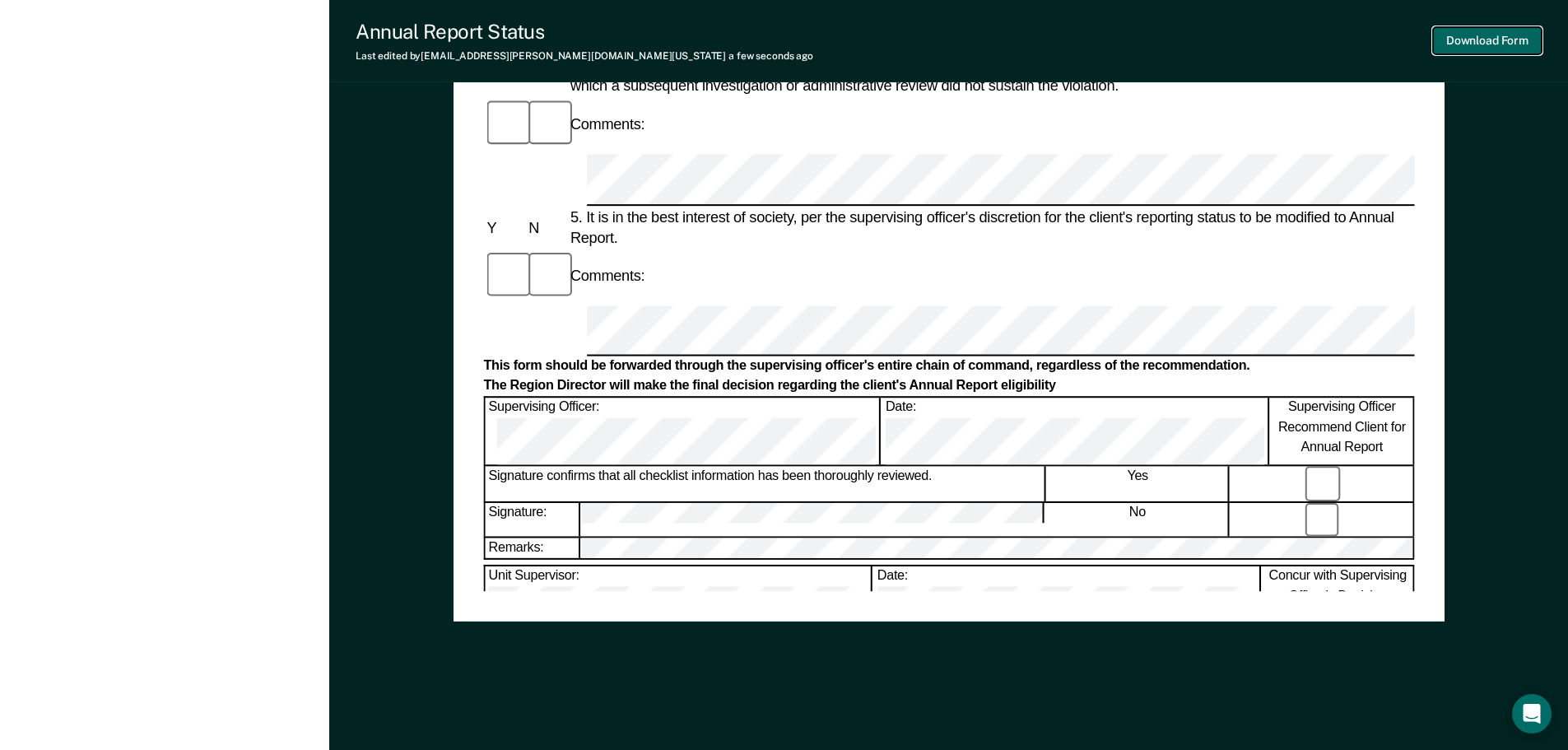
click at [1485, 42] on button "Download Form" at bounding box center [1488, 41] width 109 height 27
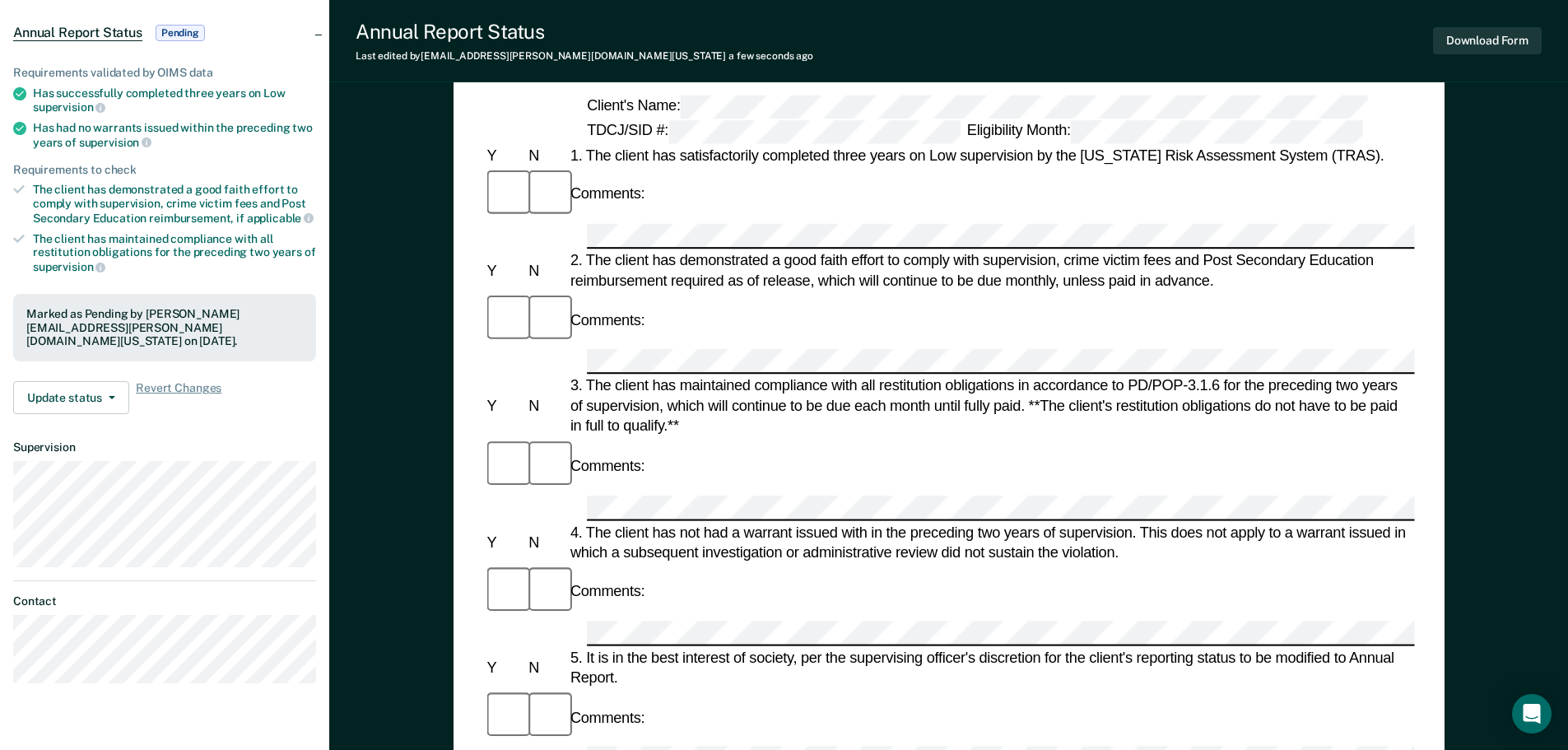
scroll to position [0, 0]
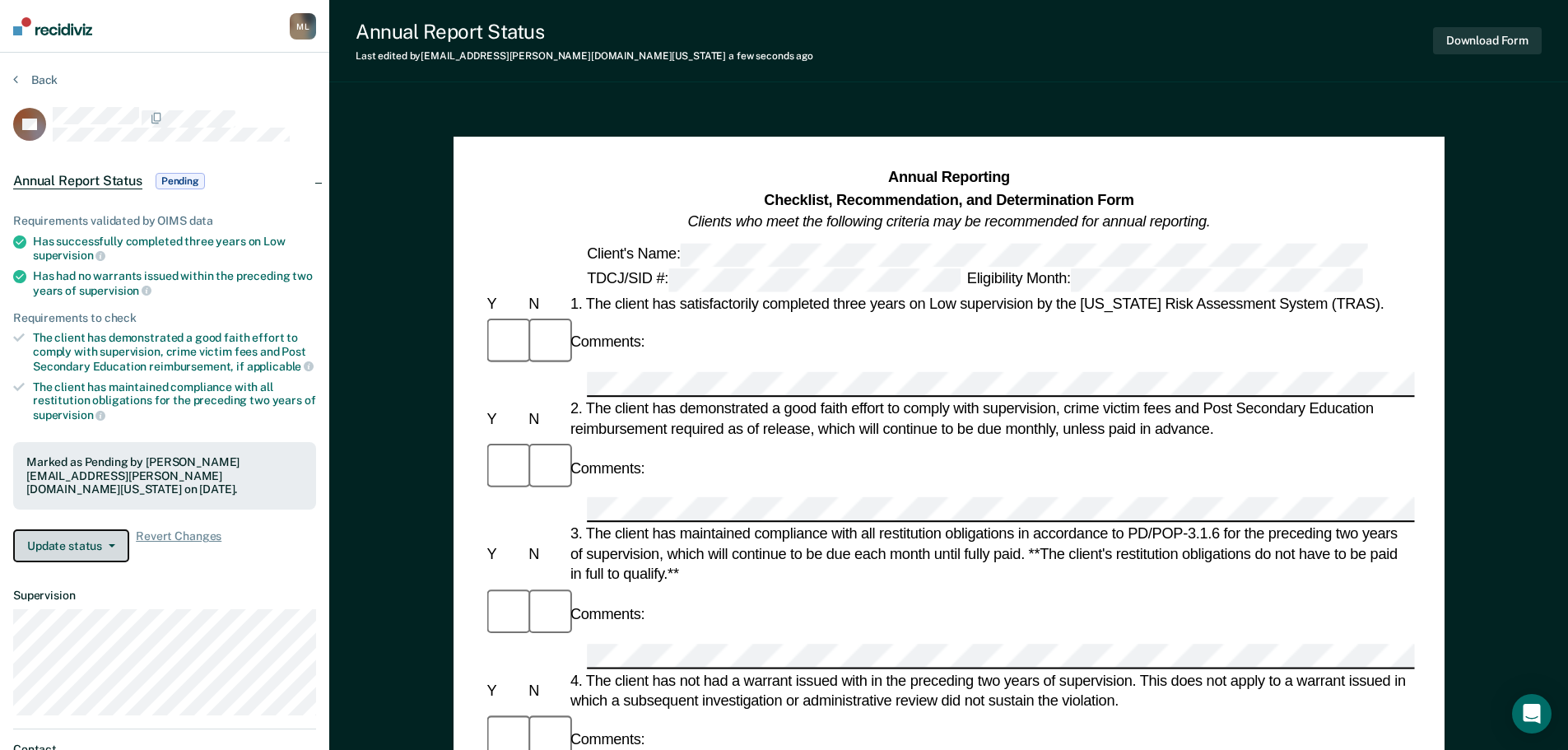
click at [77, 542] on button "Update status" at bounding box center [71, 546] width 116 height 33
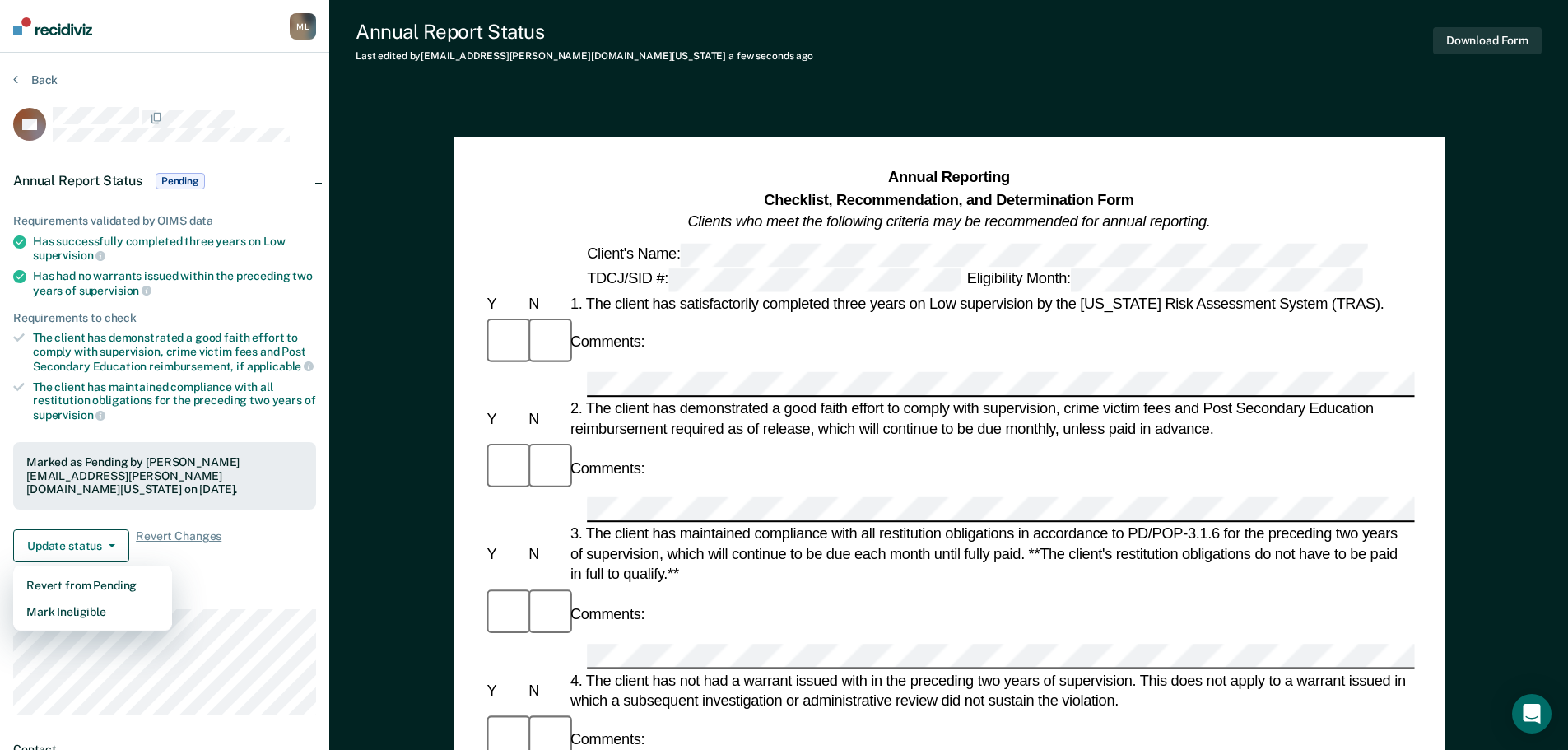
click at [260, 586] on article "TC Annual Report Status Pending Requirements validated by OIMS data Has success…" at bounding box center [164, 469] width 303 height 725
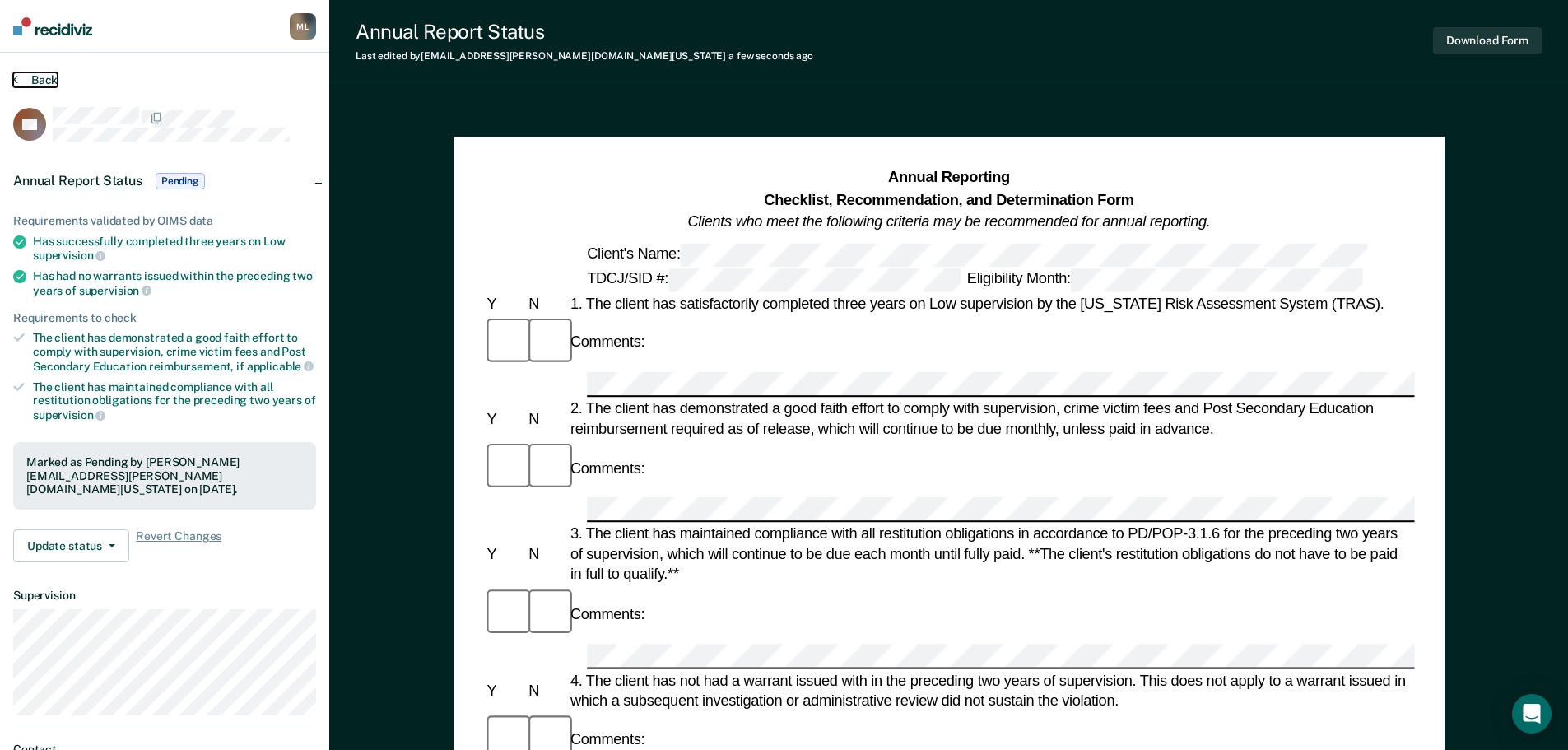
click at [39, 76] on button "Back" at bounding box center [36, 79] width 45 height 15
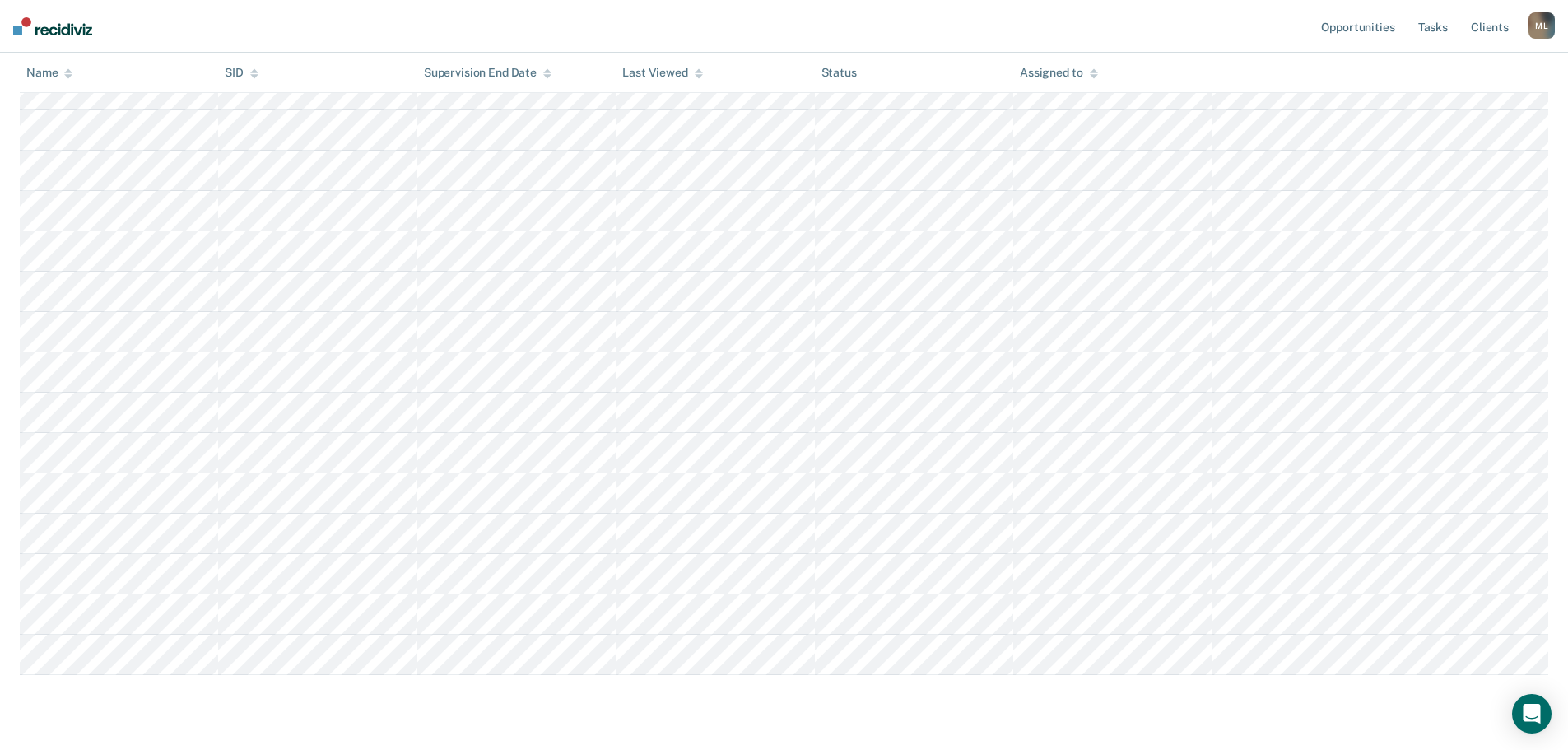
scroll to position [615, 0]
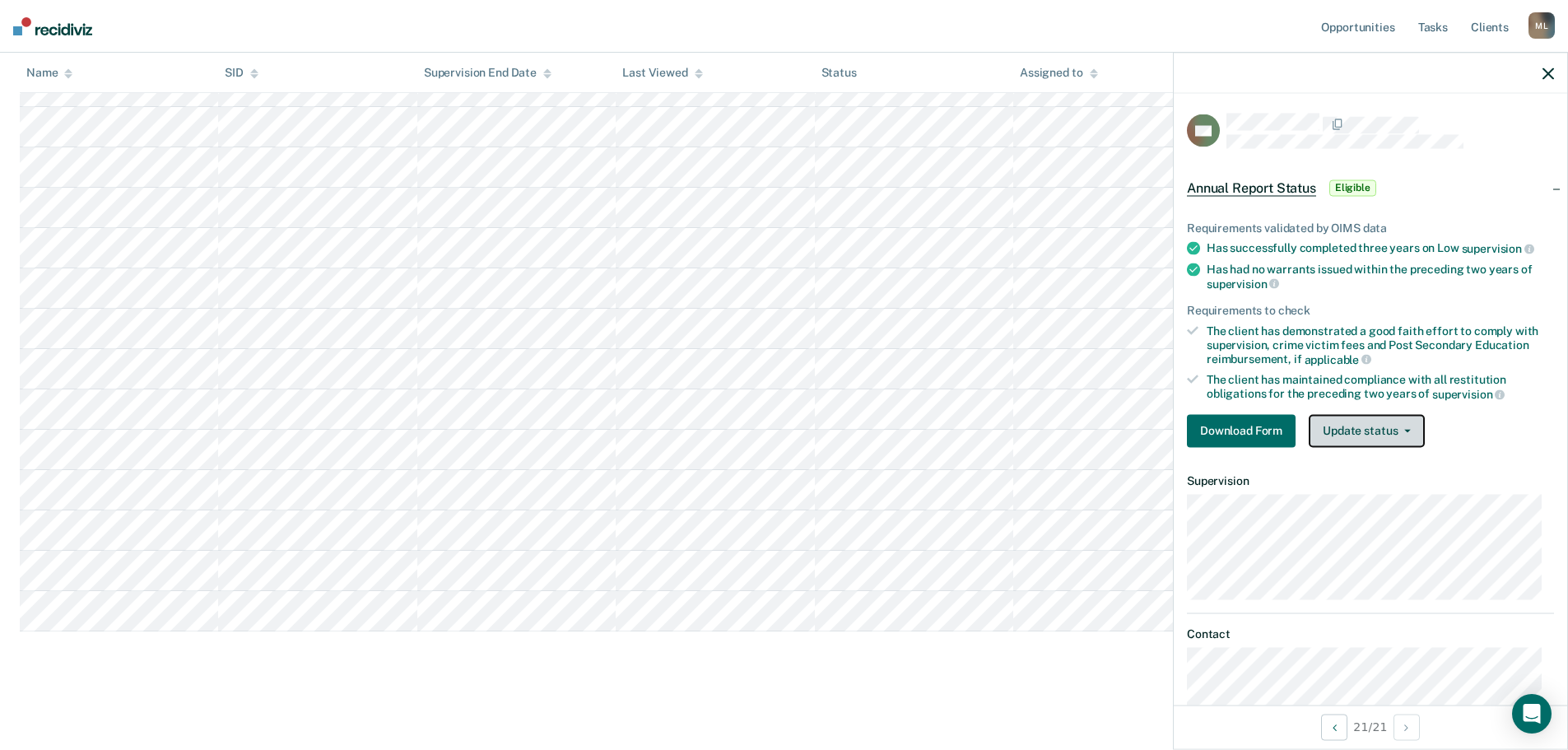
click at [1372, 431] on button "Update status" at bounding box center [1367, 431] width 116 height 33
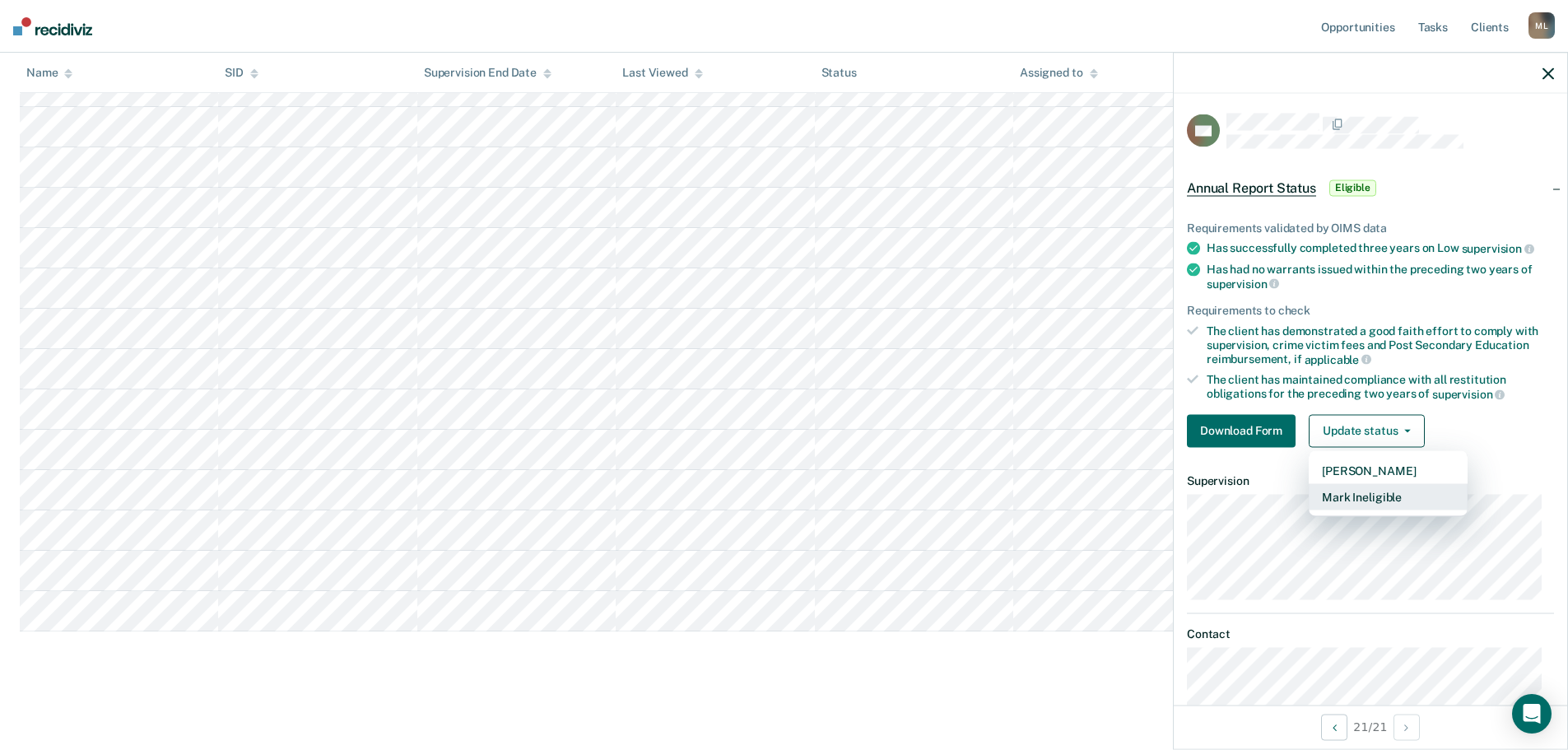
click at [1377, 494] on button "Mark Ineligible" at bounding box center [1388, 496] width 159 height 26
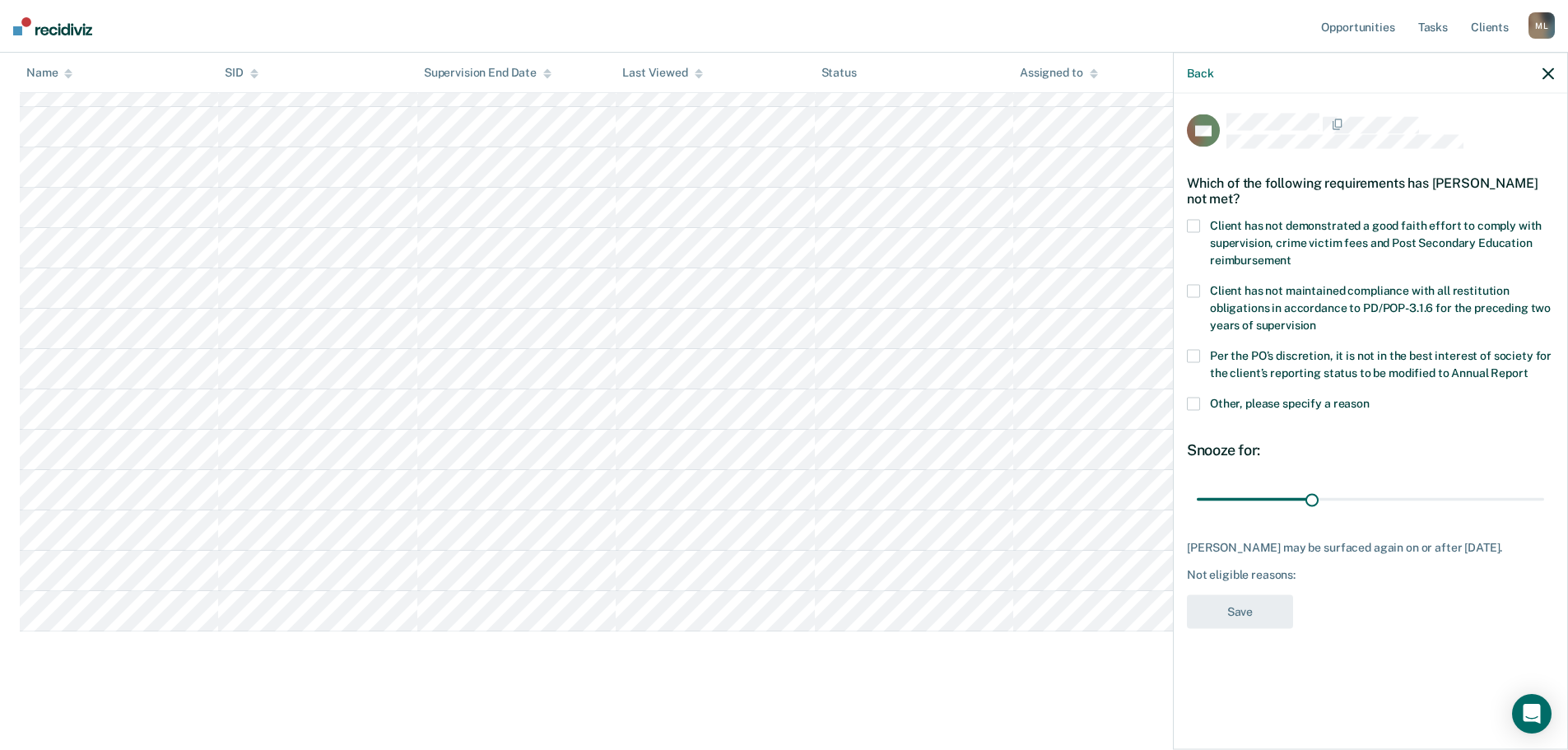
click at [1194, 225] on span at bounding box center [1194, 226] width 14 height 14
click at [1292, 254] on input "Client has not demonstrated a good faith effort to comply with supervision, cri…" at bounding box center [1292, 254] width 0 height 0
click at [1247, 613] on button "Save" at bounding box center [1240, 611] width 106 height 34
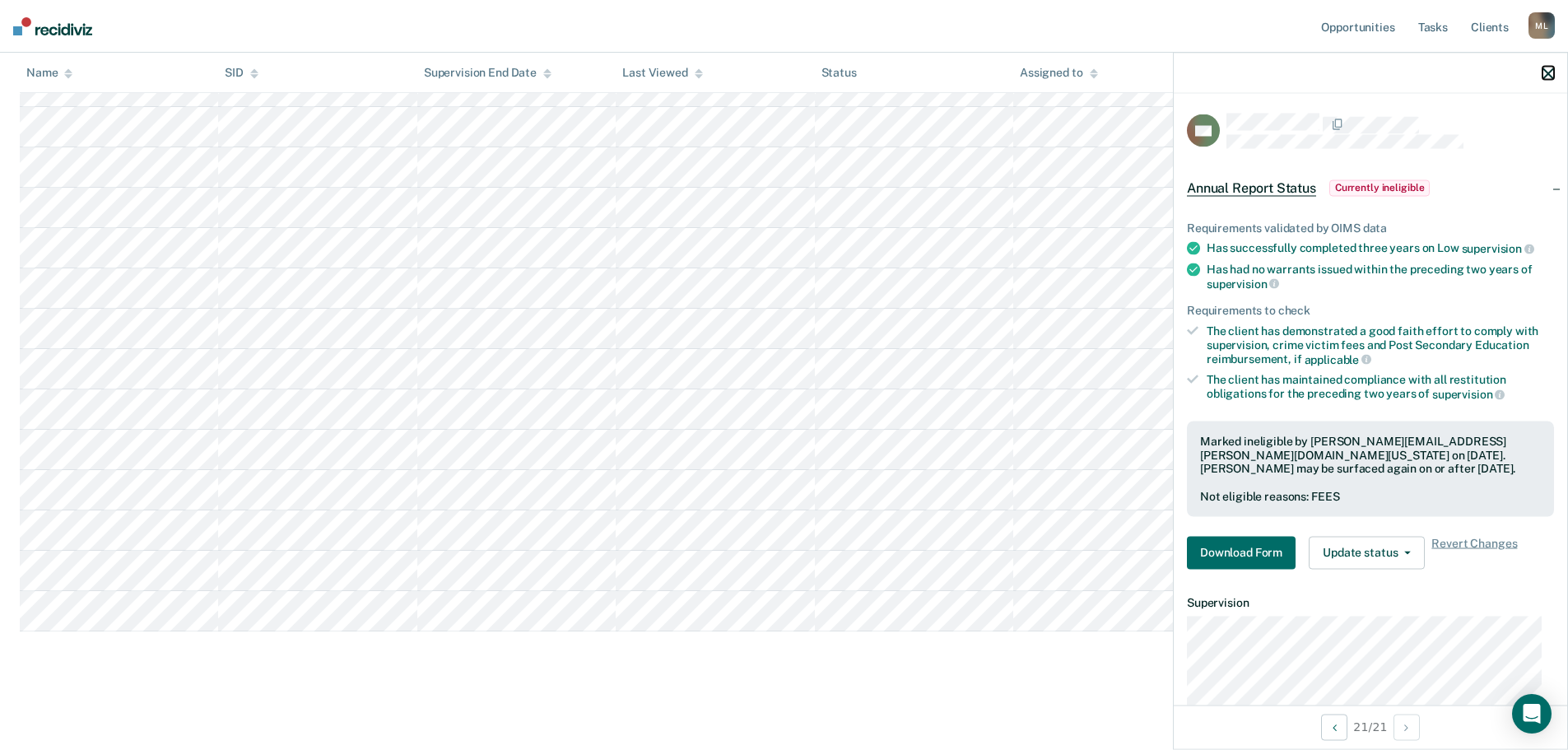
click at [1550, 72] on icon "button" at bounding box center [1549, 73] width 12 height 12
